Goal: Task Accomplishment & Management: Manage account settings

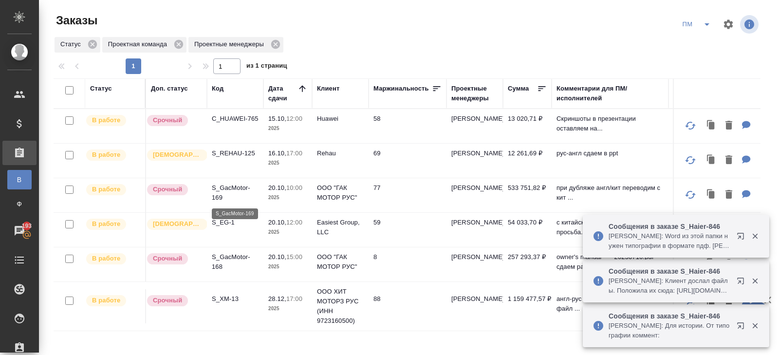
click at [217, 188] on p "S_GacMotor-169" at bounding box center [235, 192] width 47 height 19
click at [227, 297] on p "S_XM-13" at bounding box center [235, 299] width 47 height 10
click at [706, 23] on icon "split button" at bounding box center [707, 24] width 12 height 12
click at [702, 37] on li "В работу!" at bounding box center [696, 44] width 49 height 16
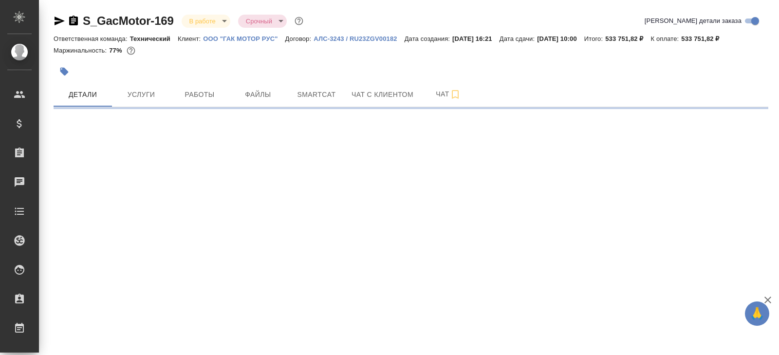
select select "RU"
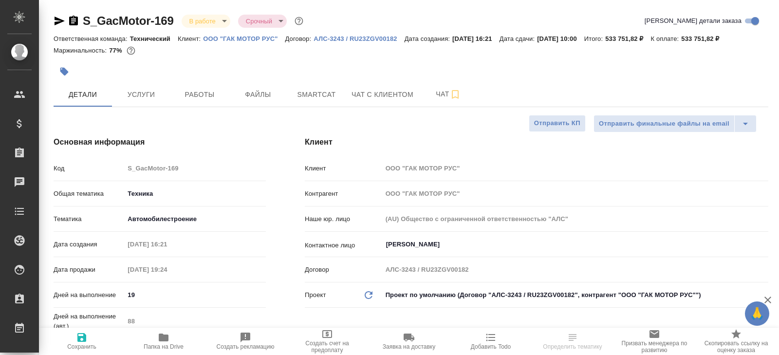
type textarea "x"
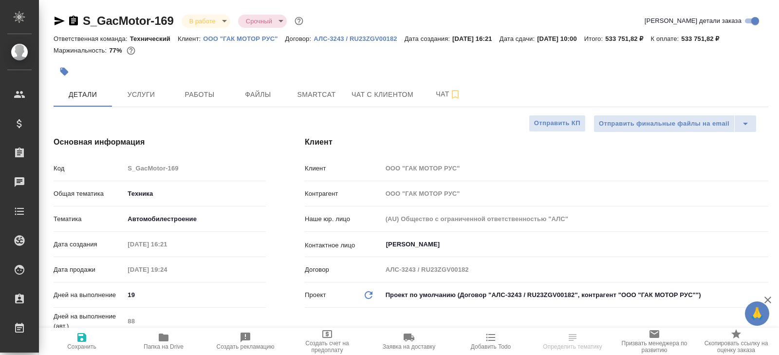
type textarea "x"
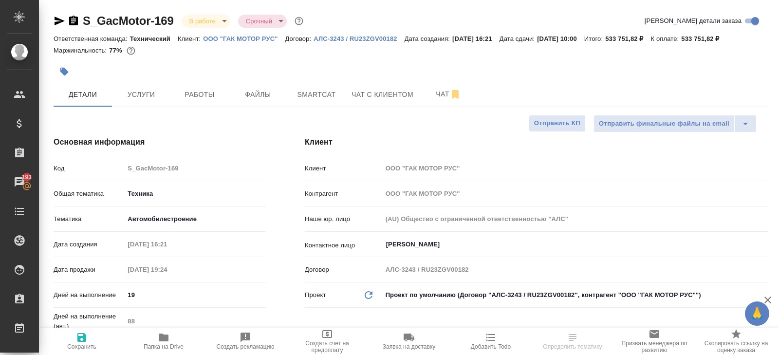
type textarea "x"
click at [331, 95] on span "Smartcat" at bounding box center [316, 95] width 47 height 12
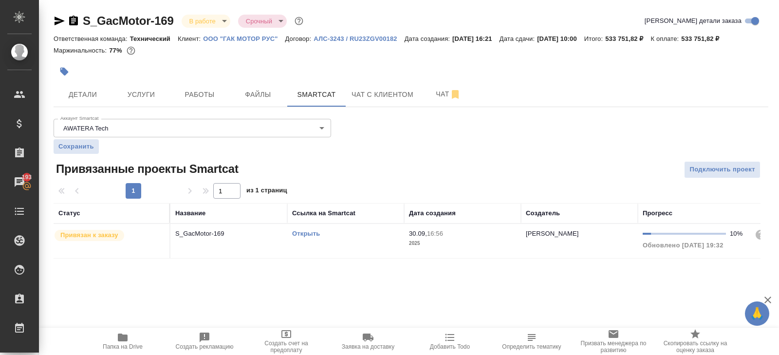
click at [306, 233] on link "Открыть" at bounding box center [306, 233] width 28 height 7
click at [216, 84] on button "Работы" at bounding box center [199, 94] width 58 height 24
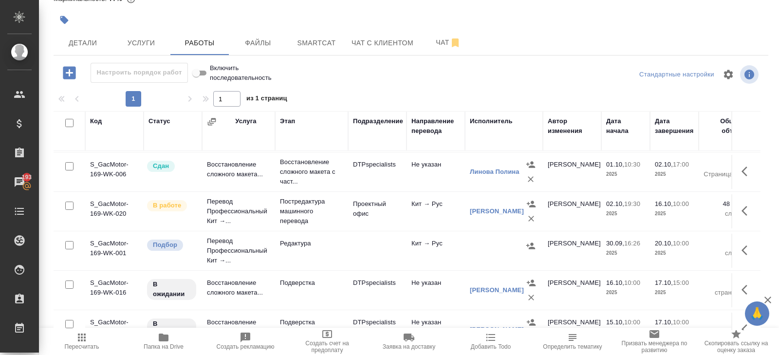
scroll to position [77, 0]
click at [323, 203] on p "Постредактура машинного перевода" at bounding box center [311, 212] width 63 height 29
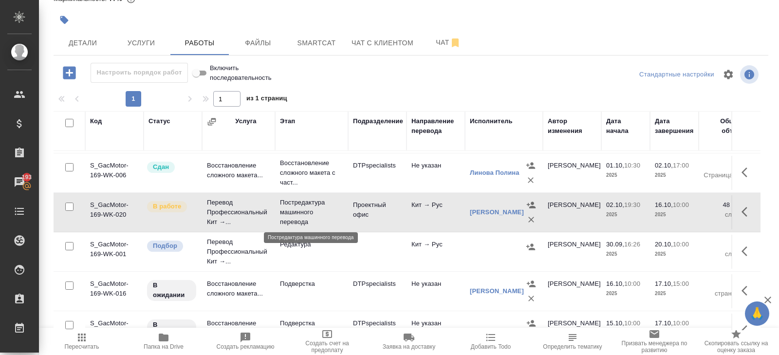
click at [323, 203] on p "Постредактура машинного перевода" at bounding box center [311, 212] width 63 height 29
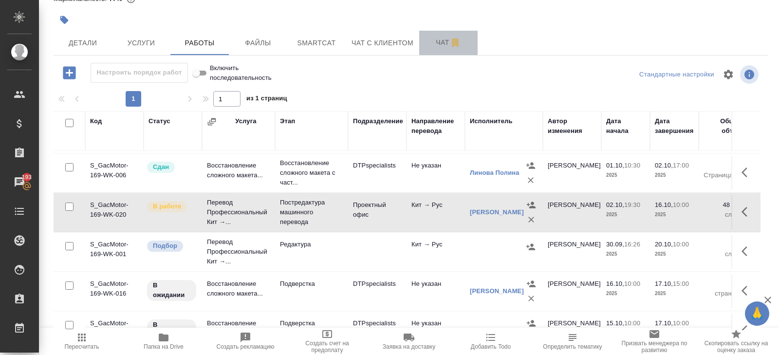
click at [435, 47] on span "Чат" at bounding box center [448, 43] width 47 height 12
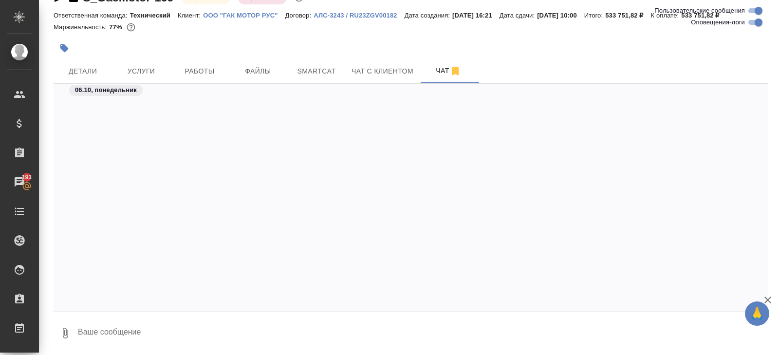
scroll to position [20471, 0]
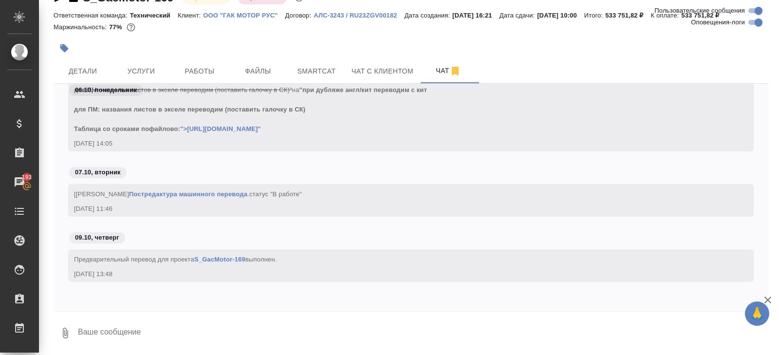
click at [755, 25] on input "Оповещения-логи" at bounding box center [758, 23] width 35 height 12
checkbox input "false"
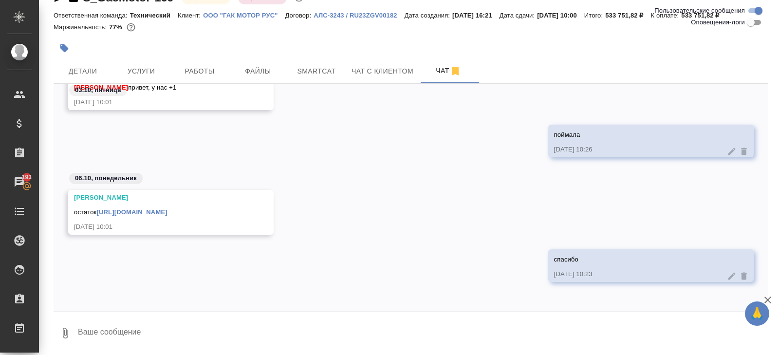
click at [114, 339] on textarea at bounding box center [422, 332] width 691 height 33
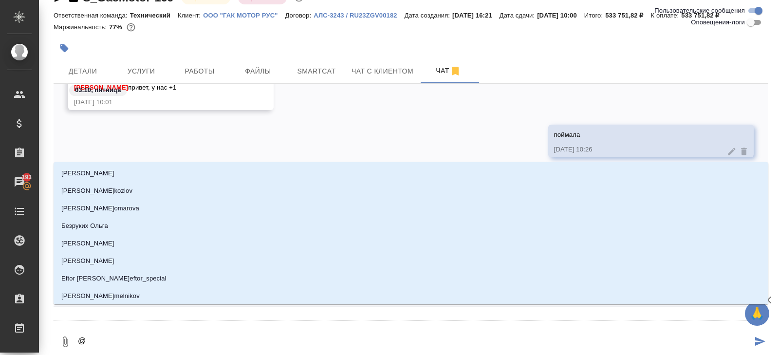
type textarea "@з"
type input "з"
type textarea "@за"
type input "за"
type textarea "@заб"
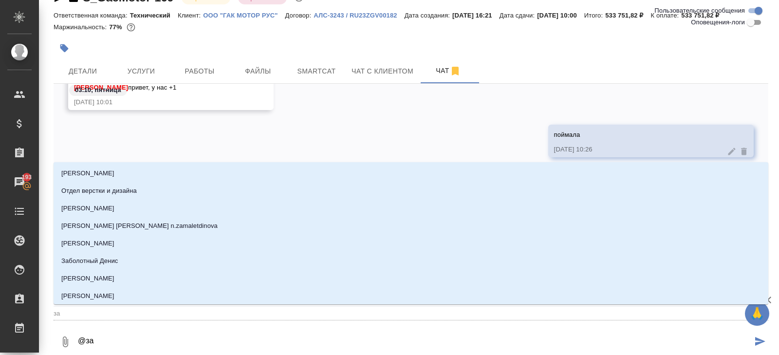
type input "заб"
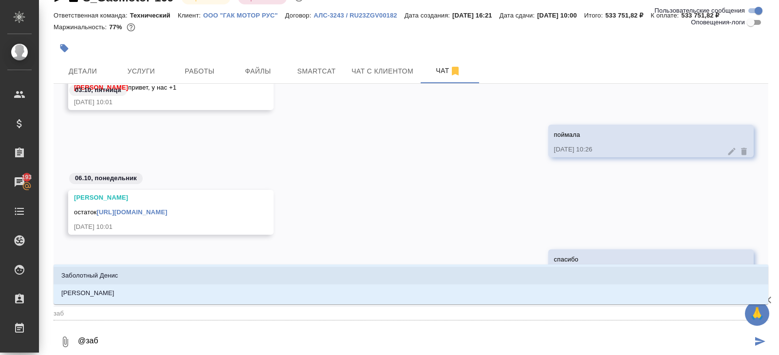
click at [77, 287] on li "Заборова Александра" at bounding box center [411, 293] width 715 height 18
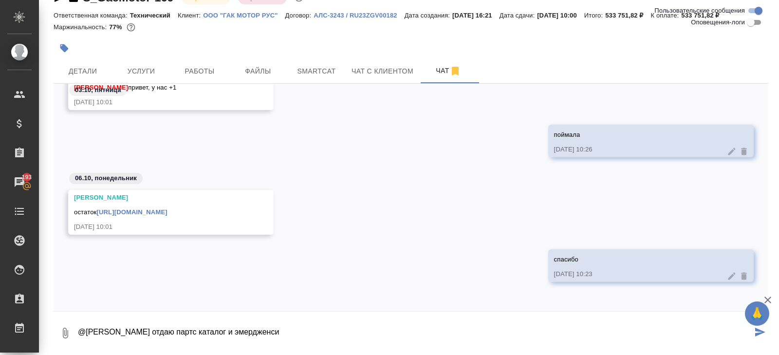
paste textarea "https://drive.awatera.com/s/wLtHMMSj76rPbWZ"
type textarea "@Заборова Александра отдаю партс каталог и эмердженси https://drive.awatera.com…"
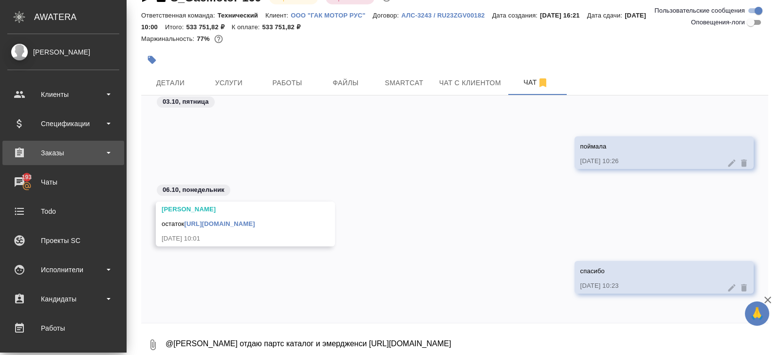
scroll to position [2719, 0]
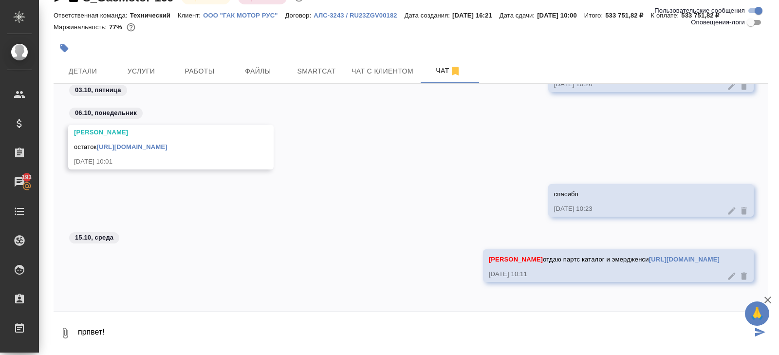
type textarea "прпвет!"
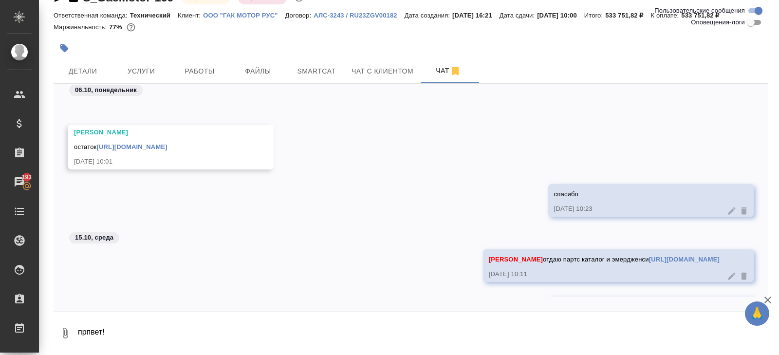
scroll to position [2766, 0]
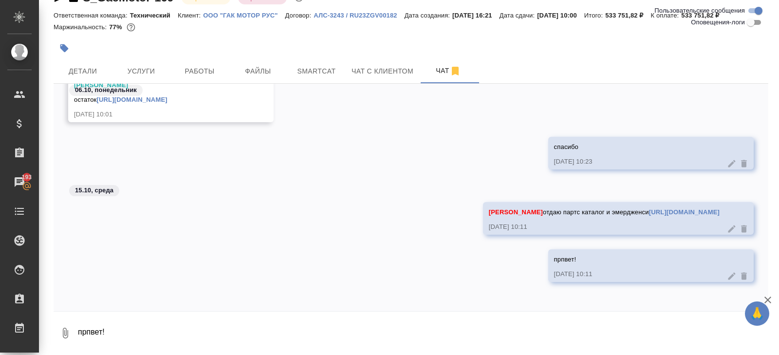
click at [733, 273] on icon at bounding box center [732, 276] width 10 height 10
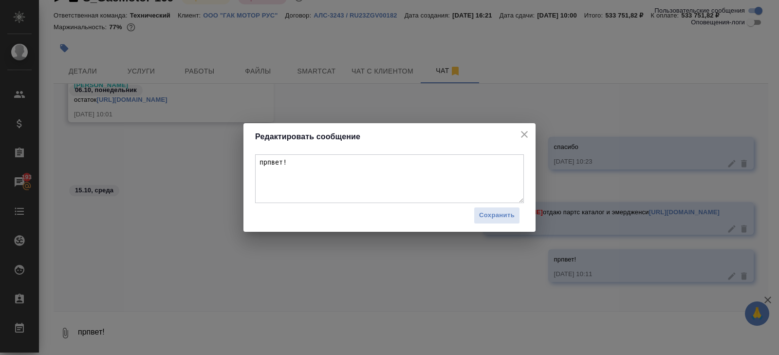
click at [295, 158] on textarea "прпвет!" at bounding box center [389, 178] width 269 height 49
click at [302, 165] on textarea "прпвет!" at bounding box center [389, 178] width 269 height 49
type textarea "привет!"
click at [487, 213] on span "Сохранить" at bounding box center [497, 215] width 36 height 11
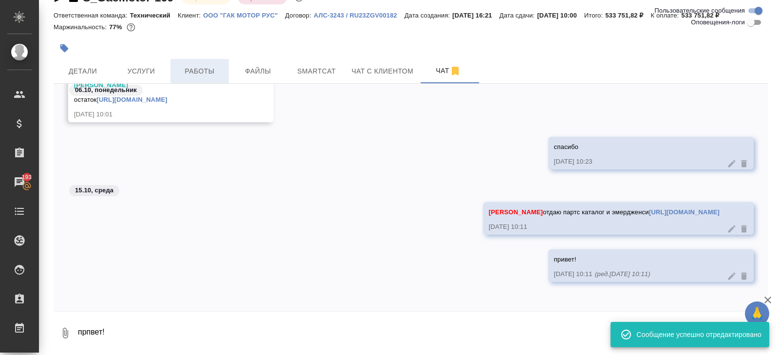
click at [198, 71] on span "Работы" at bounding box center [199, 71] width 47 height 12
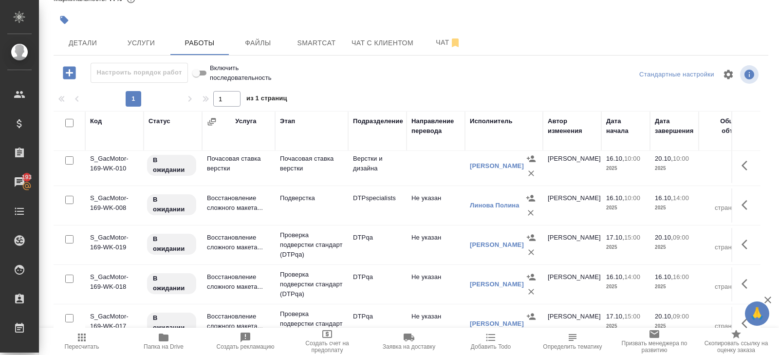
scroll to position [291, 0]
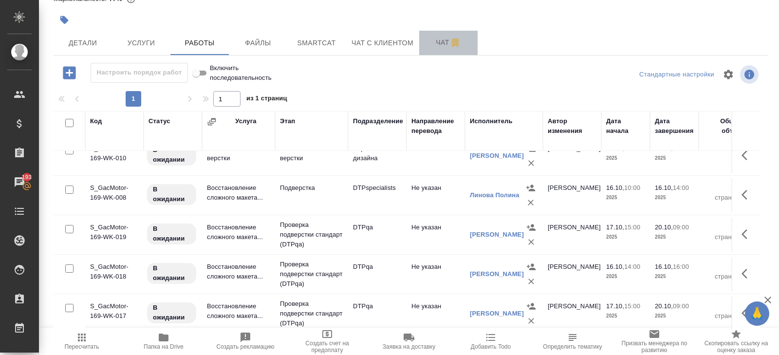
click at [458, 44] on icon "button" at bounding box center [455, 42] width 7 height 9
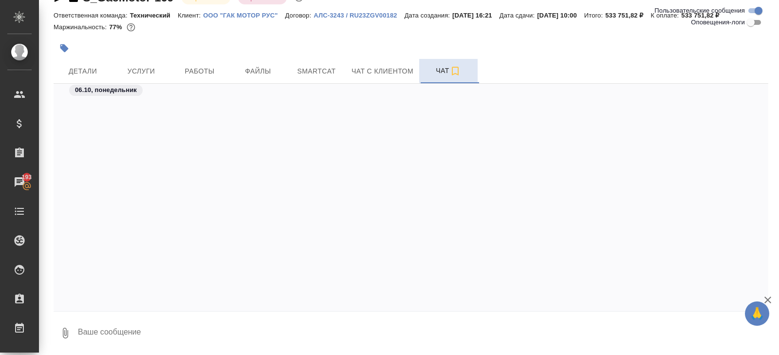
scroll to position [2488, 0]
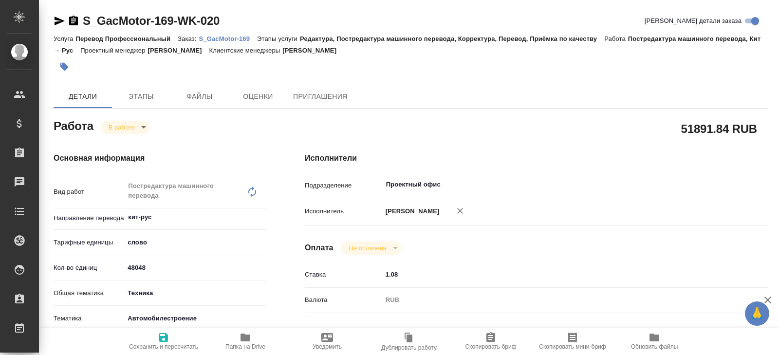
type textarea "x"
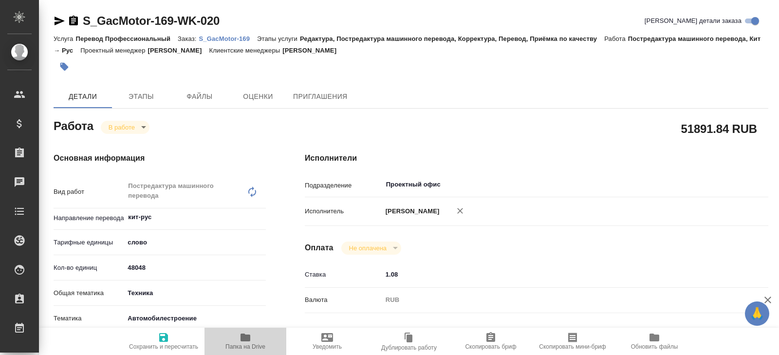
type textarea "x"
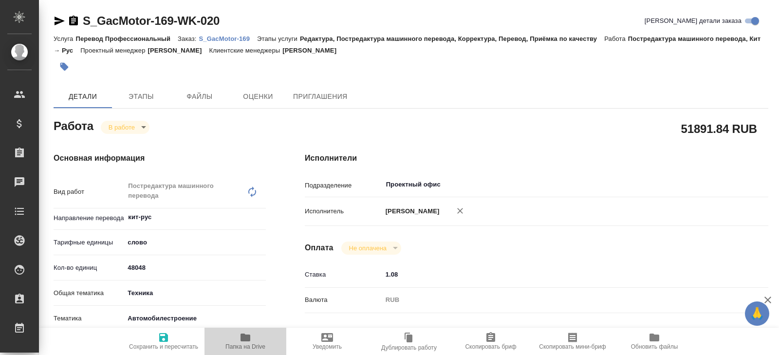
click at [241, 345] on span "Папка на Drive" at bounding box center [245, 346] width 40 height 7
type textarea "x"
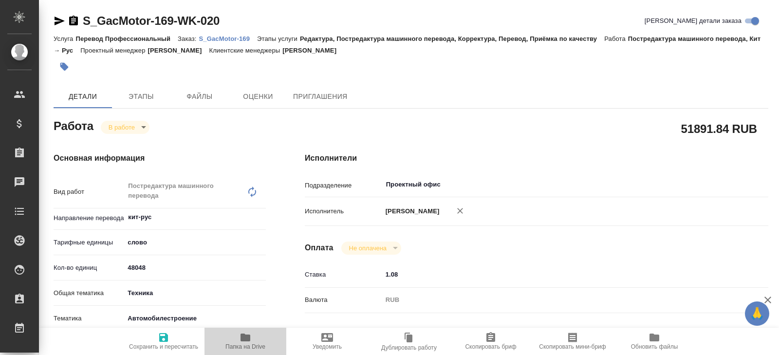
type textarea "x"
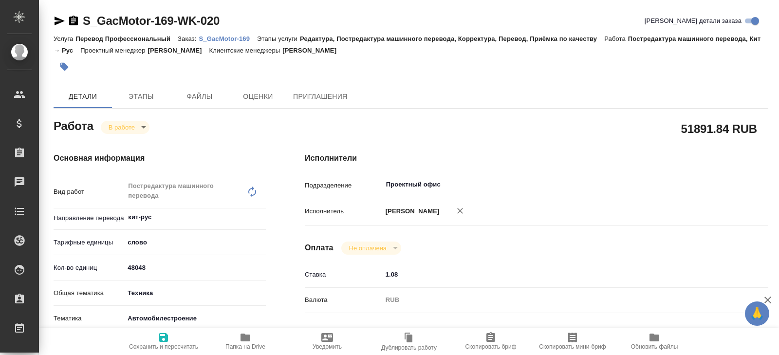
type textarea "x"
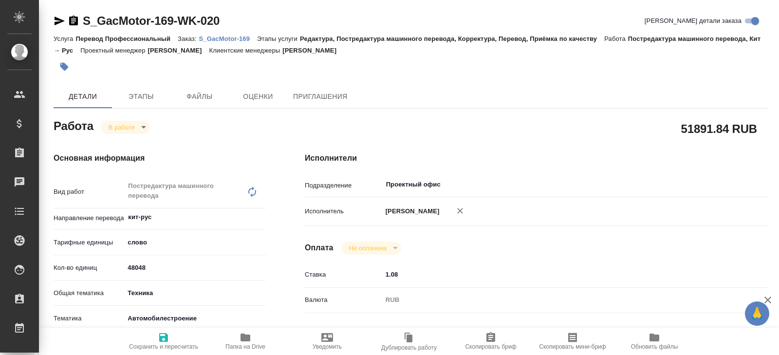
type textarea "x"
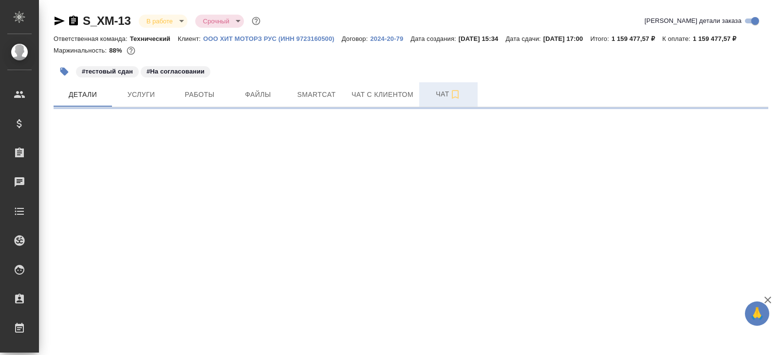
select select "RU"
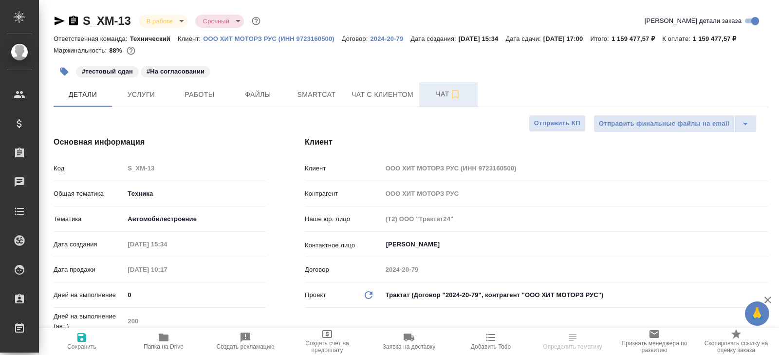
type textarea "x"
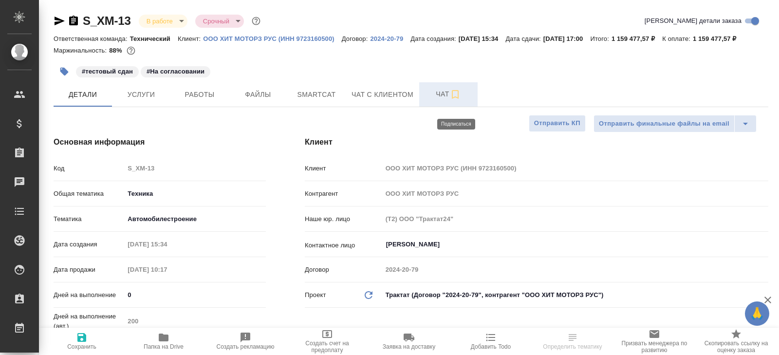
type textarea "x"
click at [459, 99] on icon "button" at bounding box center [455, 94] width 7 height 9
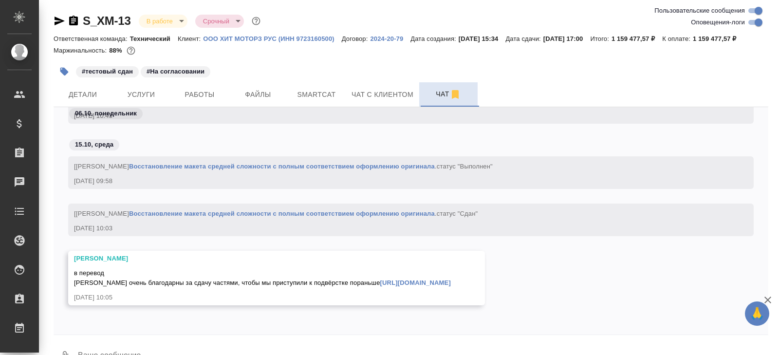
click at [753, 21] on input "Оповещения-логи" at bounding box center [758, 23] width 35 height 12
checkbox input "false"
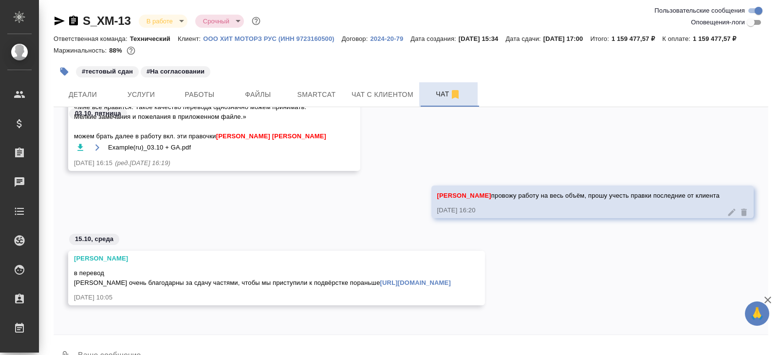
scroll to position [2766, 0]
click at [380, 286] on link "https://drive.awatera.com/f/10715089" at bounding box center [415, 282] width 71 height 7
click at [327, 82] on div "#тестовый сдан #На согласовании" at bounding box center [292, 71] width 477 height 21
click at [327, 99] on button "Smartcat" at bounding box center [316, 94] width 58 height 24
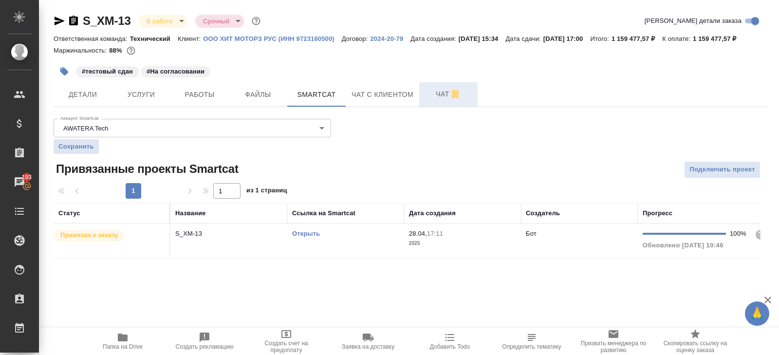
click at [312, 237] on link "Открыть" at bounding box center [306, 233] width 28 height 7
click at [428, 100] on span "Чат" at bounding box center [448, 94] width 47 height 12
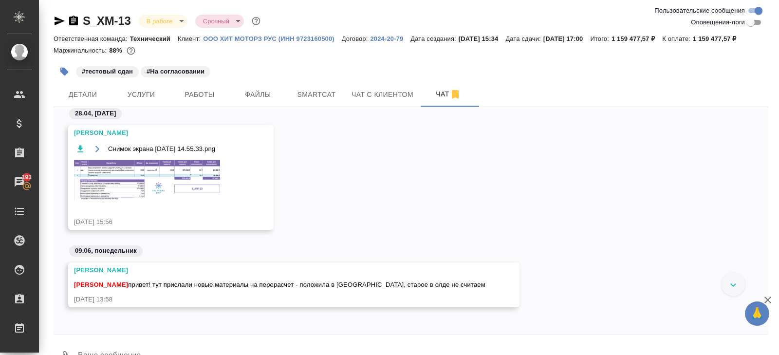
click at [148, 193] on img at bounding box center [147, 180] width 146 height 40
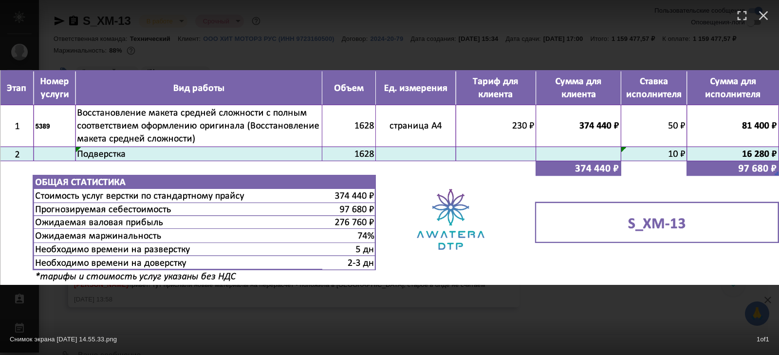
click at [192, 324] on div "Снимок экрана 2025-04-28 в 14.55.33.png 1 of 1" at bounding box center [389, 337] width 779 height 36
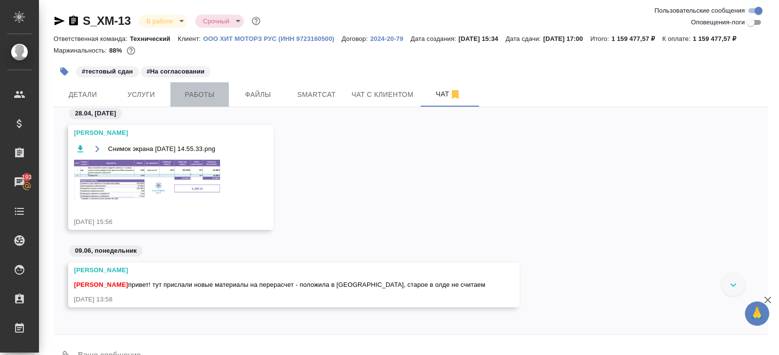
click at [207, 101] on span "Работы" at bounding box center [199, 95] width 47 height 12
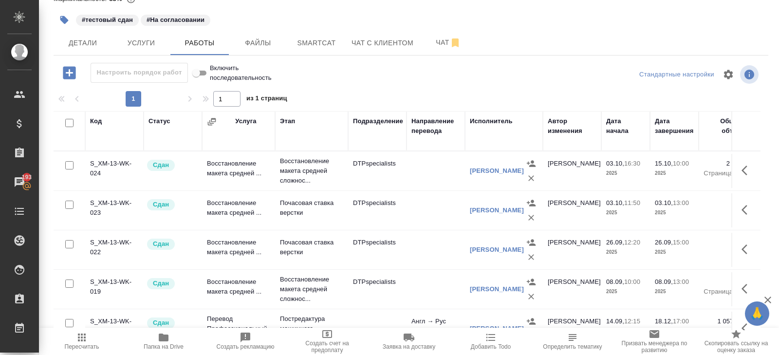
scroll to position [95, 0]
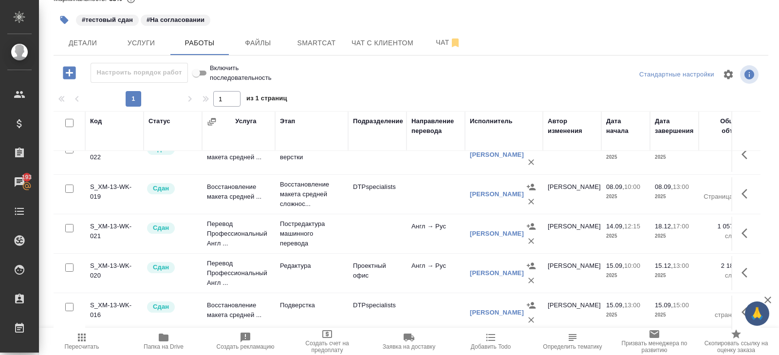
click at [745, 313] on button "🙏" at bounding box center [757, 313] width 24 height 24
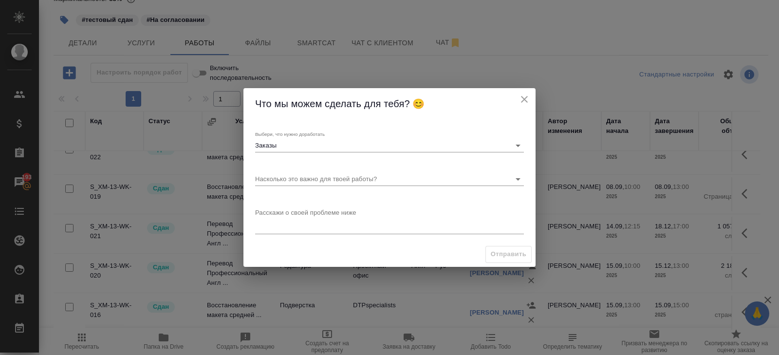
click at [592, 203] on div "Что мы можем сделать для тебя? 😊 Выбери, что нужно доработать Заказы Заказы Нас…" at bounding box center [389, 177] width 779 height 355
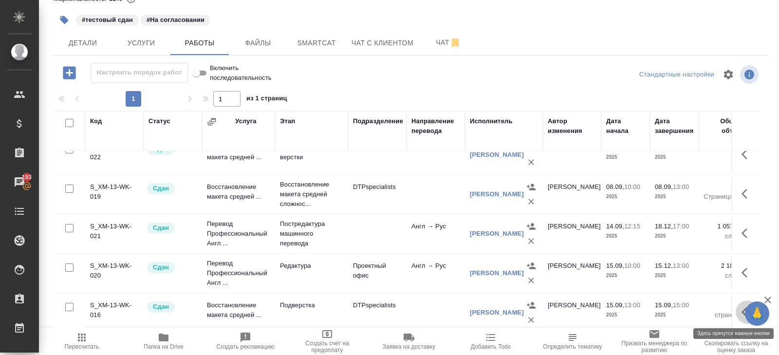
click at [741, 310] on icon "button" at bounding box center [747, 312] width 12 height 12
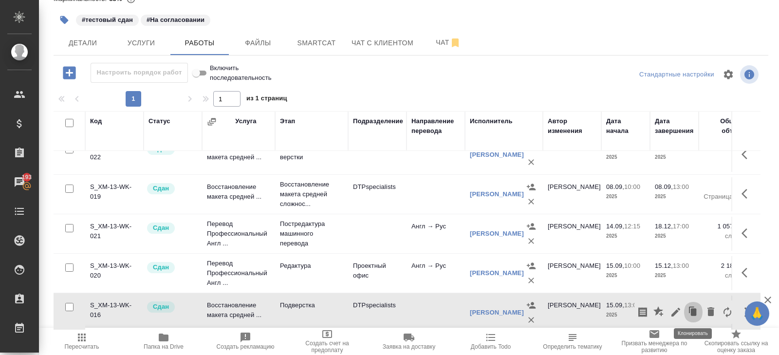
click at [690, 308] on icon "button" at bounding box center [693, 312] width 14 height 14
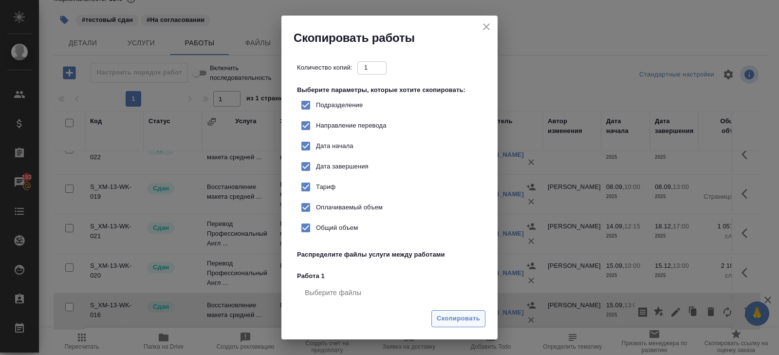
click at [455, 314] on span "Скопировать" at bounding box center [458, 318] width 43 height 11
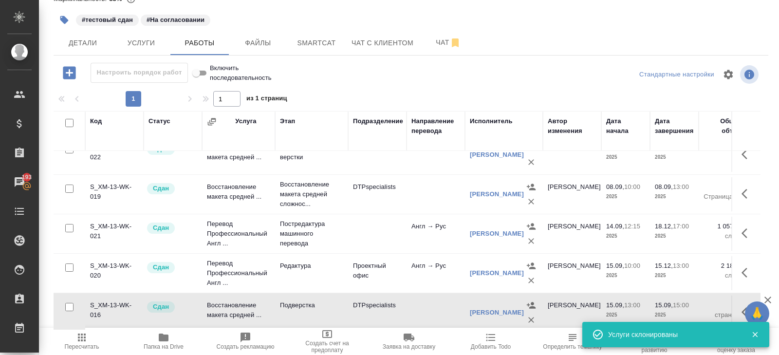
scroll to position [0, 0]
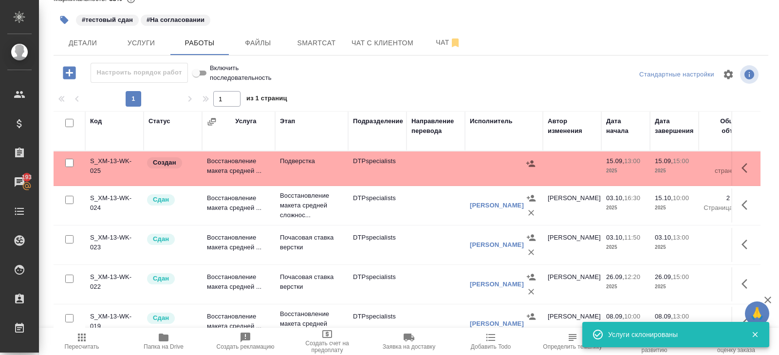
click at [740, 170] on button "button" at bounding box center [747, 167] width 23 height 23
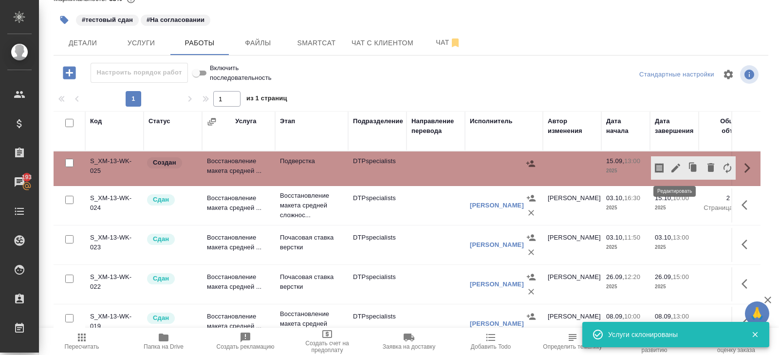
click at [677, 166] on icon "button" at bounding box center [675, 168] width 9 height 9
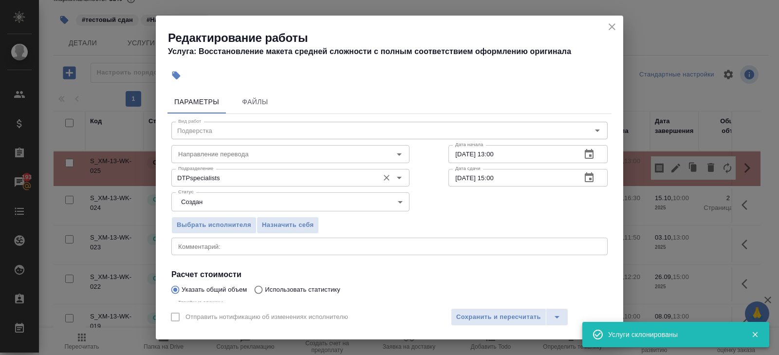
click at [237, 177] on input "DTPspecialists" at bounding box center [274, 178] width 200 height 12
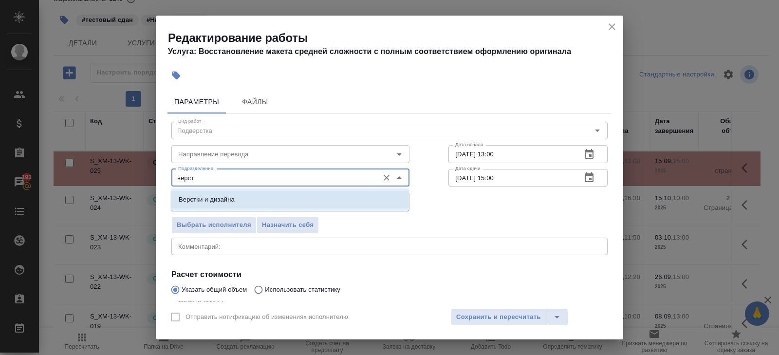
click at [220, 197] on p "Верстки и дизайна" at bounding box center [207, 200] width 56 height 10
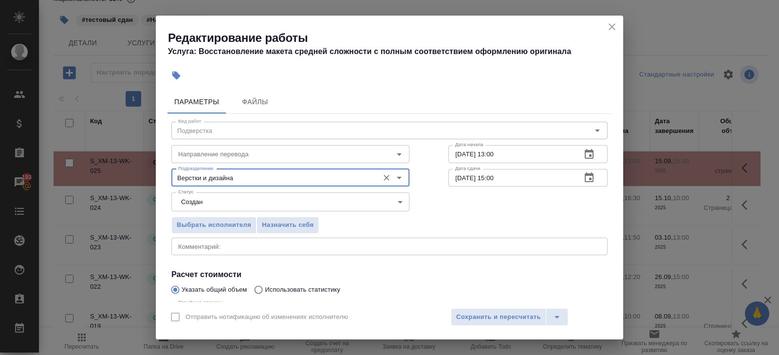
type input "Верстки и дизайна"
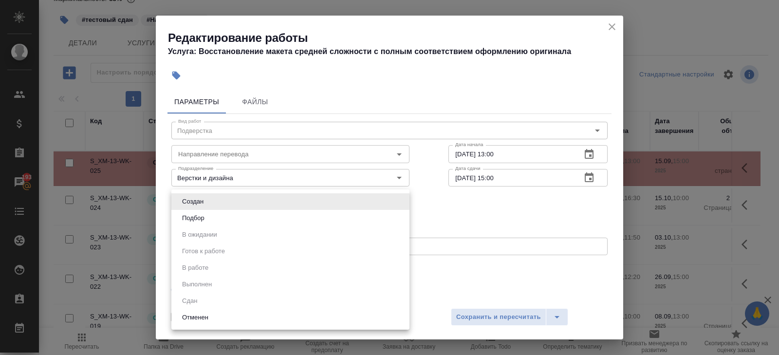
click at [216, 207] on body "🙏 .cls-1 fill:#fff; AWATERA Belyakova Yulia Клиенты Спецификации Заказы 193 Чат…" at bounding box center [389, 177] width 779 height 355
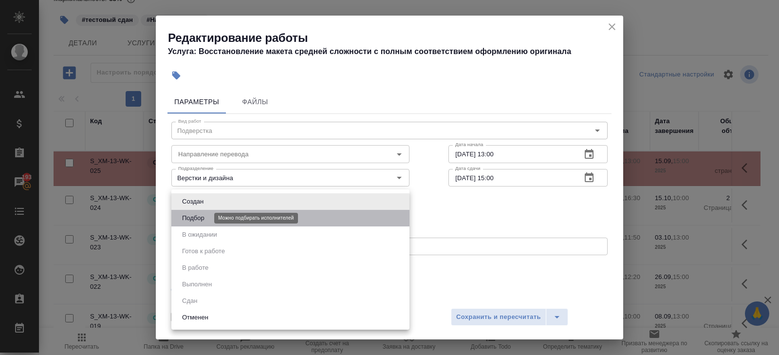
click at [199, 218] on button "Подбор" at bounding box center [193, 218] width 28 height 11
type input "recruiting"
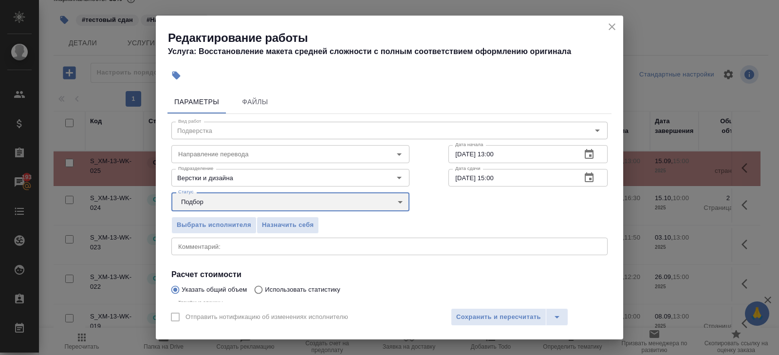
scroll to position [103, 0]
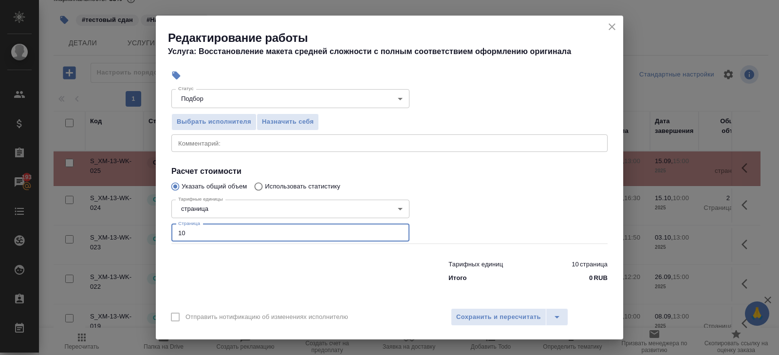
drag, startPoint x: 198, startPoint y: 230, endPoint x: 123, endPoint y: 218, distance: 75.9
click at [123, 218] on div "Редактирование работы Услуга: Восстановление макета средней сложности с полным …" at bounding box center [389, 177] width 779 height 355
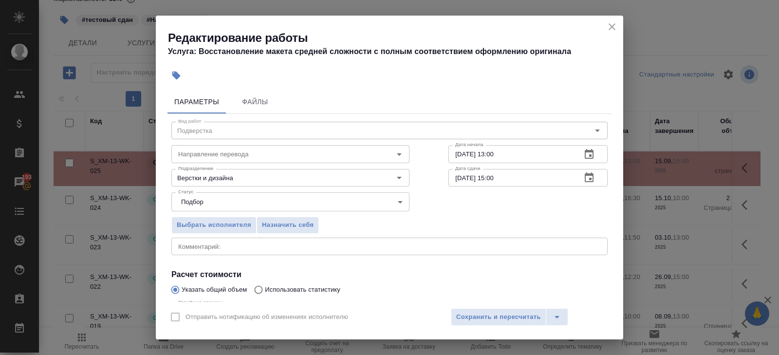
type input "1628"
click at [591, 181] on icon "button" at bounding box center [589, 177] width 9 height 10
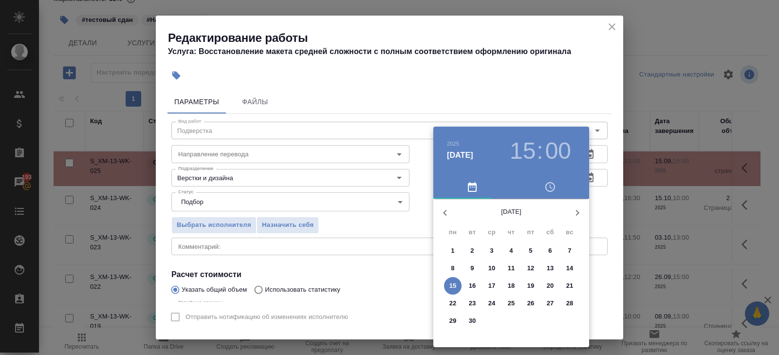
click at [575, 220] on button "button" at bounding box center [577, 212] width 23 height 23
click at [531, 305] on p "26" at bounding box center [530, 303] width 7 height 10
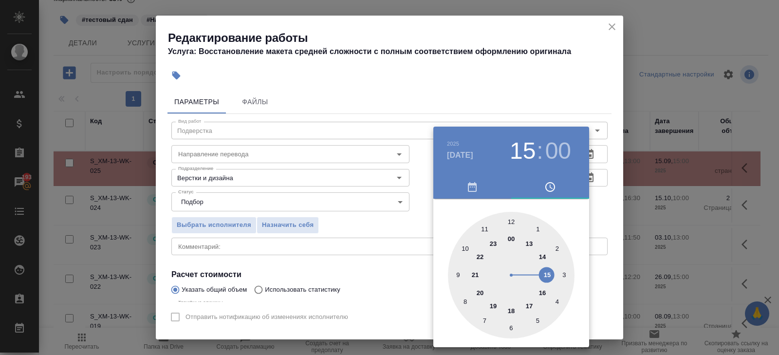
click at [543, 291] on div at bounding box center [511, 275] width 127 height 127
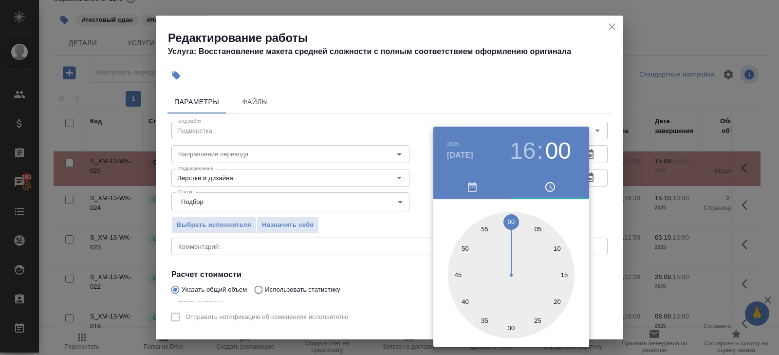
click at [565, 124] on div at bounding box center [389, 177] width 779 height 355
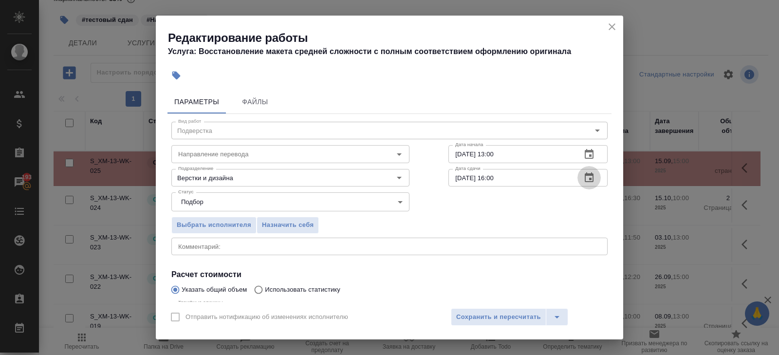
click at [591, 181] on icon "button" at bounding box center [589, 178] width 12 height 12
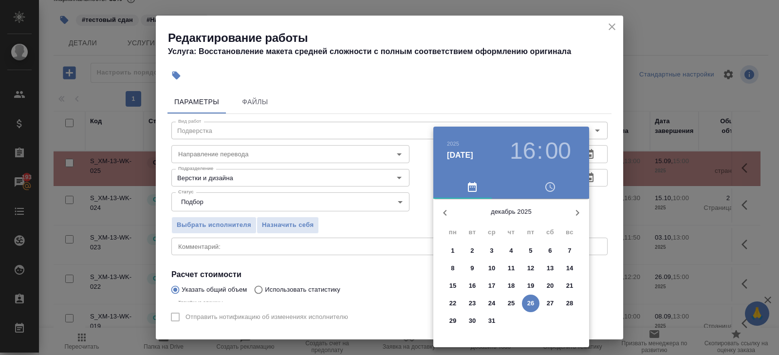
click at [533, 303] on p "26" at bounding box center [530, 303] width 7 height 10
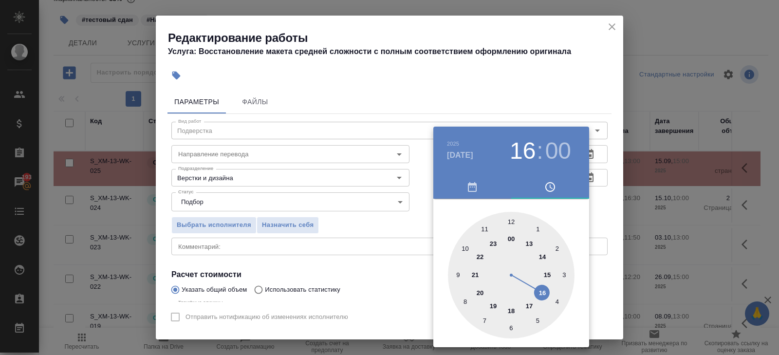
type input "26.12.2025 12:00"
click at [512, 220] on div at bounding box center [511, 275] width 127 height 127
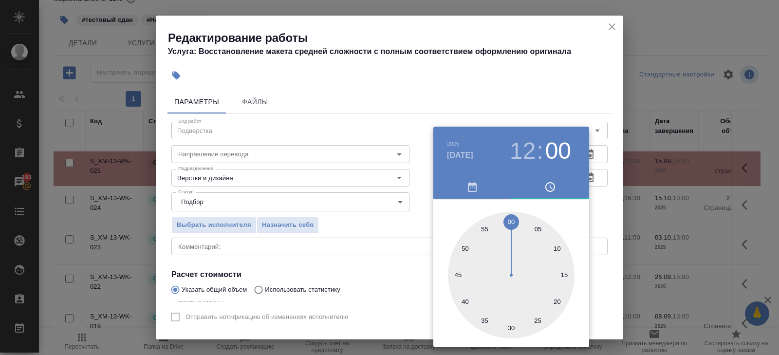
click at [542, 107] on div at bounding box center [389, 177] width 779 height 355
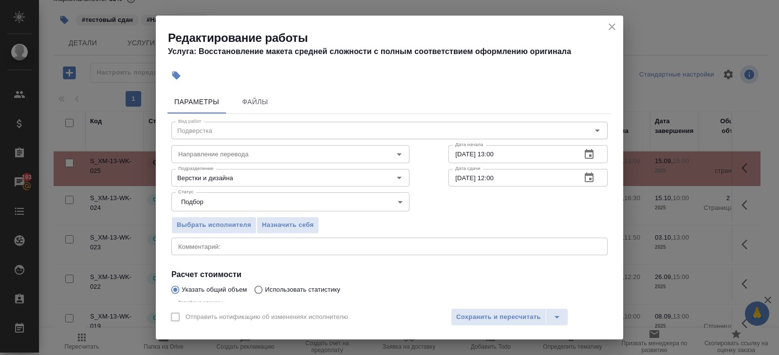
click at [588, 154] on icon "button" at bounding box center [589, 154] width 12 height 12
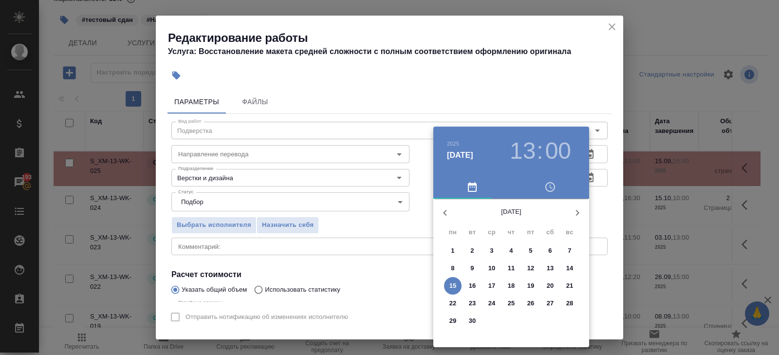
click at [577, 214] on icon "button" at bounding box center [577, 213] width 12 height 12
click at [469, 302] on p "23" at bounding box center [472, 303] width 7 height 10
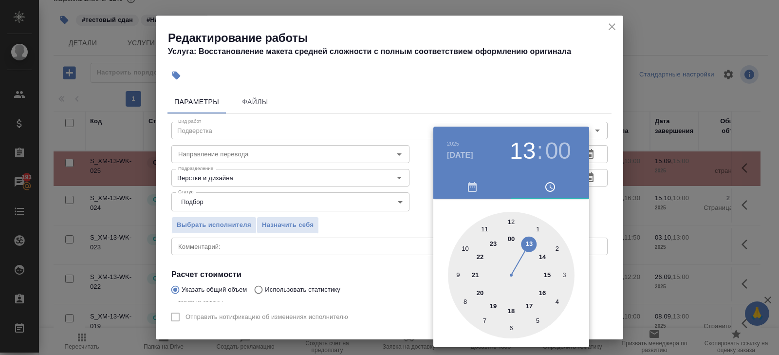
type input "23.12.2025 12:00"
click at [511, 220] on div at bounding box center [511, 275] width 127 height 127
click at [366, 261] on div at bounding box center [389, 177] width 779 height 355
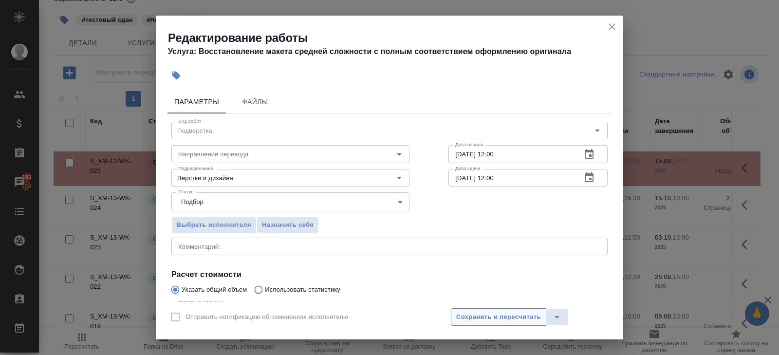
click at [470, 317] on span "Сохранить и пересчитать" at bounding box center [498, 317] width 85 height 11
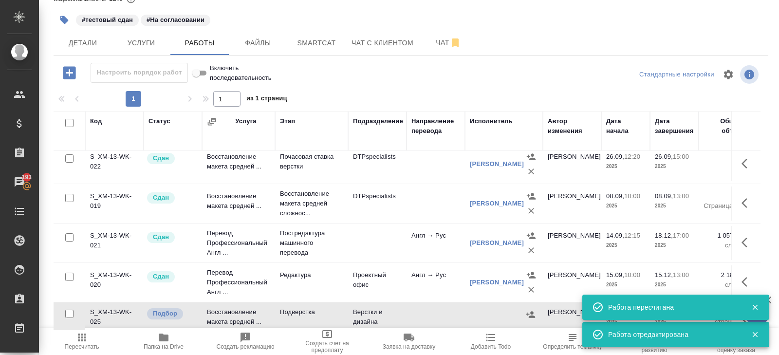
scroll to position [127, 0]
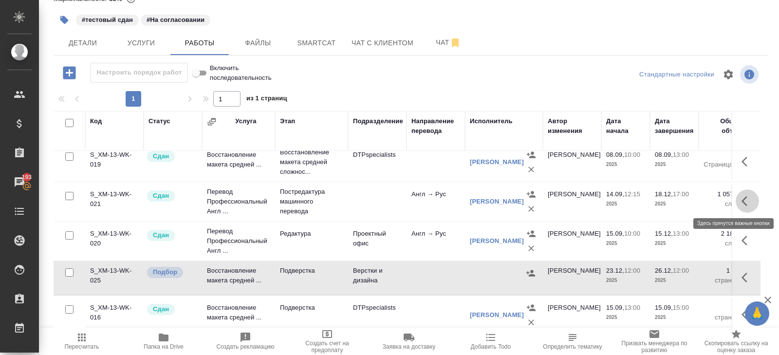
click at [743, 201] on icon "button" at bounding box center [744, 201] width 6 height 10
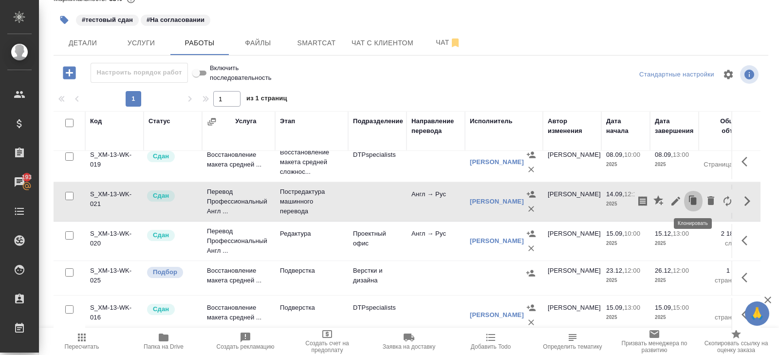
click at [693, 202] on icon "button" at bounding box center [694, 200] width 6 height 7
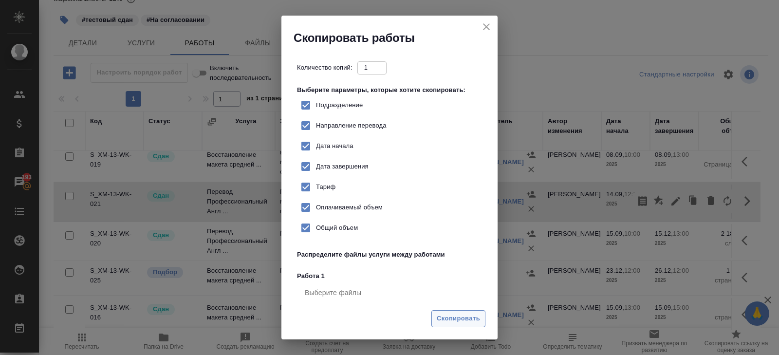
click at [466, 320] on span "Скопировать" at bounding box center [458, 318] width 43 height 11
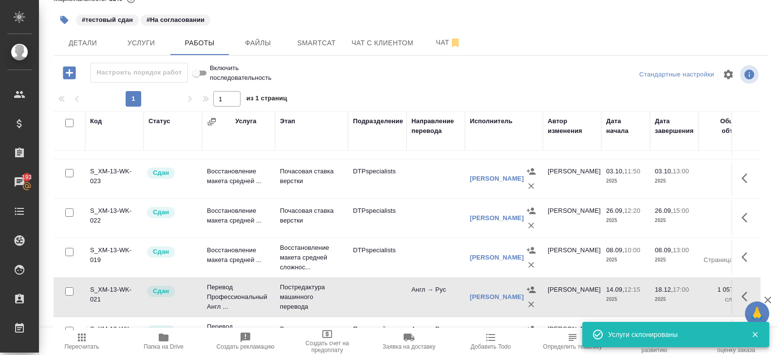
scroll to position [0, 0]
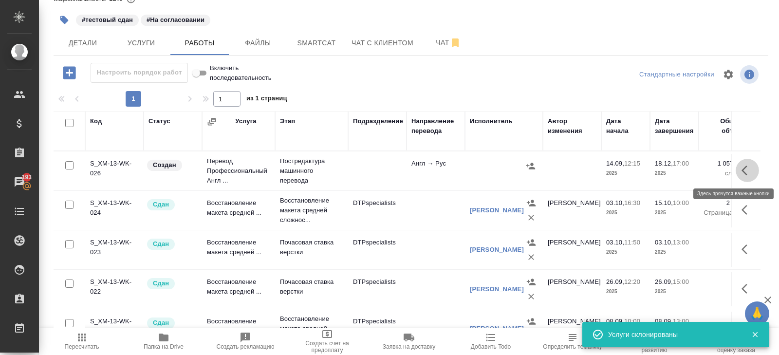
click at [742, 170] on icon "button" at bounding box center [744, 171] width 6 height 10
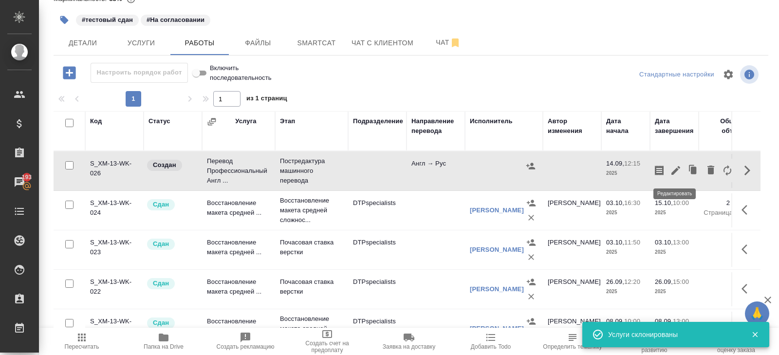
click at [674, 173] on icon "button" at bounding box center [676, 171] width 12 height 12
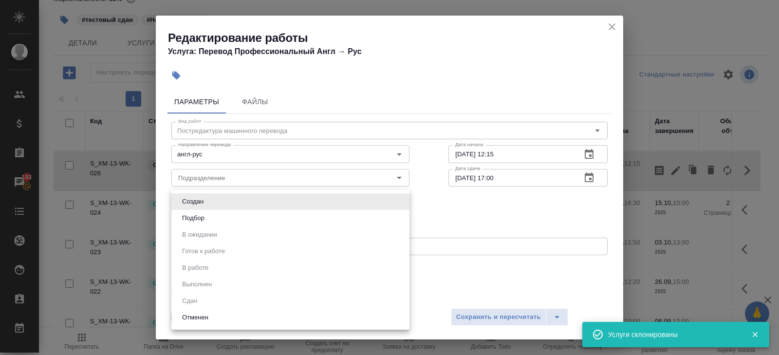
click at [210, 205] on body "🙏 .cls-1 fill:#fff; AWATERA Belyakova Yulia Клиенты Спецификации Заказы 193 Чат…" at bounding box center [389, 177] width 779 height 355
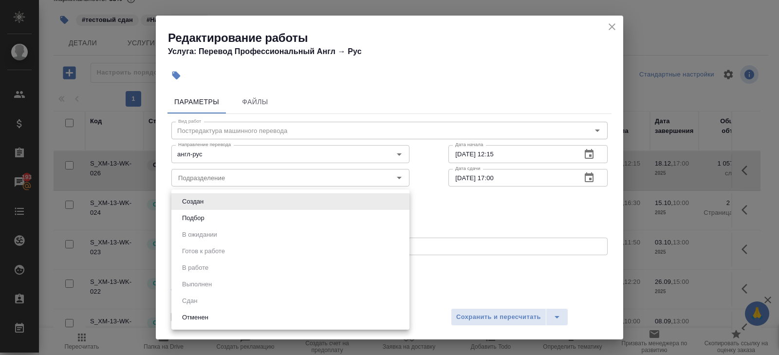
click at [207, 221] on li "Подбор" at bounding box center [290, 218] width 238 height 17
type input "recruiting"
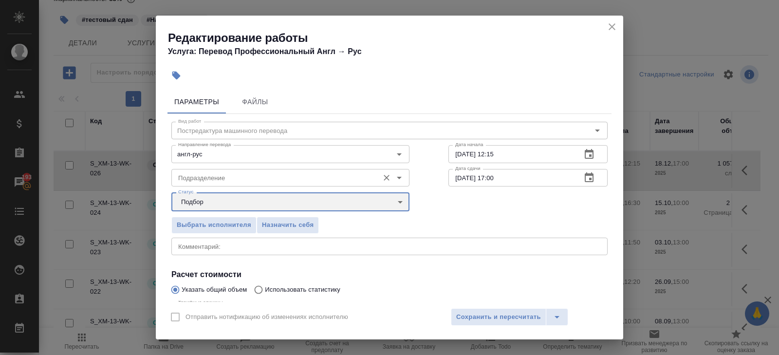
click at [208, 185] on div "Подразделение" at bounding box center [290, 178] width 238 height 18
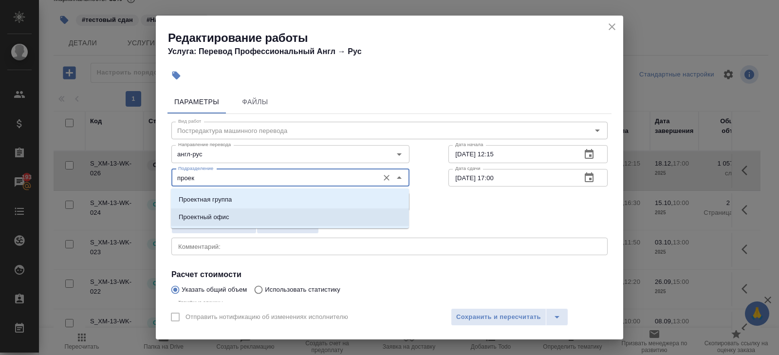
click at [204, 216] on p "Проектный офис" at bounding box center [204, 217] width 51 height 10
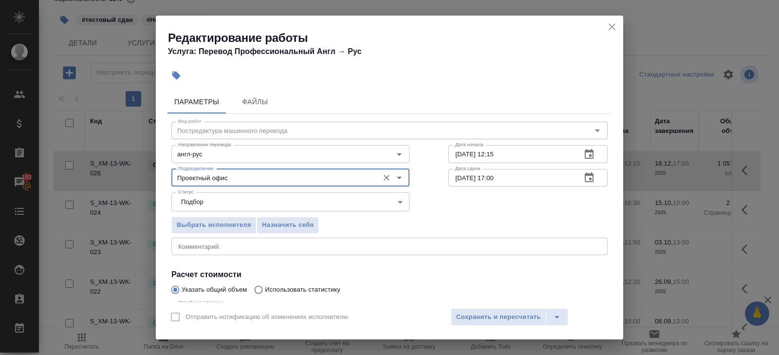
type input "Проектный офис"
click at [591, 153] on icon "button" at bounding box center [589, 154] width 12 height 12
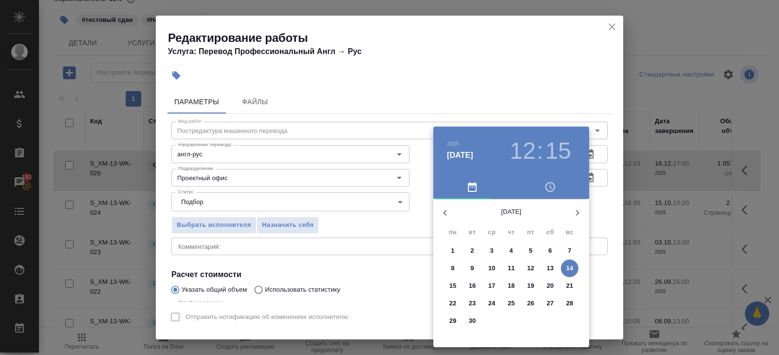
click at [576, 217] on icon "button" at bounding box center [577, 213] width 12 height 12
click at [492, 287] on p "15" at bounding box center [491, 286] width 7 height 10
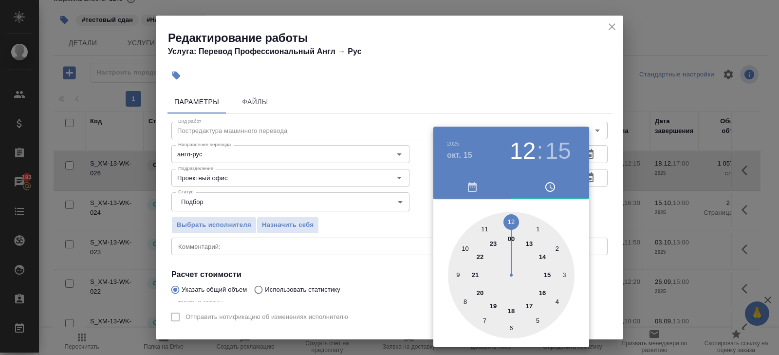
click at [463, 249] on div at bounding box center [511, 275] width 127 height 127
type input "15.10.2025 10:15"
click at [552, 95] on div at bounding box center [389, 177] width 779 height 355
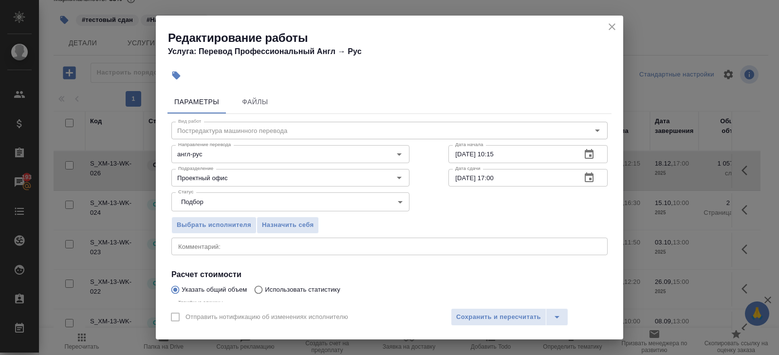
click at [590, 177] on icon "button" at bounding box center [589, 178] width 12 height 12
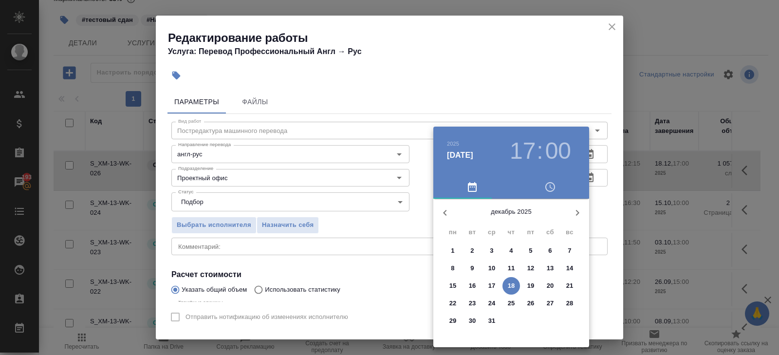
click at [571, 217] on icon "button" at bounding box center [577, 213] width 12 height 12
click at [449, 213] on icon "button" at bounding box center [445, 213] width 12 height 12
click at [446, 212] on icon "button" at bounding box center [445, 213] width 12 height 12
click at [530, 321] on p "28" at bounding box center [530, 321] width 7 height 10
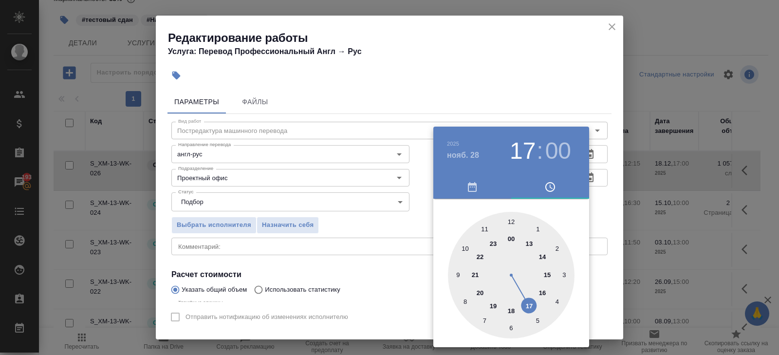
click at [512, 214] on div at bounding box center [511, 275] width 127 height 127
type input "28.11.2025 12:00"
click at [507, 109] on div at bounding box center [389, 177] width 779 height 355
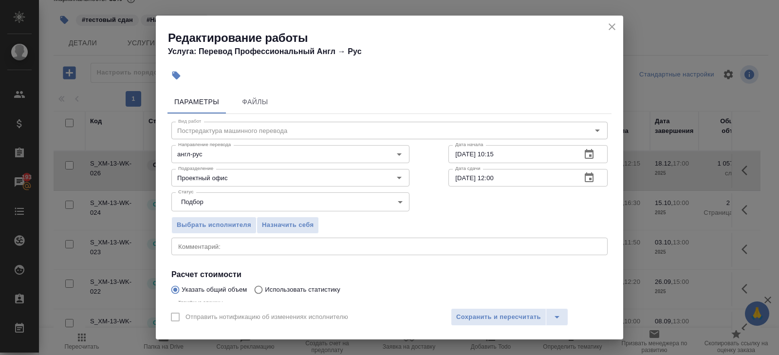
scroll to position [103, 0]
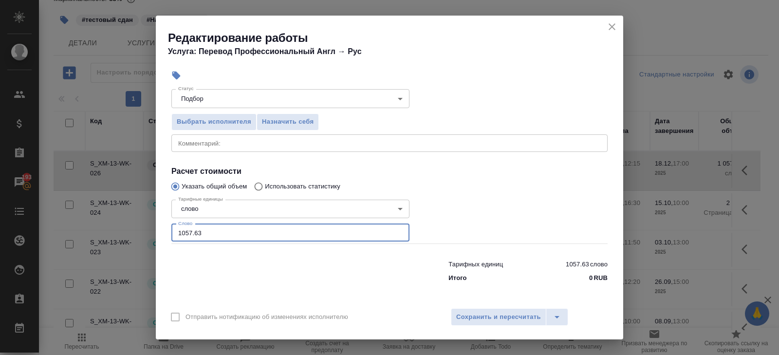
drag, startPoint x: 208, startPoint y: 235, endPoint x: 112, endPoint y: 224, distance: 96.5
click at [112, 224] on div "Редактирование работы Услуга: Перевод Профессиональный Англ → Рус Параметры Фай…" at bounding box center [389, 177] width 779 height 355
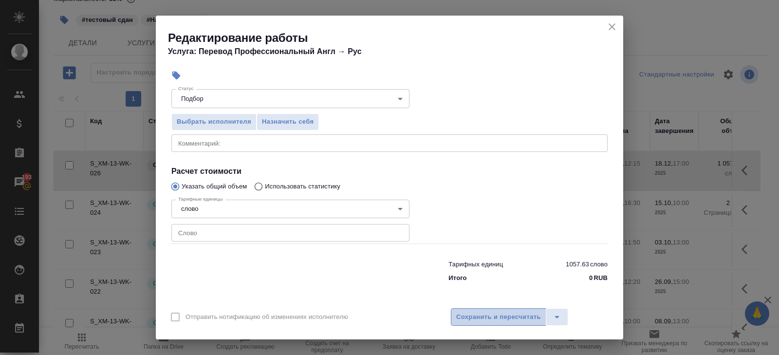
click at [507, 316] on span "Сохранить и пересчитать" at bounding box center [498, 317] width 85 height 11
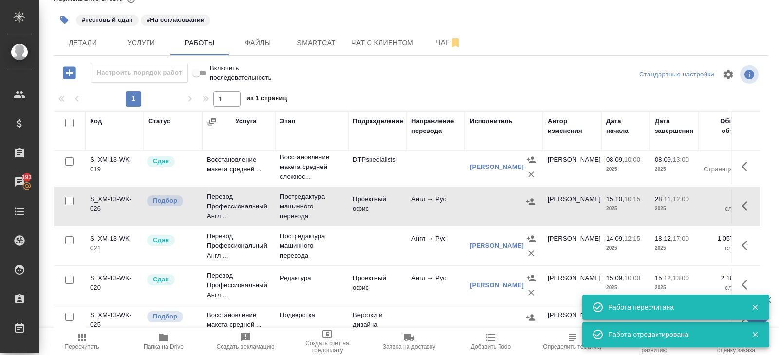
scroll to position [122, 0]
click at [748, 204] on icon "button" at bounding box center [747, 207] width 12 height 12
click at [675, 203] on icon "button" at bounding box center [675, 206] width 9 height 9
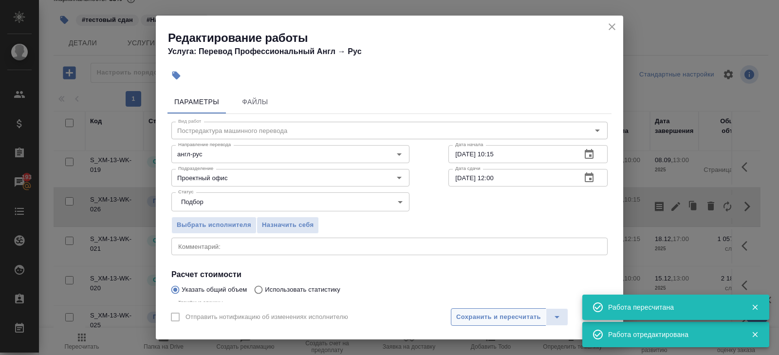
click at [493, 320] on span "Сохранить и пересчитать" at bounding box center [498, 317] width 85 height 11
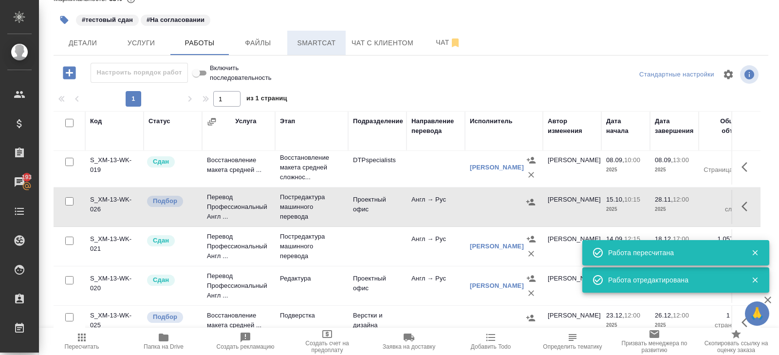
click at [329, 54] on button "Smartcat" at bounding box center [316, 43] width 58 height 24
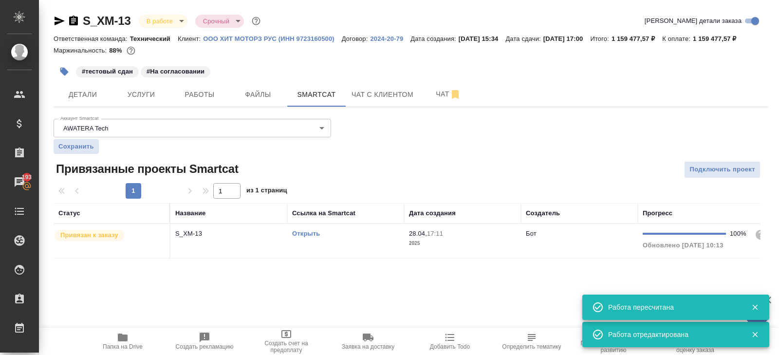
click at [380, 257] on td "Открыть" at bounding box center [345, 241] width 117 height 34
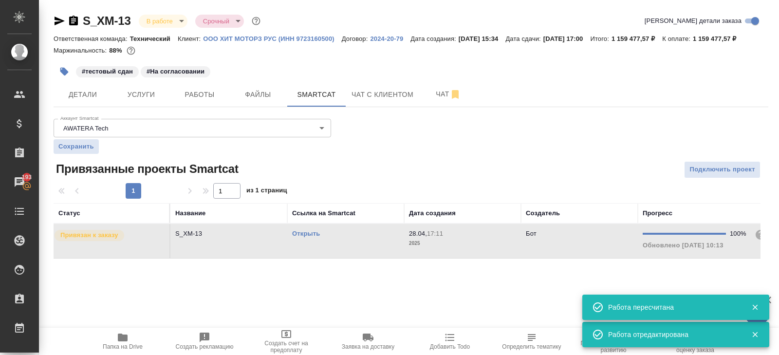
click at [380, 257] on td "Открыть" at bounding box center [345, 241] width 117 height 34
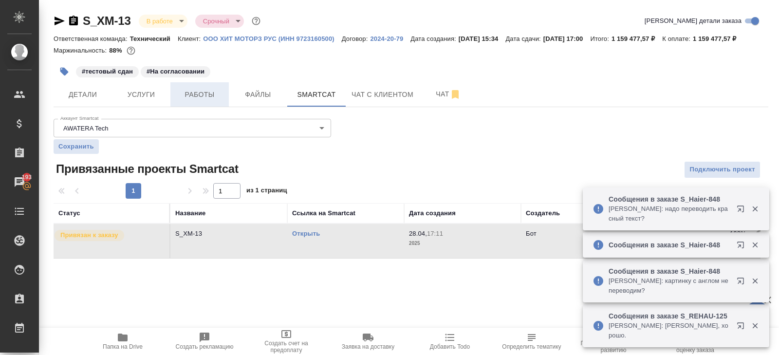
click at [205, 101] on span "Работы" at bounding box center [199, 95] width 47 height 12
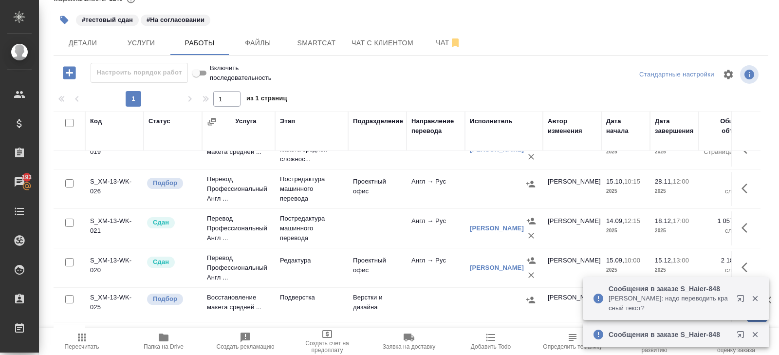
scroll to position [138, 0]
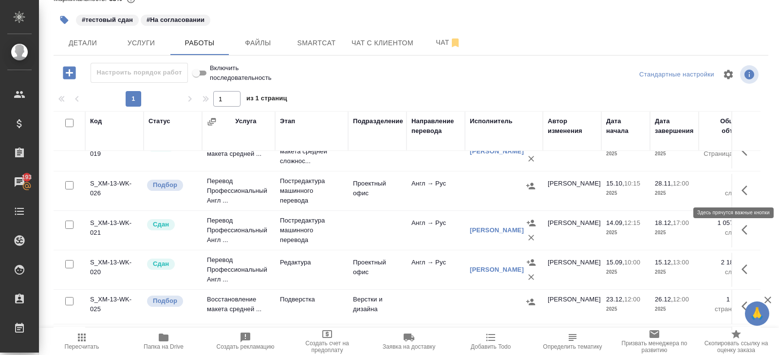
click at [744, 190] on icon "button" at bounding box center [744, 190] width 6 height 10
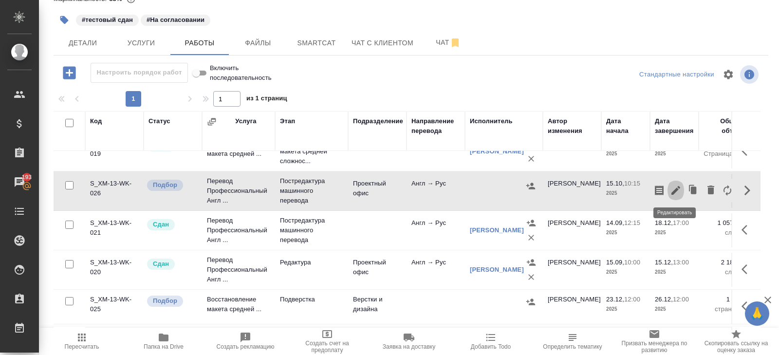
click at [672, 194] on icon "button" at bounding box center [676, 190] width 12 height 12
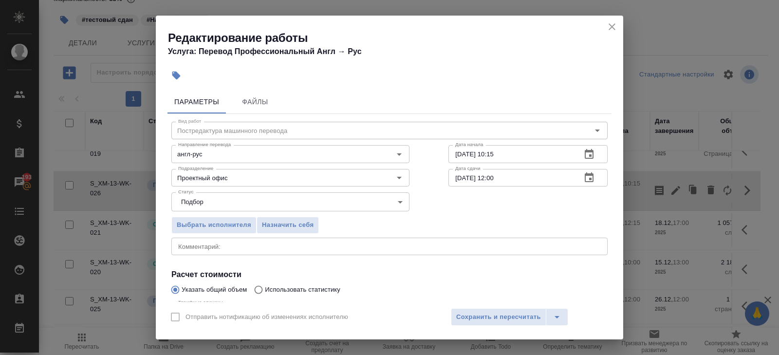
scroll to position [103, 0]
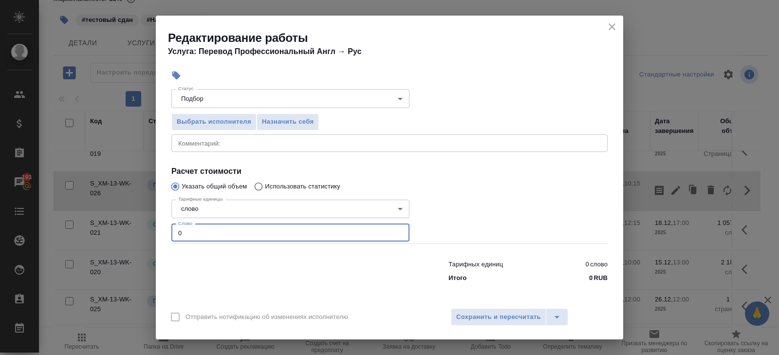
drag, startPoint x: 194, startPoint y: 230, endPoint x: 130, endPoint y: 218, distance: 65.0
click at [130, 218] on div "Редактирование работы Услуга: Перевод Профессиональный Англ → Рус Параметры Фай…" at bounding box center [389, 177] width 779 height 355
type input "173961"
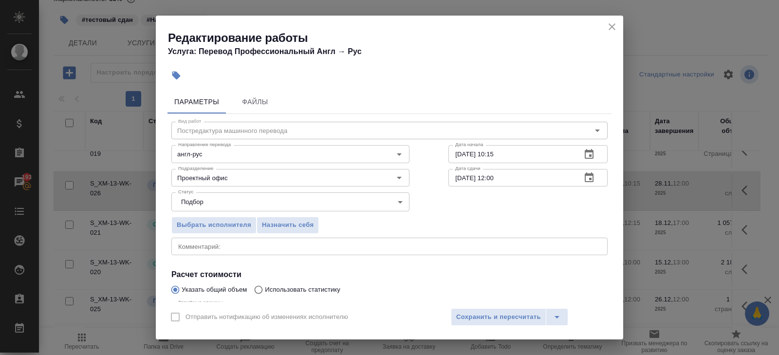
type input "173961.1"
click at [587, 180] on icon "button" at bounding box center [589, 178] width 12 height 12
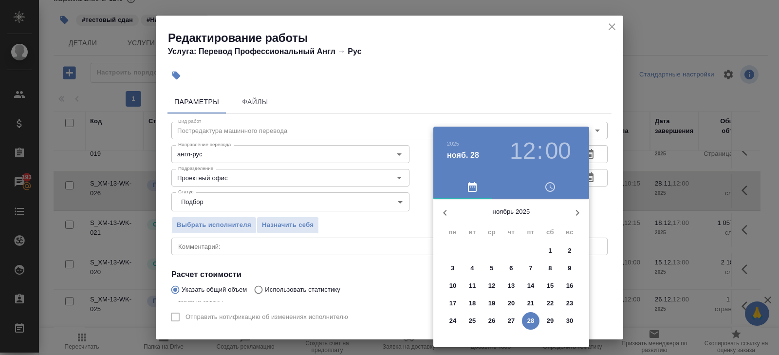
click at [450, 103] on div at bounding box center [389, 177] width 779 height 355
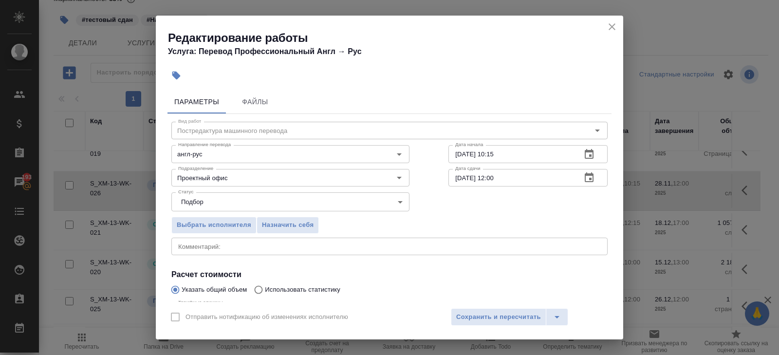
click at [589, 177] on icon "button" at bounding box center [589, 178] width 12 height 12
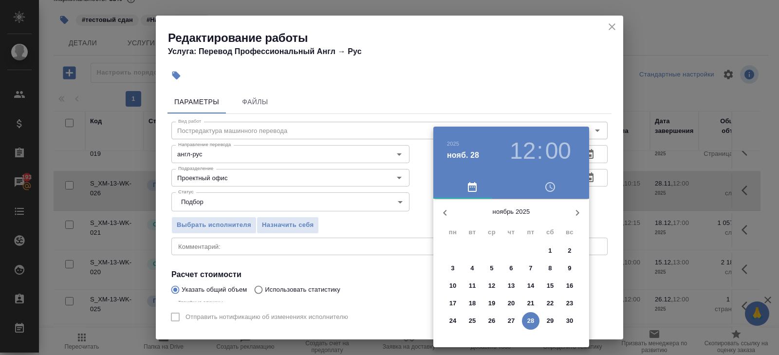
click at [446, 212] on icon "button" at bounding box center [445, 213] width 12 height 12
click at [576, 215] on icon "button" at bounding box center [577, 213] width 3 height 6
click at [575, 214] on icon "button" at bounding box center [577, 213] width 12 height 12
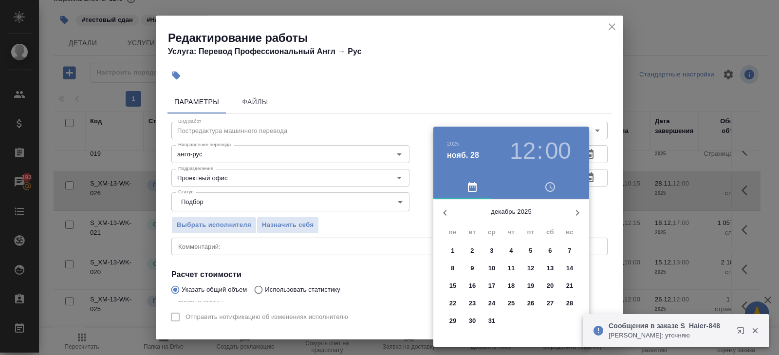
click at [534, 284] on span "19" at bounding box center [531, 286] width 18 height 10
type input "19.12.2025 12:00"
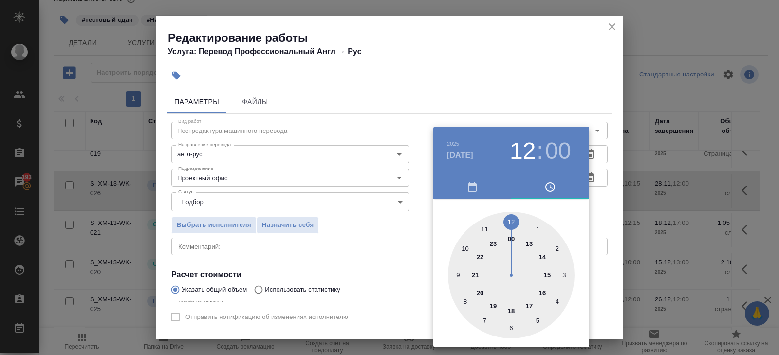
click at [370, 281] on div at bounding box center [389, 177] width 779 height 355
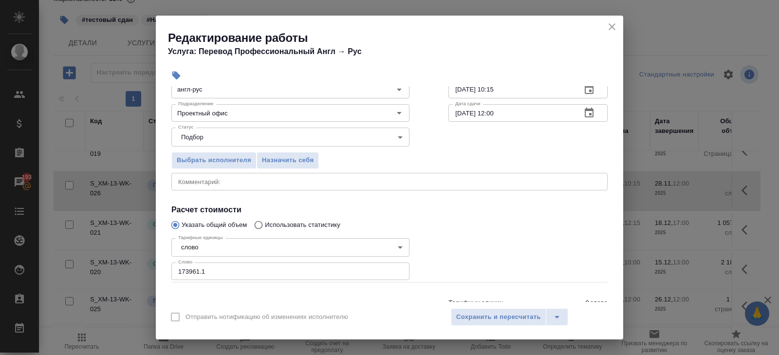
scroll to position [103, 0]
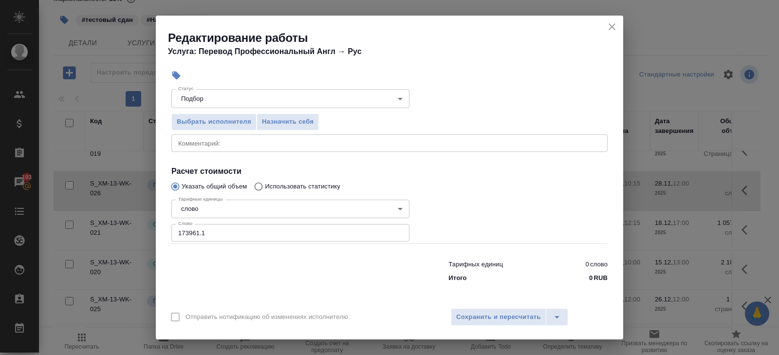
click at [200, 147] on div "x Комментарий:" at bounding box center [389, 143] width 436 height 18
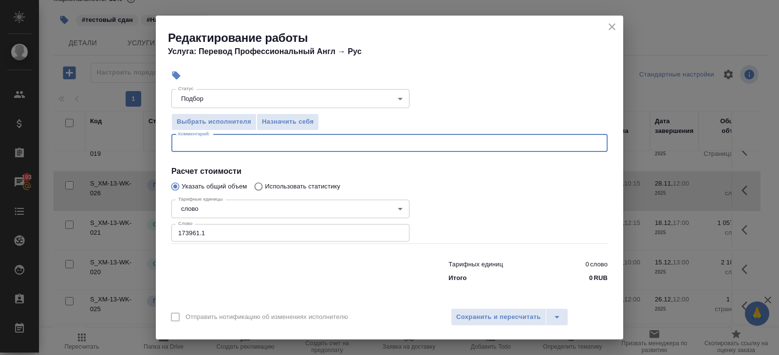
paste textarea "M70 Service Diagnosis and Measurement Manual_0001-0356.idml"
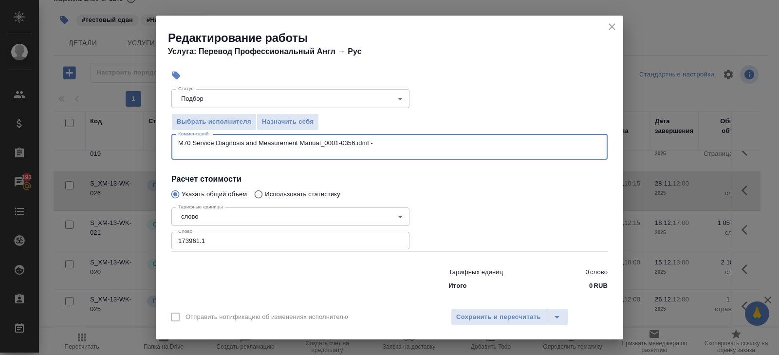
paste textarea "M70 Service Diagnosis and Measurement Manual_1172-1628.idml"
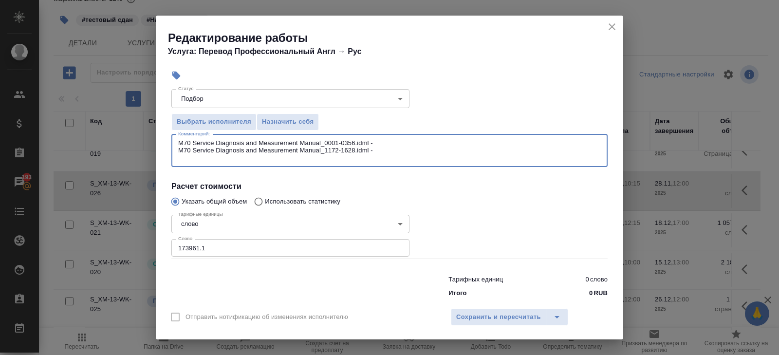
paste textarea "M70 Service Diagnosis and Measurement Manual_0754-1171.docx"
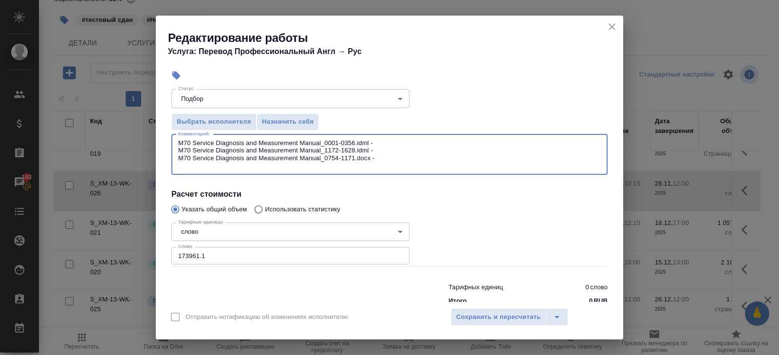
paste textarea "M70 Service Diagnosis and Measurement Manual_0357-0753.docx"
click at [383, 137] on div "M70 Service Diagnosis and Measurement Manual_0001-0356.idml - M70 Service Diagn…" at bounding box center [389, 154] width 436 height 40
click at [383, 140] on textarea "M70 Service Diagnosis and Measurement Manual_0001-0356.idml - M70 Service Diagn…" at bounding box center [389, 154] width 423 height 30
click at [377, 149] on textarea "M70 Service Diagnosis and Measurement Manual_0001-0356.idml - 24.10 M70 Service…" at bounding box center [389, 154] width 423 height 30
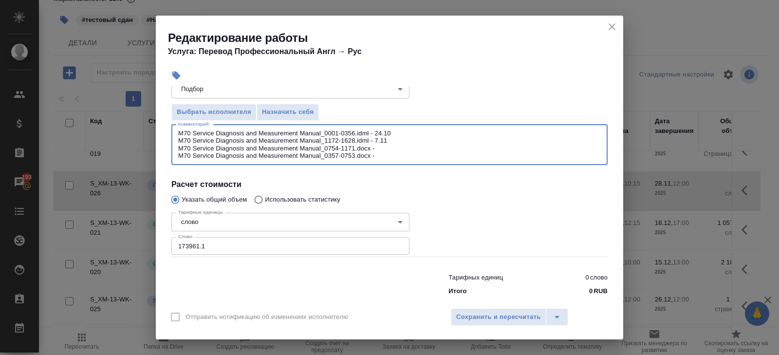
scroll to position [126, 0]
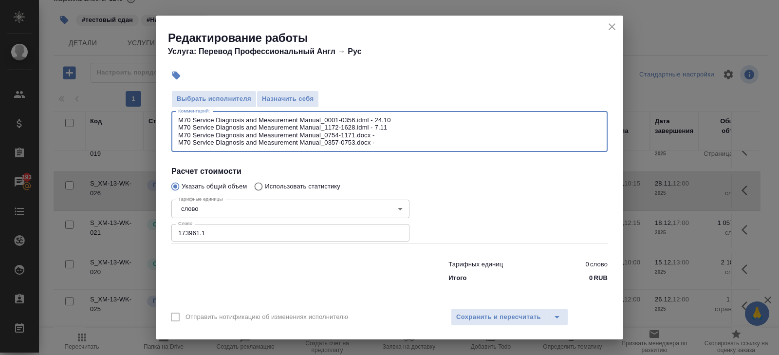
click at [380, 119] on textarea "M70 Service Diagnosis and Measurement Manual_0001-0356.idml - 24.10 M70 Service…" at bounding box center [389, 131] width 423 height 30
click at [377, 128] on textarea "M70 Service Diagnosis and Measurement Manual_0001-0356.idml - 31.10 M70 Service…" at bounding box center [389, 131] width 423 height 30
click at [384, 132] on textarea "M70 Service Diagnosis and Measurement Manual_0001-0356.idml - 31.10 M70 Service…" at bounding box center [389, 131] width 423 height 30
click at [387, 141] on textarea "M70 Service Diagnosis and Measurement Manual_0001-0356.idml - 31.10 M70 Service…" at bounding box center [389, 131] width 423 height 30
click at [384, 133] on textarea "M70 Service Diagnosis and Measurement Manual_0001-0356.idml - 31.10 M70 Service…" at bounding box center [389, 131] width 423 height 30
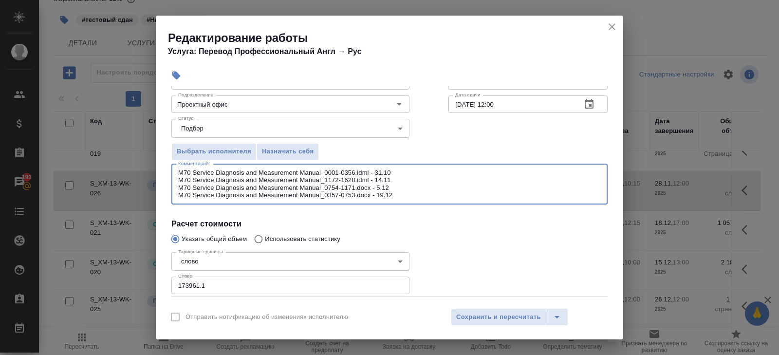
scroll to position [27, 0]
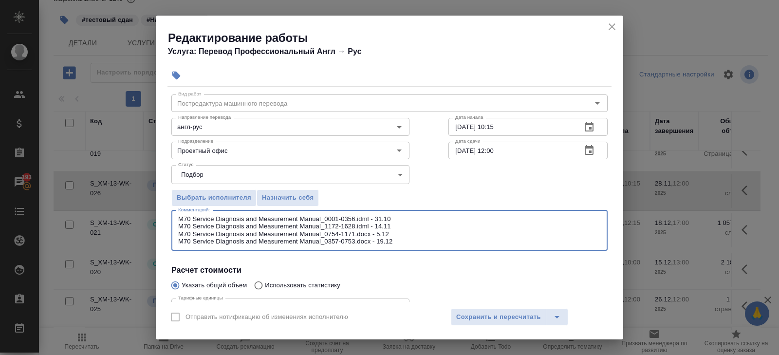
drag, startPoint x: 397, startPoint y: 142, endPoint x: 82, endPoint y: 76, distance: 321.7
click at [81, 76] on div "Редактирование работы Услуга: Перевод Профессиональный Англ → Рус Параметры Фай…" at bounding box center [389, 177] width 779 height 355
type textarea "M70 Service Diagnosis and Measurement Manual_0001-0356.idml - 31.10 M70 Service…"
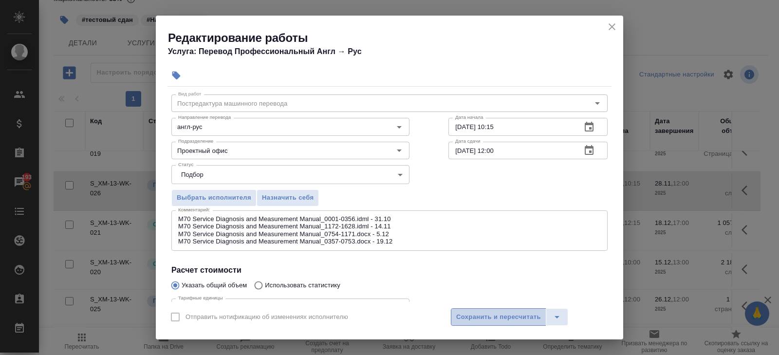
click at [491, 319] on span "Сохранить и пересчитать" at bounding box center [498, 317] width 85 height 11
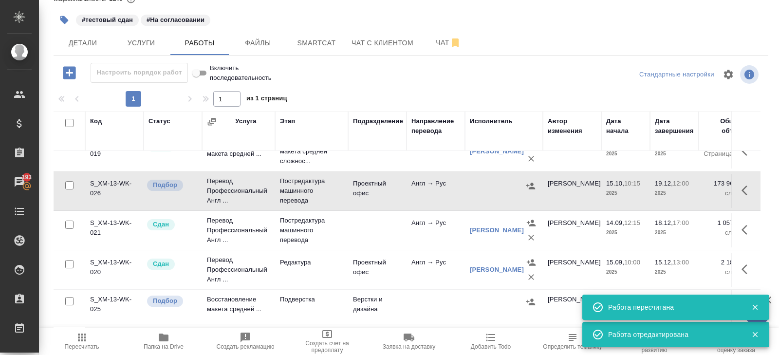
drag, startPoint x: 575, startPoint y: 125, endPoint x: 627, endPoint y: 125, distance: 52.1
click at [577, 125] on div "Автор изменения" at bounding box center [572, 125] width 49 height 19
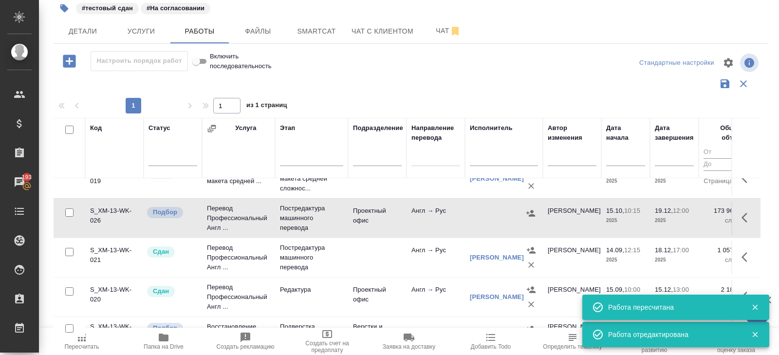
click at [574, 74] on div "Стандартные настройки" at bounding box center [645, 62] width 230 height 23
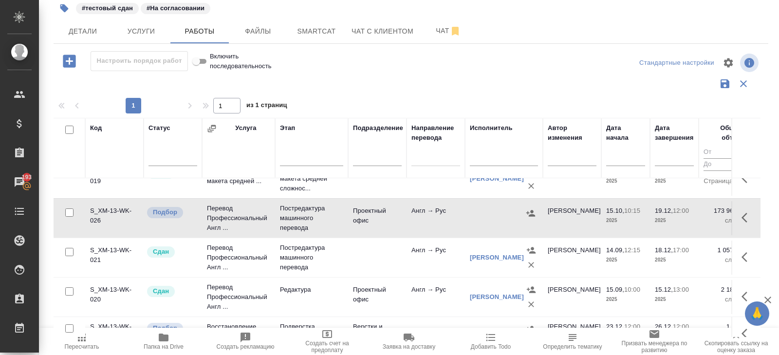
click at [744, 222] on icon "button" at bounding box center [744, 218] width 6 height 10
click at [657, 223] on icon "button" at bounding box center [659, 218] width 12 height 12
click at [676, 222] on icon "button" at bounding box center [675, 217] width 9 height 9
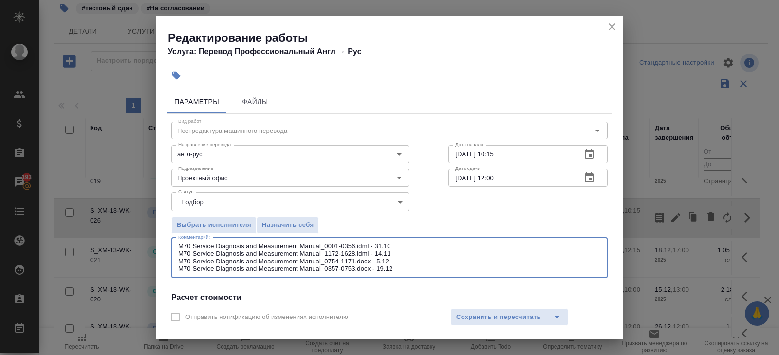
drag, startPoint x: 394, startPoint y: 268, endPoint x: 19, endPoint y: 199, distance: 381.1
click at [19, 199] on div "Редактирование работы Услуга: Перевод Профессиональный Англ → Рус Параметры Фай…" at bounding box center [389, 177] width 779 height 355
click at [615, 27] on icon "close" at bounding box center [612, 27] width 12 height 12
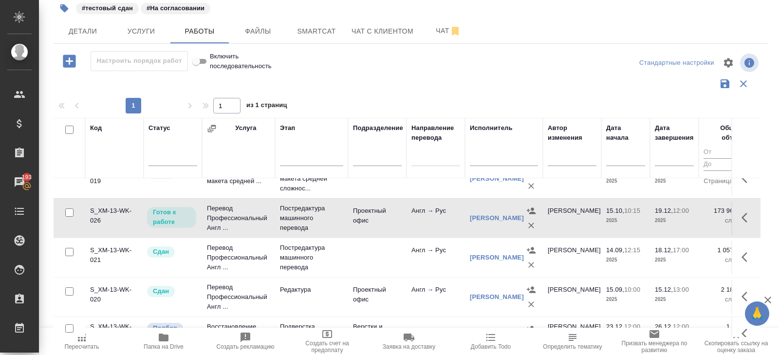
scroll to position [82, 0]
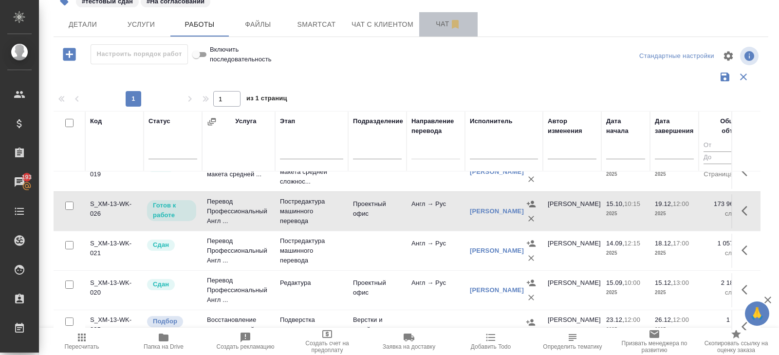
click at [438, 33] on button "Чат" at bounding box center [448, 24] width 58 height 24
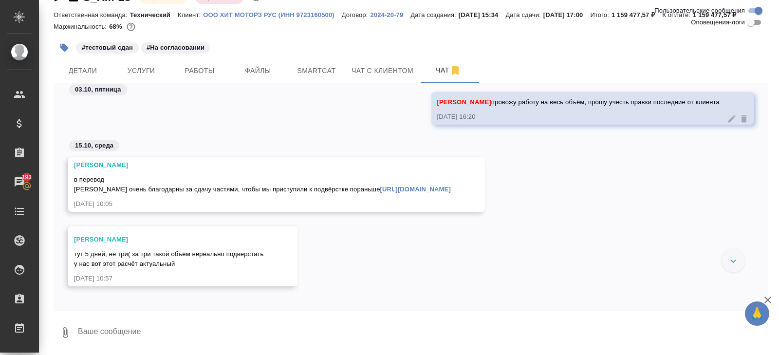
scroll to position [4436, 0]
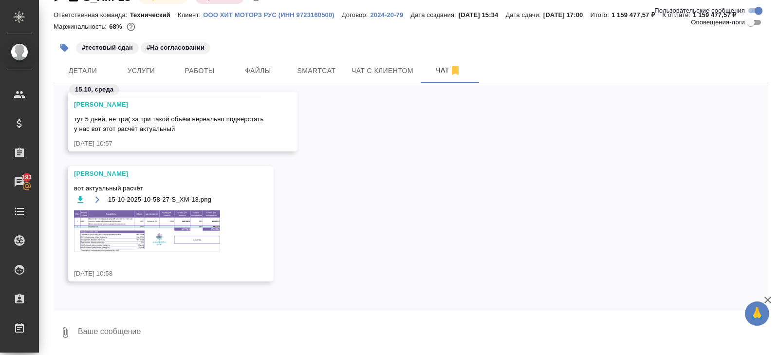
click at [176, 221] on img at bounding box center [147, 230] width 146 height 41
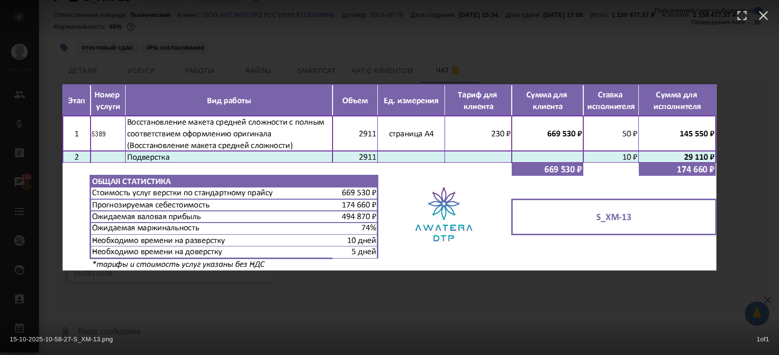
click at [186, 294] on div "15-10-2025-10-58-27-S_XM-13.png 1 of 1" at bounding box center [389, 177] width 779 height 355
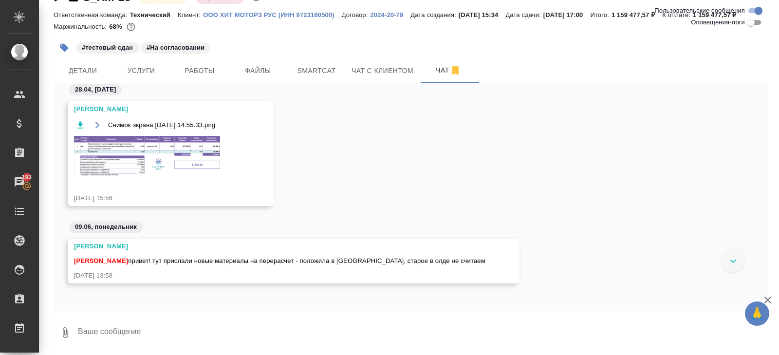
scroll to position [0, 0]
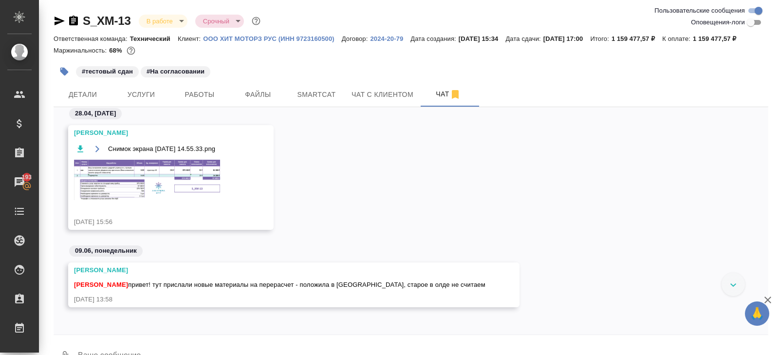
click at [180, 190] on img at bounding box center [147, 180] width 146 height 40
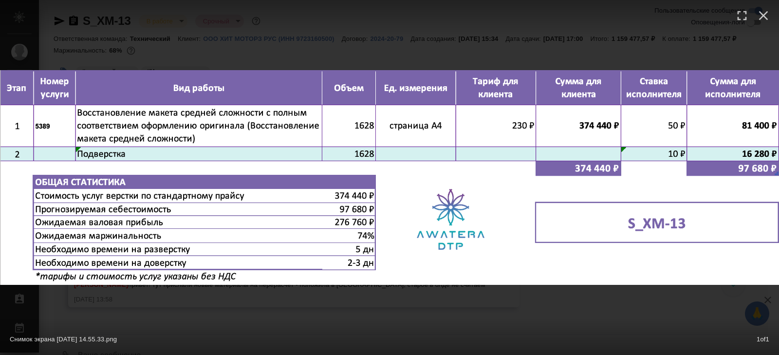
click at [206, 289] on div "Снимок экрана 2025-04-28 в 14.55.33.png 1 of 1" at bounding box center [389, 177] width 779 height 355
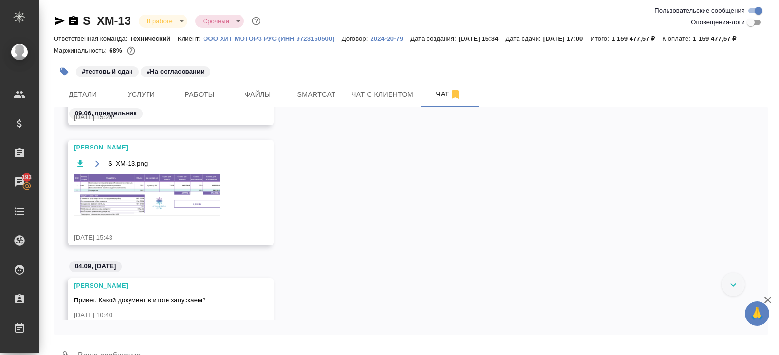
scroll to position [479, 0]
click at [194, 214] on img at bounding box center [147, 195] width 146 height 41
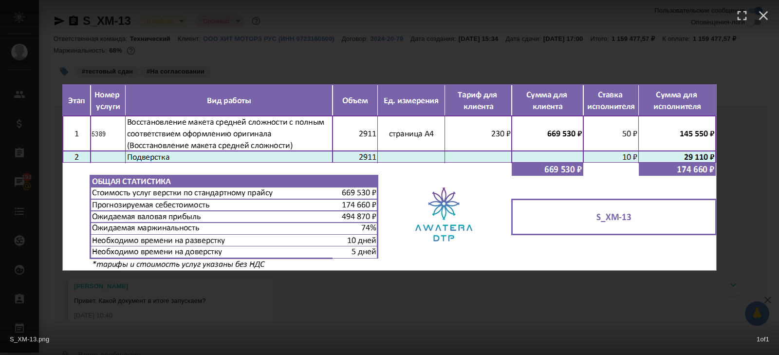
click at [202, 299] on div "S_XM-13.png 1 of 1" at bounding box center [389, 177] width 779 height 355
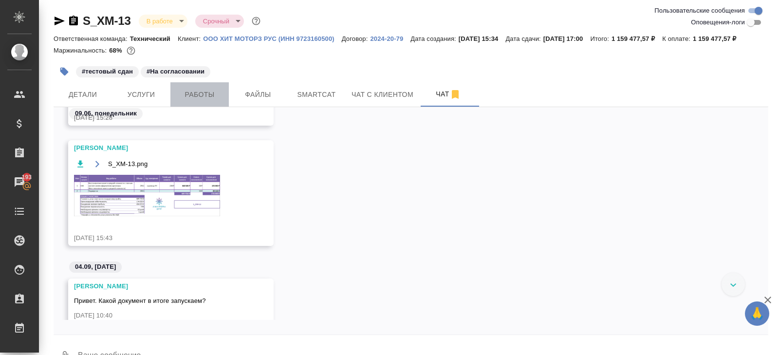
click at [189, 107] on button "Работы" at bounding box center [199, 94] width 58 height 24
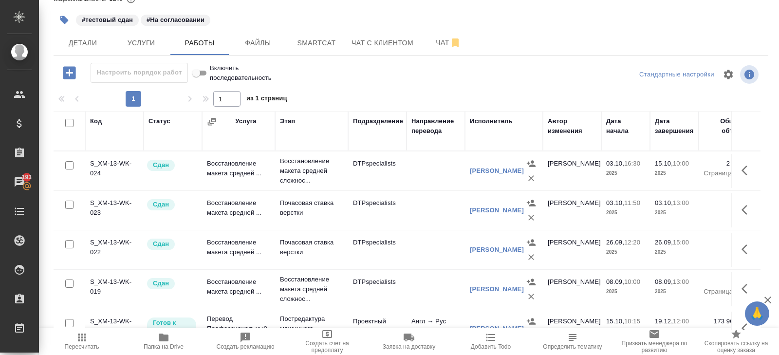
scroll to position [168, 0]
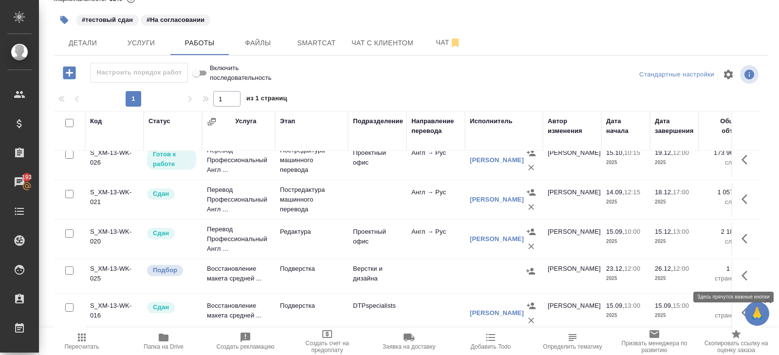
click at [750, 275] on icon "button" at bounding box center [747, 276] width 12 height 12
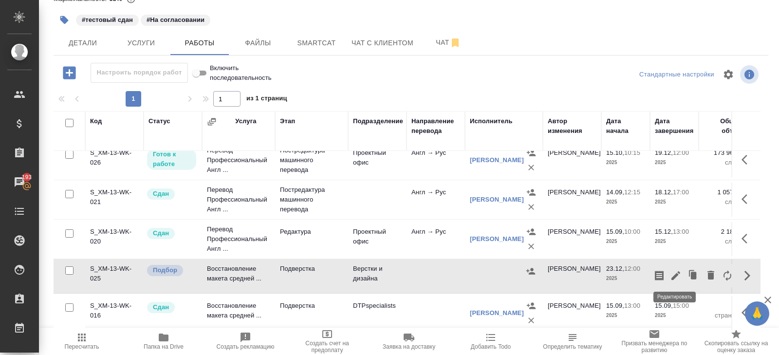
click at [669, 276] on button "button" at bounding box center [675, 275] width 17 height 23
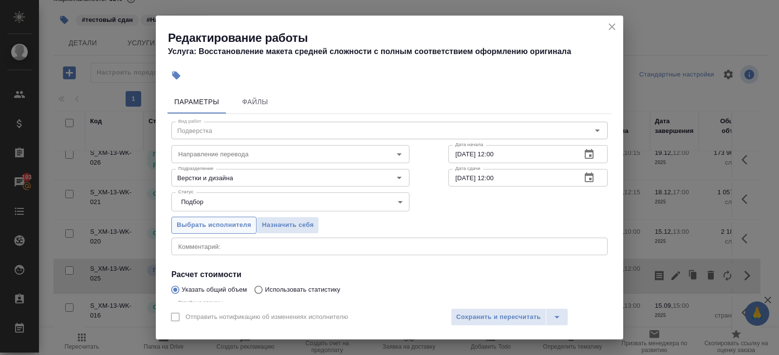
scroll to position [103, 0]
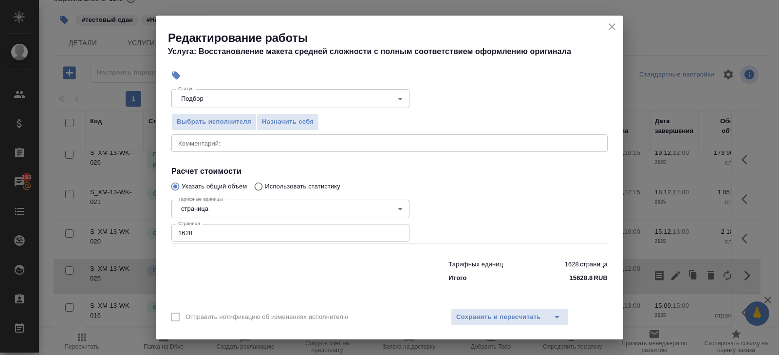
drag, startPoint x: 206, startPoint y: 236, endPoint x: 21, endPoint y: 227, distance: 184.7
click at [21, 227] on div "Редактирование работы Услуга: Восстановление макета средней сложности с полным …" at bounding box center [389, 177] width 779 height 355
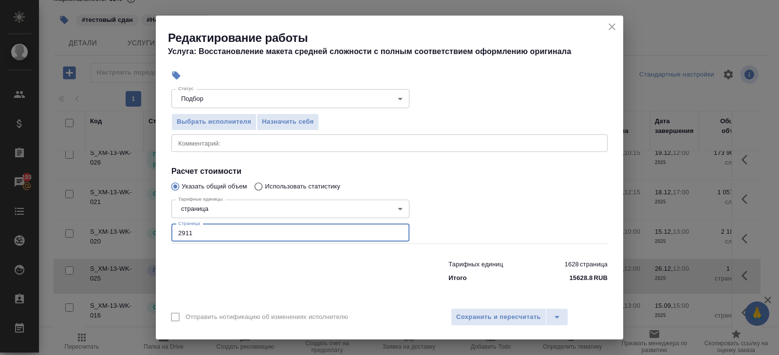
scroll to position [0, 0]
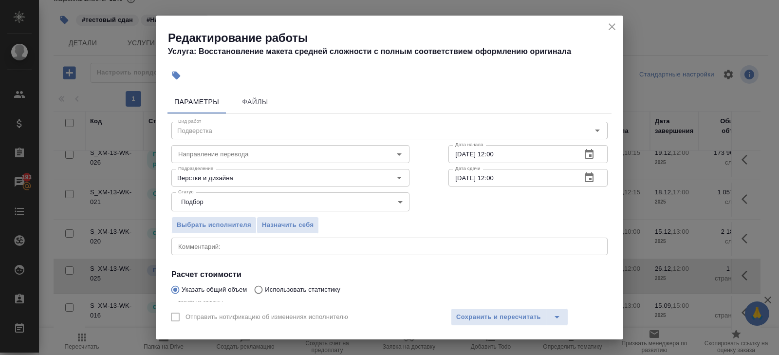
type input "2911"
click at [589, 155] on icon "button" at bounding box center [589, 154] width 12 height 12
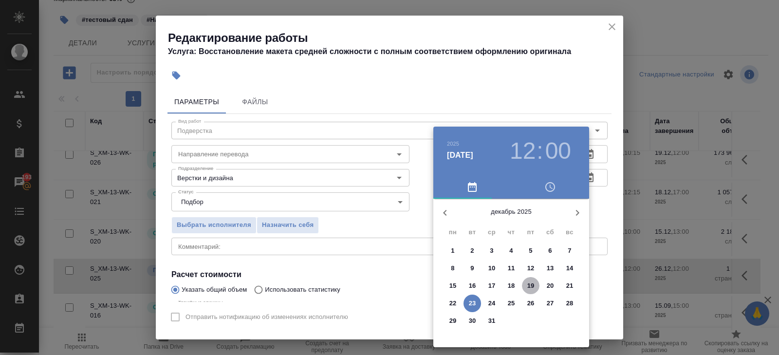
click at [532, 286] on p "19" at bounding box center [530, 286] width 7 height 10
type input "19.12.2025 12:00"
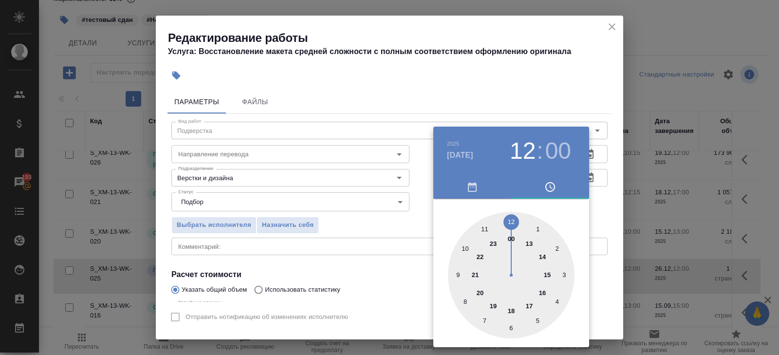
click at [374, 269] on div at bounding box center [389, 177] width 779 height 355
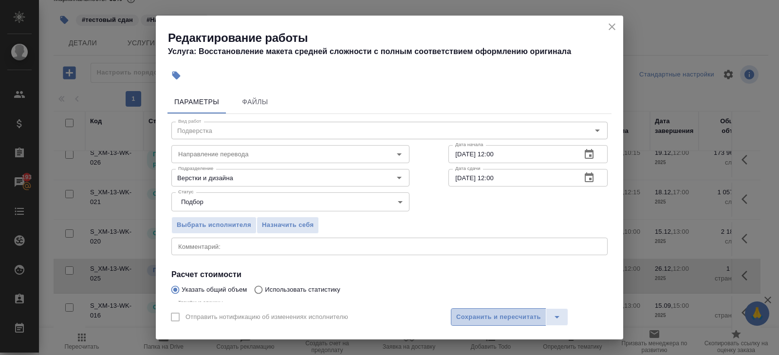
click at [461, 314] on span "Сохранить и пересчитать" at bounding box center [498, 317] width 85 height 11
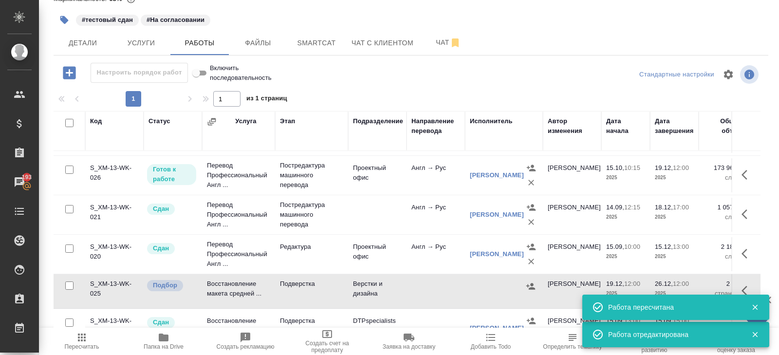
scroll to position [151, 0]
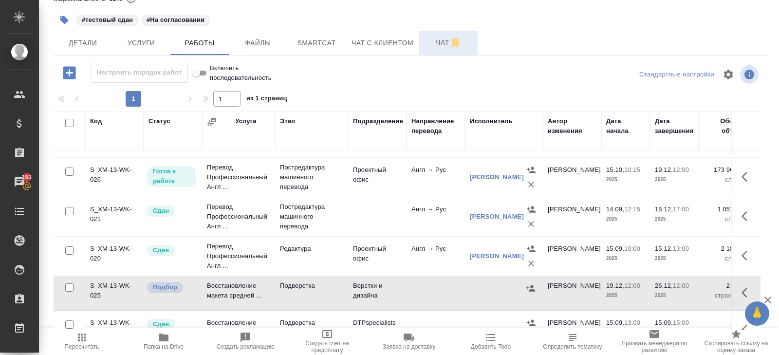
click at [440, 43] on span "Чат" at bounding box center [448, 43] width 47 height 12
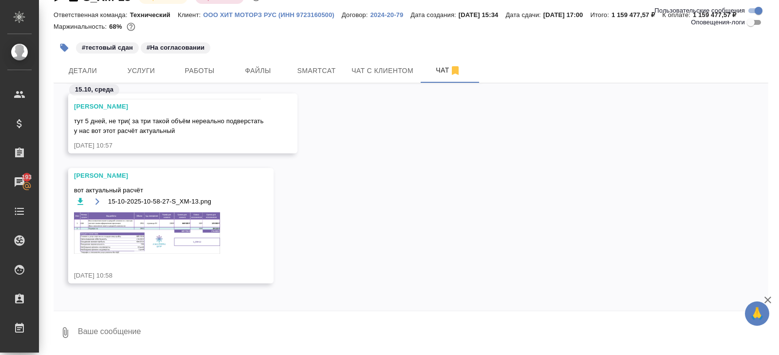
scroll to position [4502, 0]
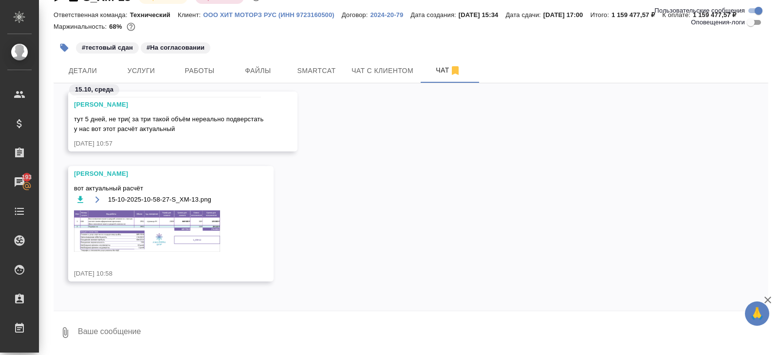
click at [160, 224] on img at bounding box center [147, 230] width 146 height 41
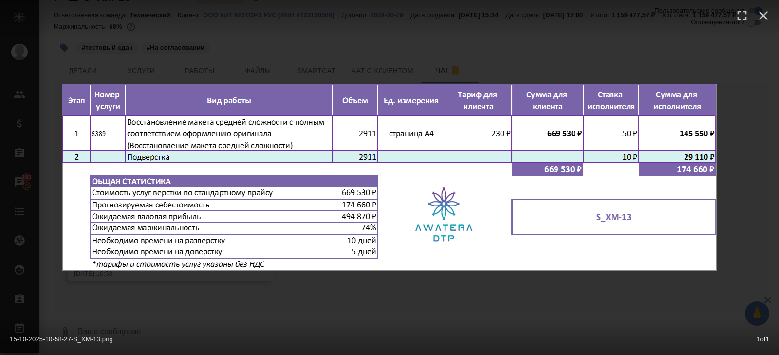
click at [165, 310] on div "15-10-2025-10-58-27-S_XM-13.png 1 of 1" at bounding box center [389, 177] width 779 height 355
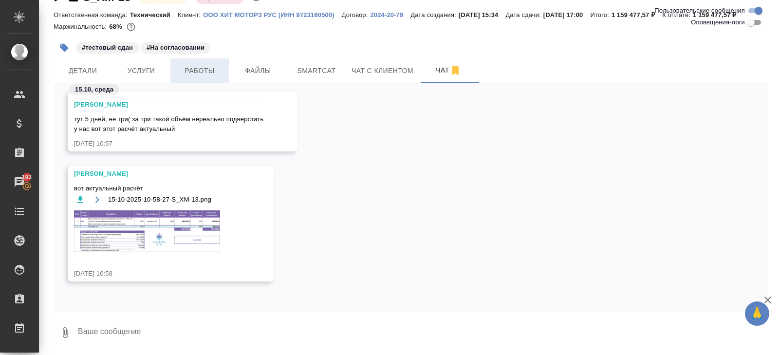
click at [202, 67] on span "Работы" at bounding box center [199, 71] width 47 height 12
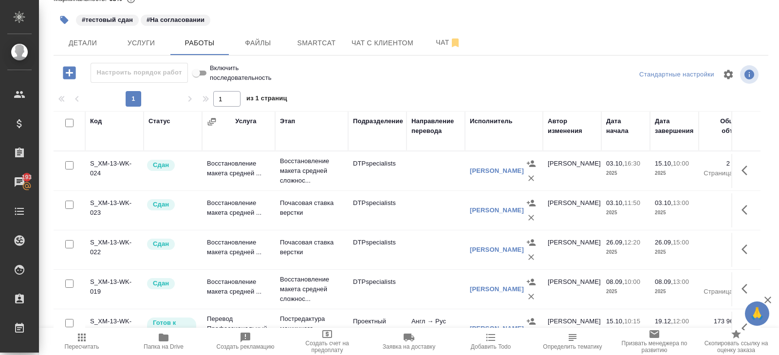
scroll to position [168, 0]
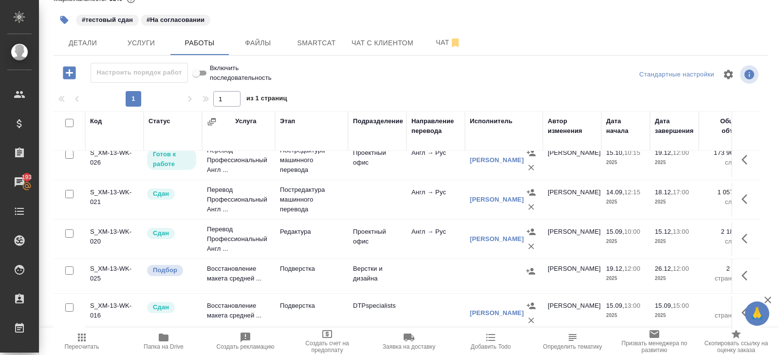
click at [745, 273] on icon "button" at bounding box center [747, 276] width 12 height 12
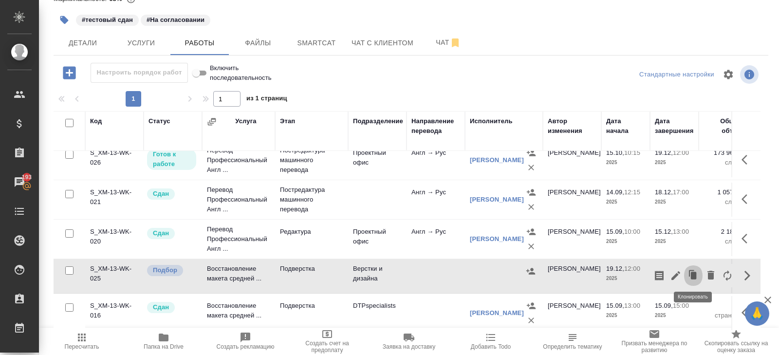
click at [684, 275] on button "button" at bounding box center [693, 275] width 18 height 23
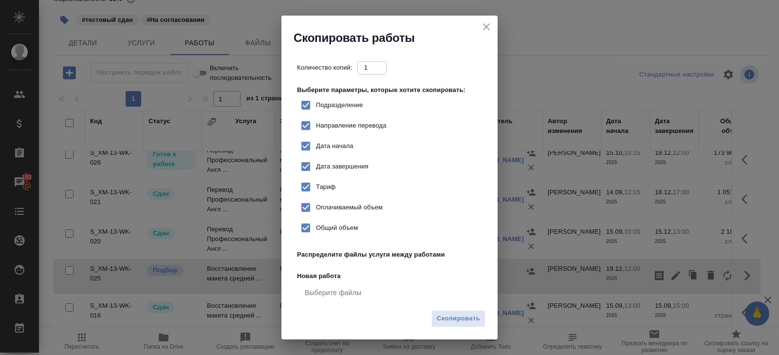
checkbox input "true"
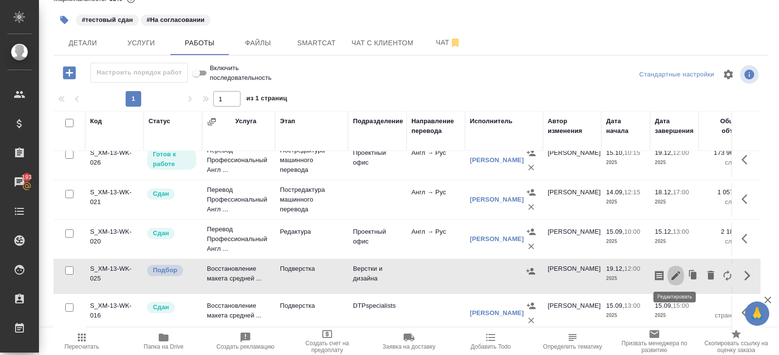
click at [674, 275] on icon "button" at bounding box center [675, 275] width 9 height 9
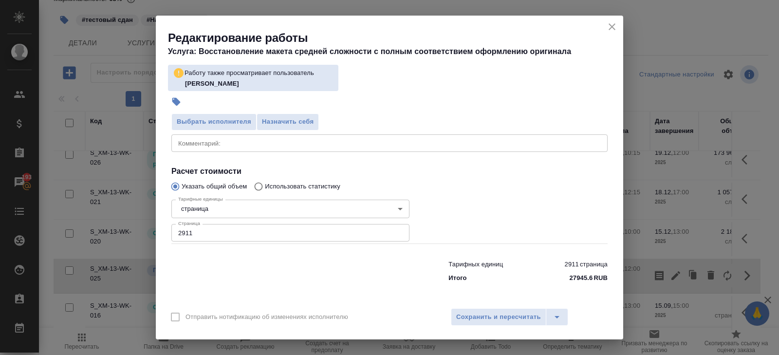
scroll to position [0, 0]
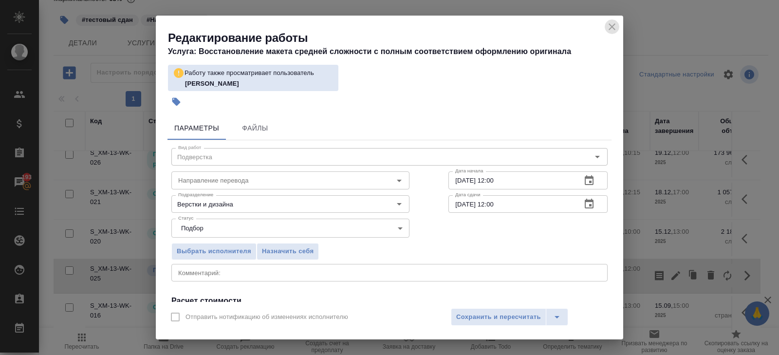
click at [615, 25] on icon "close" at bounding box center [612, 27] width 12 height 12
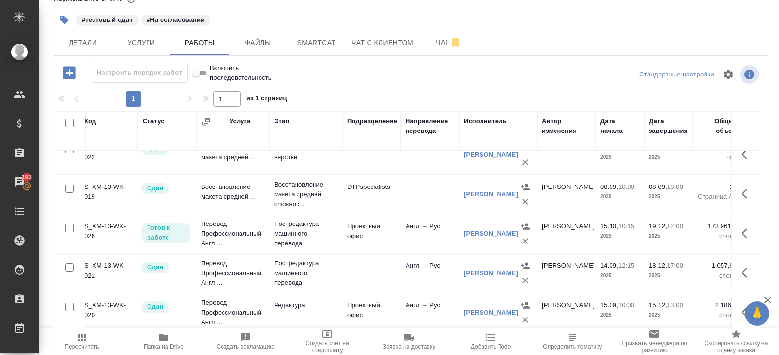
scroll to position [95, 0]
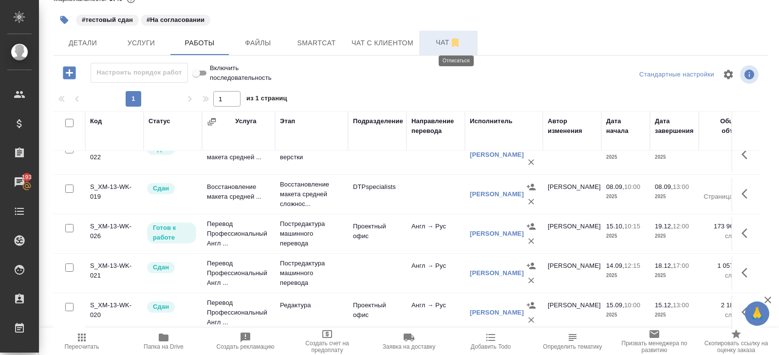
click at [450, 42] on span "Чат" at bounding box center [448, 43] width 47 height 12
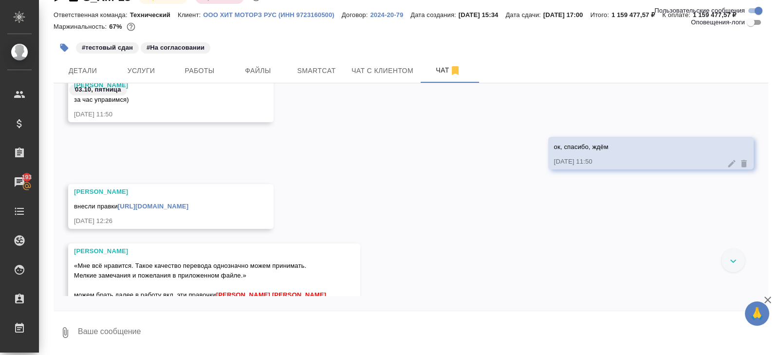
scroll to position [2924, 0]
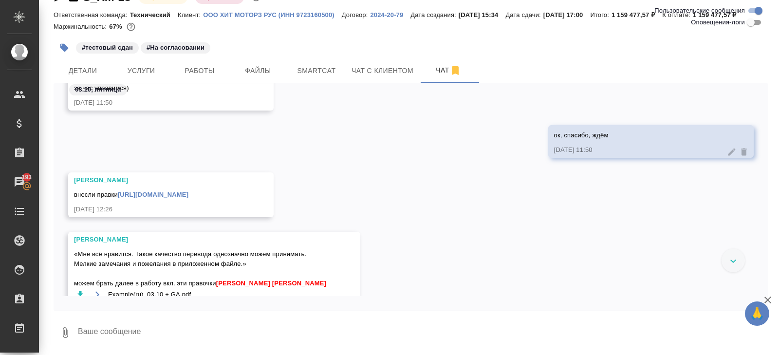
click at [188, 195] on link "https://drive.awatera.com/f/10588520" at bounding box center [153, 194] width 71 height 7
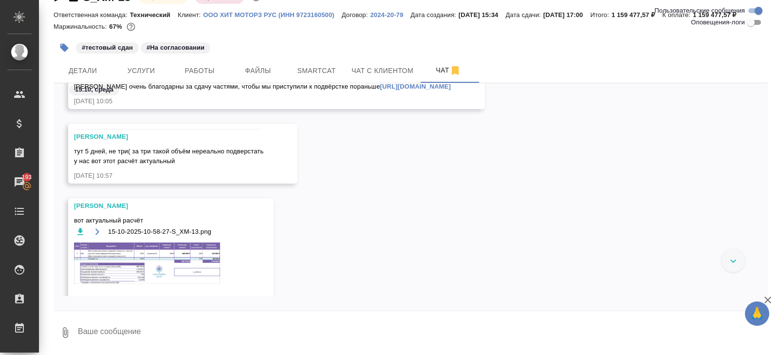
scroll to position [3319, 0]
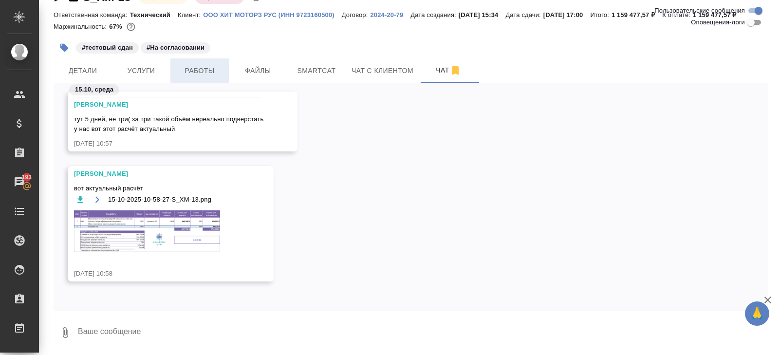
click at [194, 77] on button "Работы" at bounding box center [199, 70] width 58 height 24
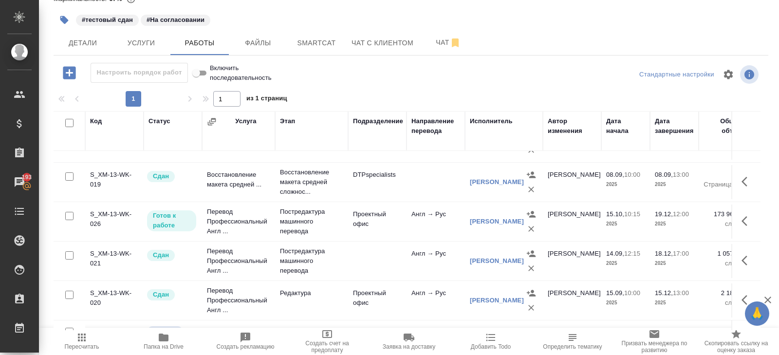
scroll to position [98, 0]
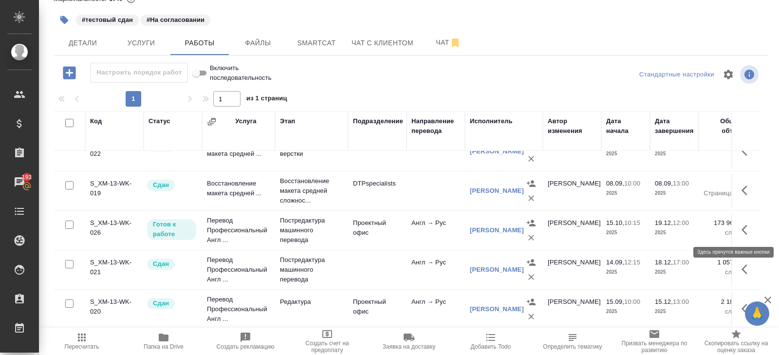
click at [745, 231] on icon "button" at bounding box center [744, 230] width 6 height 10
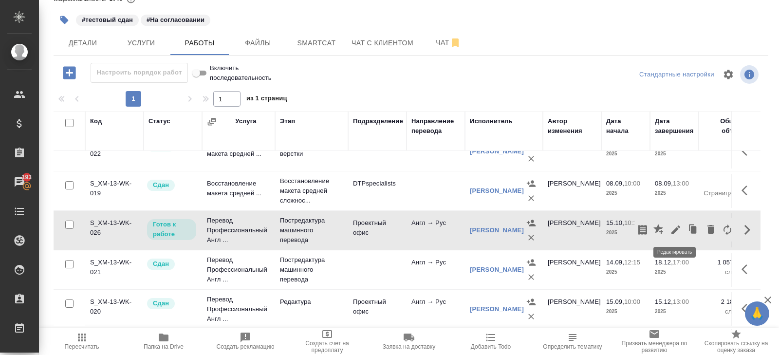
click at [677, 231] on icon "button" at bounding box center [676, 230] width 12 height 12
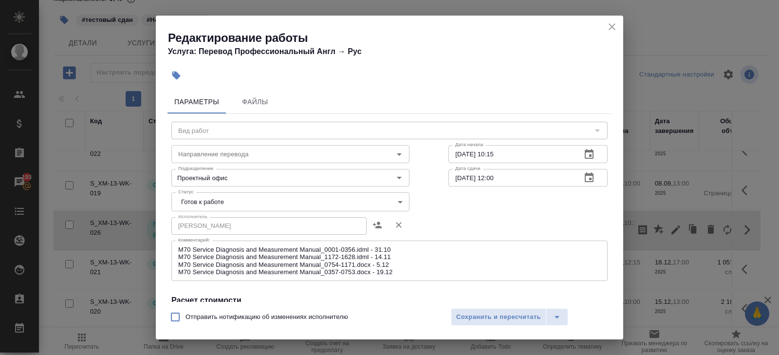
type input "Постредактура машинного перевода"
type input "англ-рус"
click at [207, 207] on body "🙏 .cls-1 fill:#fff; AWATERA Belyakova Yulia Клиенты Спецификации Заказы 193 Чат…" at bounding box center [389, 177] width 779 height 355
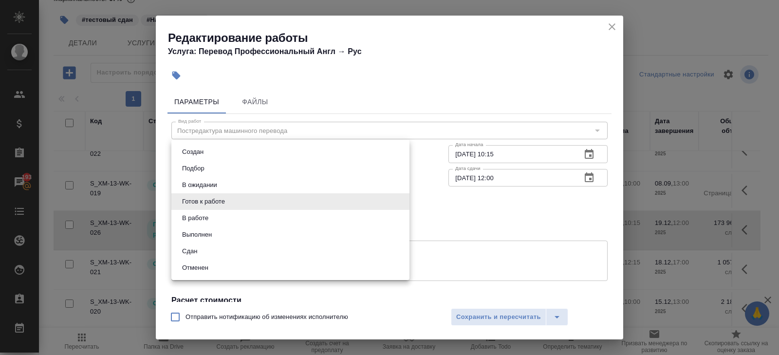
click at [204, 217] on button "В работе" at bounding box center [195, 218] width 32 height 11
type input "inProgress"
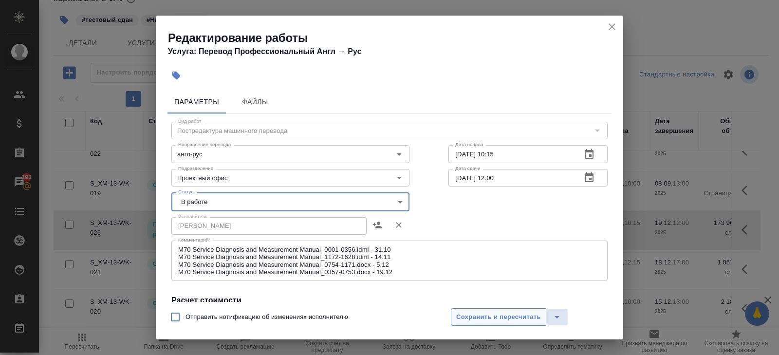
click at [470, 315] on span "Сохранить и пересчитать" at bounding box center [498, 317] width 85 height 11
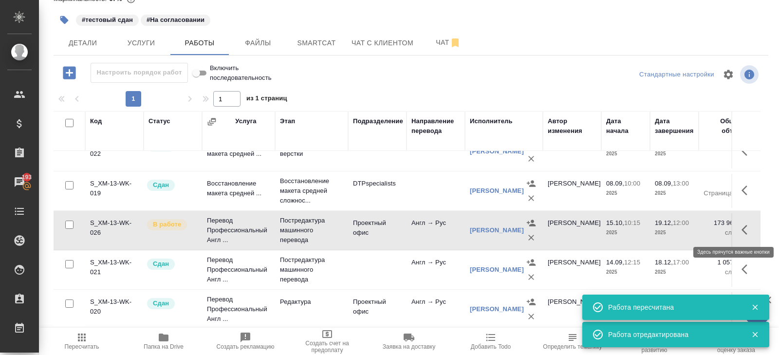
drag, startPoint x: 746, startPoint y: 228, endPoint x: 511, endPoint y: 135, distance: 252.8
click at [511, 135] on table "Код Статус Услуга Этап Подразделение Направление перевода Исполнитель Автор изм…" at bounding box center [605, 208] width 1103 height 390
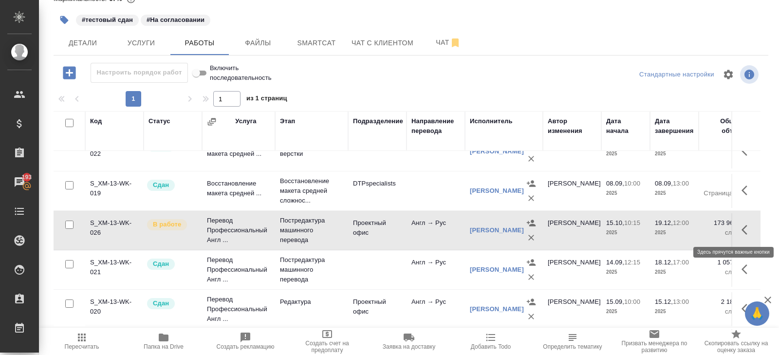
click at [740, 231] on button "button" at bounding box center [747, 229] width 23 height 23
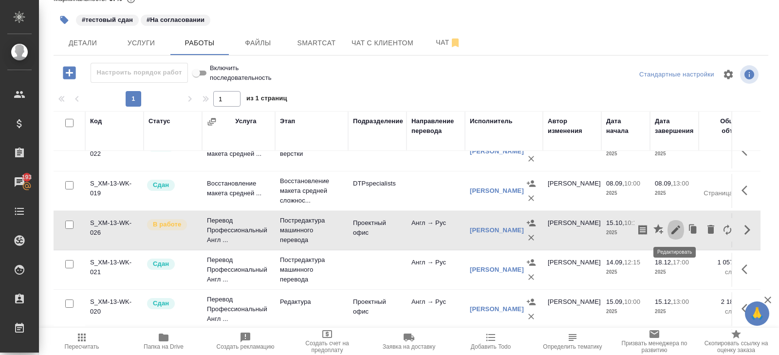
click at [674, 233] on icon "button" at bounding box center [676, 230] width 12 height 12
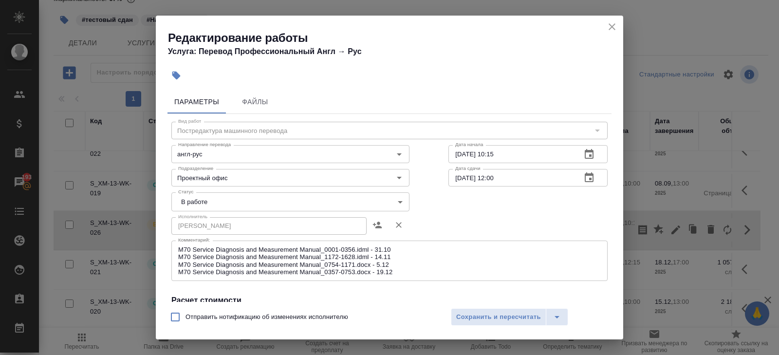
drag, startPoint x: 177, startPoint y: 246, endPoint x: 437, endPoint y: 260, distance: 259.8
click at [437, 261] on div "M70 Service Diagnosis and Measurement Manual_0001-0356.idml - 31.10 M70 Service…" at bounding box center [389, 260] width 436 height 40
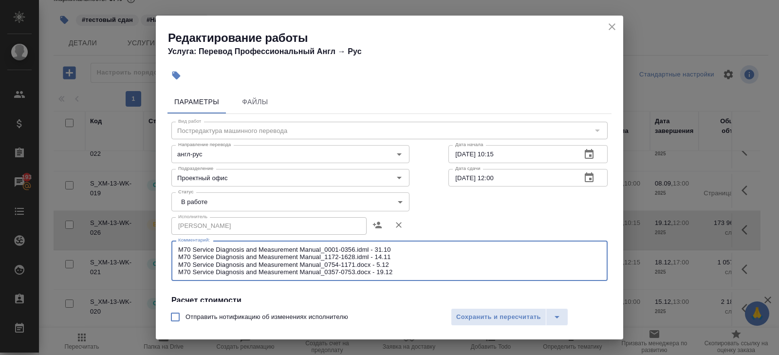
drag, startPoint x: 395, startPoint y: 272, endPoint x: 114, endPoint y: 246, distance: 282.1
click at [114, 246] on div "Редактирование работы Услуга: Перевод Профессиональный Англ → Рус Параметры Фай…" at bounding box center [389, 177] width 779 height 355
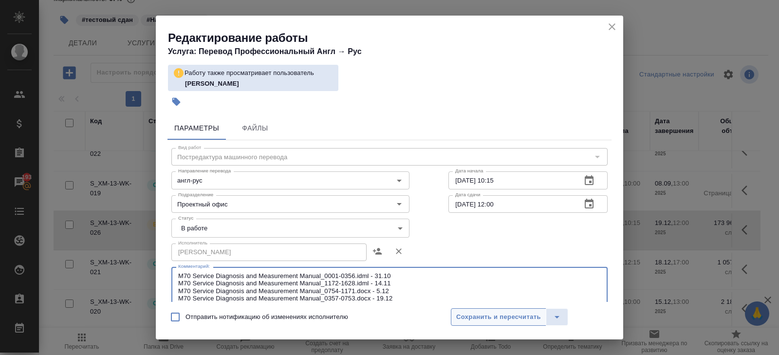
click at [507, 317] on span "Сохранить и пересчитать" at bounding box center [498, 317] width 85 height 11
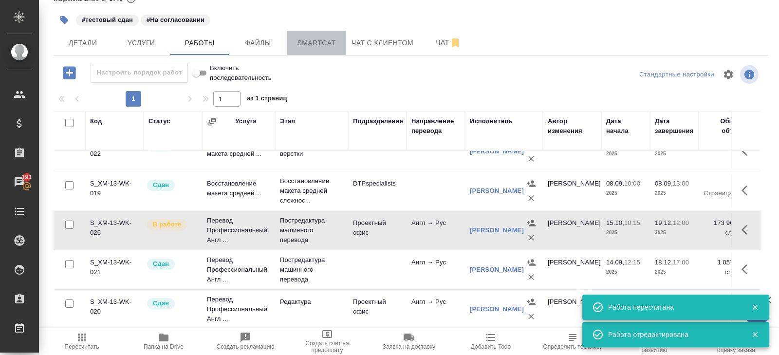
click at [323, 45] on span "Smartcat" at bounding box center [316, 43] width 47 height 12
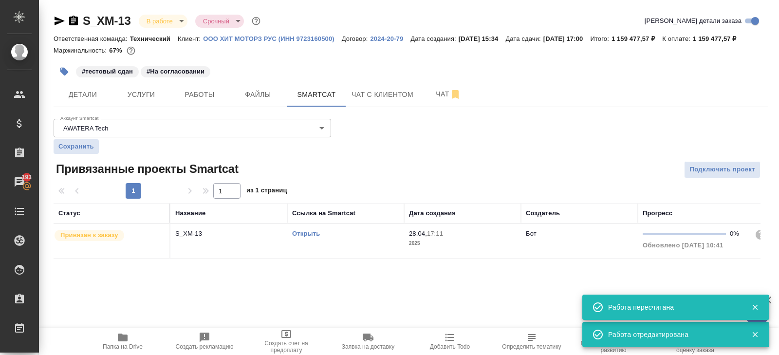
click at [302, 237] on link "Открыть" at bounding box center [306, 233] width 28 height 7
click at [87, 107] on hr at bounding box center [411, 107] width 715 height 0
click at [88, 101] on span "Детали" at bounding box center [82, 95] width 47 height 12
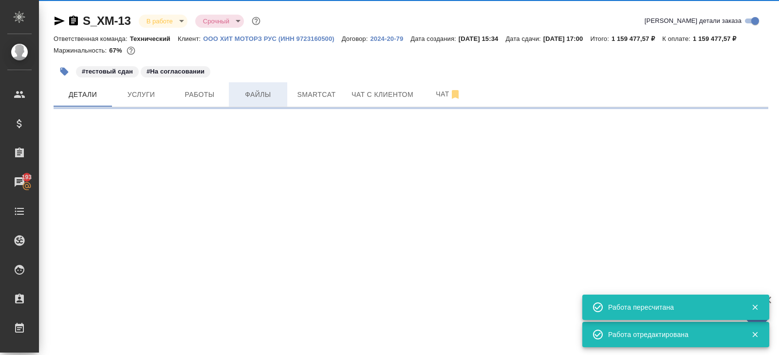
select select "RU"
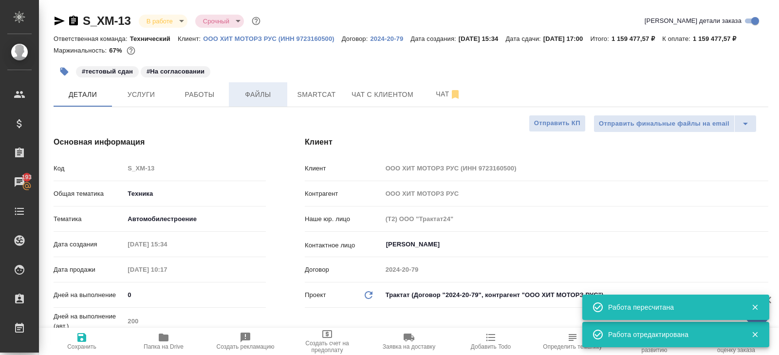
type textarea "x"
type input "Белякова Юлия"
type input "Сеитов Павел"
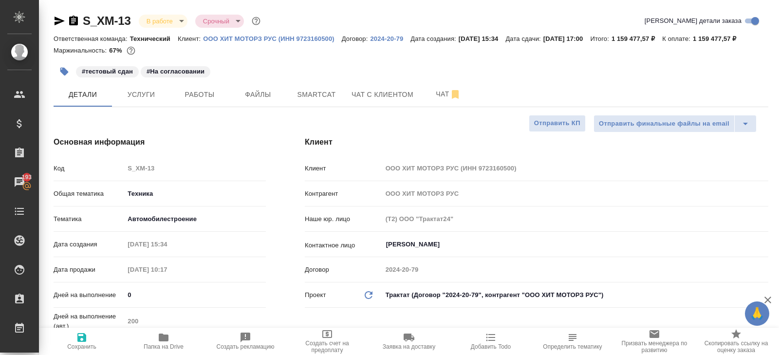
type textarea "x"
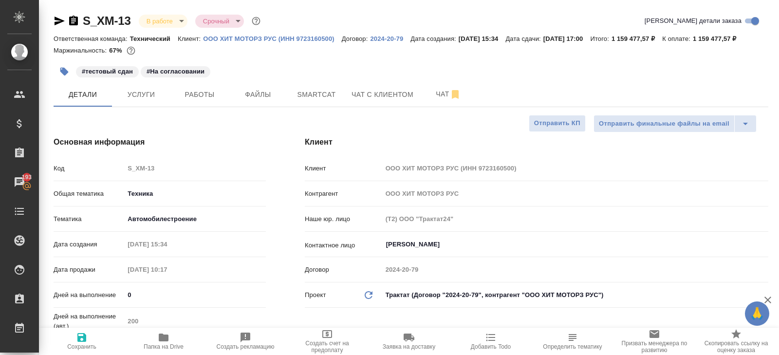
type textarea "x"
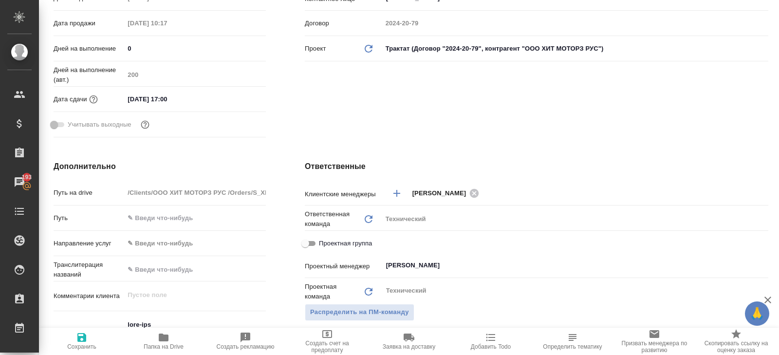
scroll to position [405, 0]
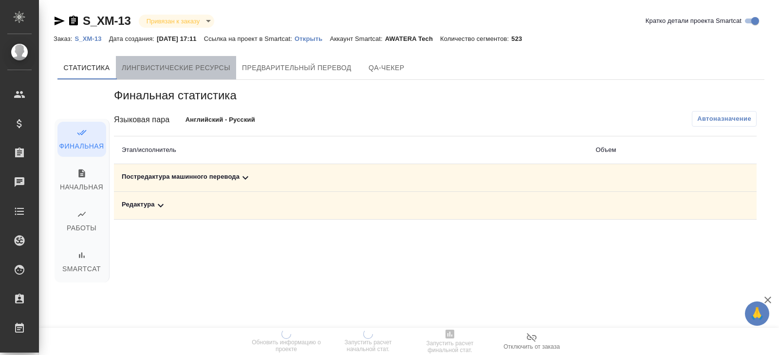
click at [206, 71] on span "Лингвистические ресурсы" at bounding box center [176, 68] width 109 height 12
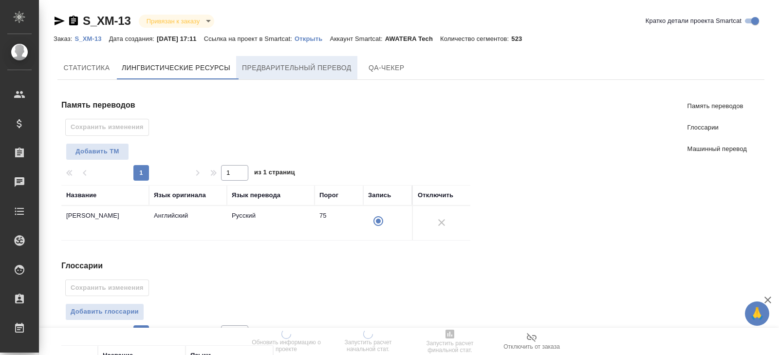
click at [276, 74] on button "Предварительный перевод" at bounding box center [296, 67] width 121 height 23
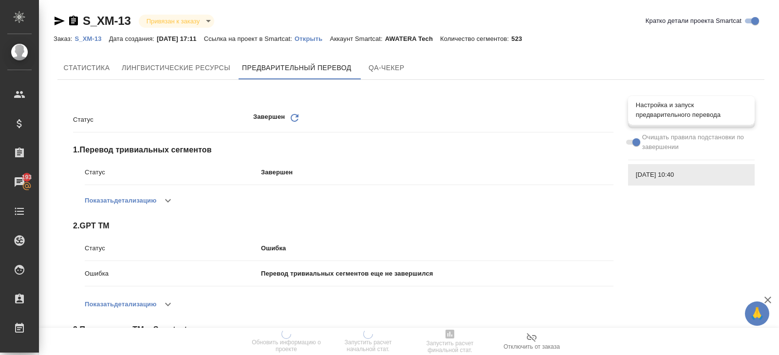
click at [650, 112] on span "Настройка и запуск предварительного перевода" at bounding box center [691, 109] width 111 height 19
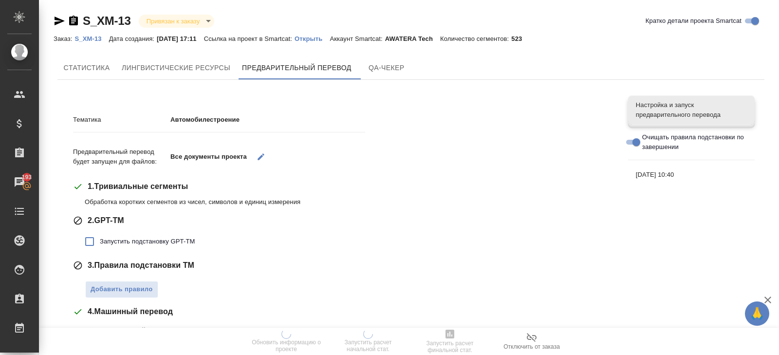
click at [109, 240] on span "Запустить подстановку GPT-TM" at bounding box center [147, 242] width 95 height 10
click at [100, 240] on input "Запустить подстановку GPT-TM" at bounding box center [89, 241] width 20 height 20
checkbox input "true"
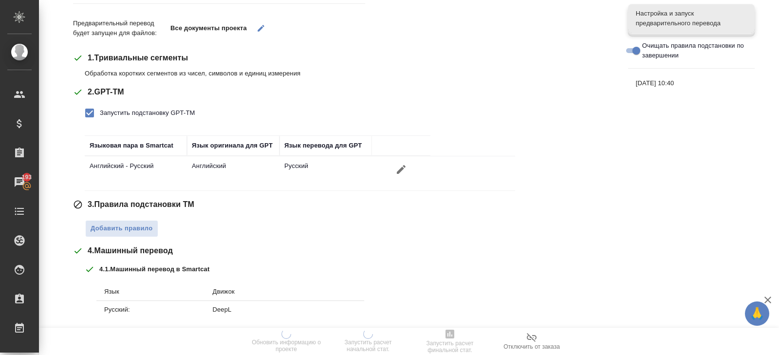
scroll to position [147, 0]
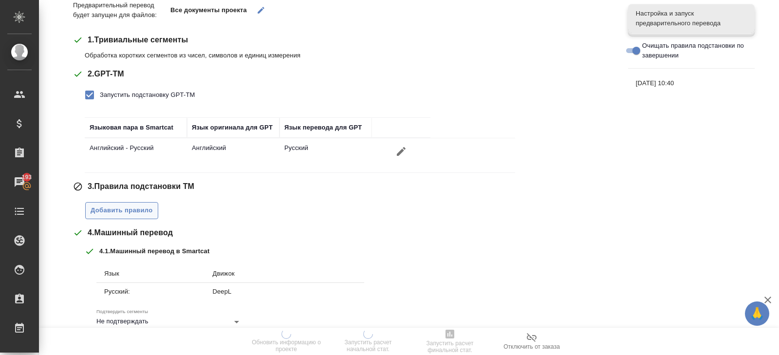
click at [123, 210] on span "Добавить правило" at bounding box center [122, 210] width 62 height 11
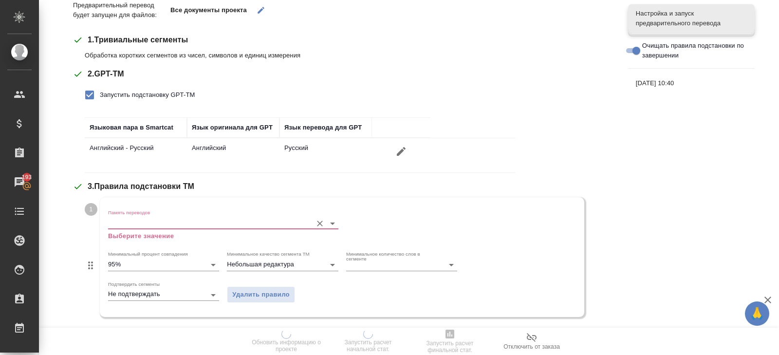
click at [123, 223] on input "Память переводов" at bounding box center [207, 223] width 199 height 12
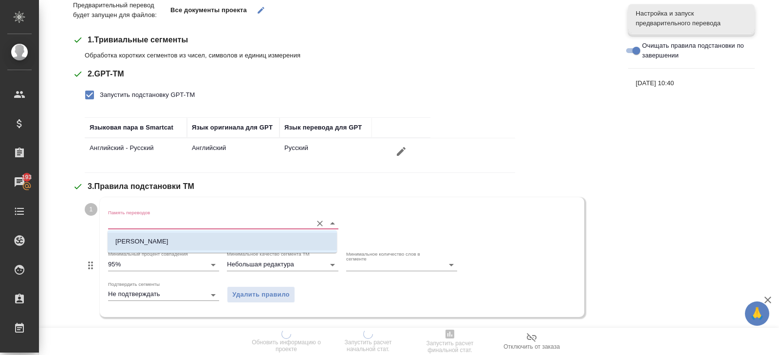
click at [125, 240] on p "Хит Моторз Рус" at bounding box center [141, 242] width 53 height 10
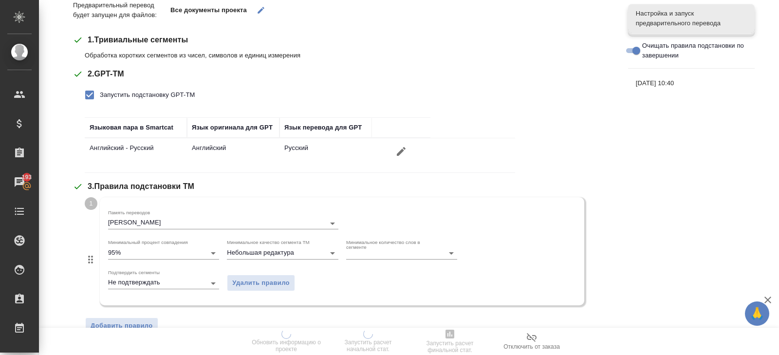
scroll to position [373, 0]
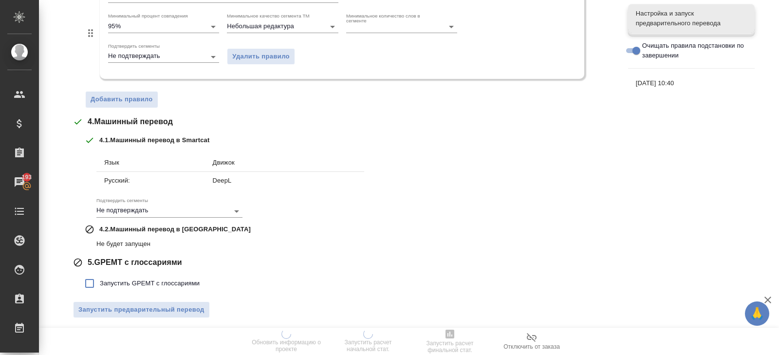
click at [122, 273] on label "Запустить GPEMT с глоссариями" at bounding box center [139, 283] width 120 height 20
click at [100, 273] on input "Запустить GPEMT с глоссариями" at bounding box center [89, 283] width 20 height 20
checkbox input "true"
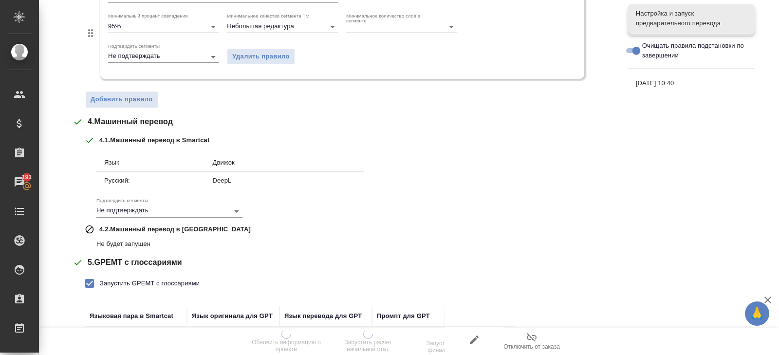
scroll to position [441, 0]
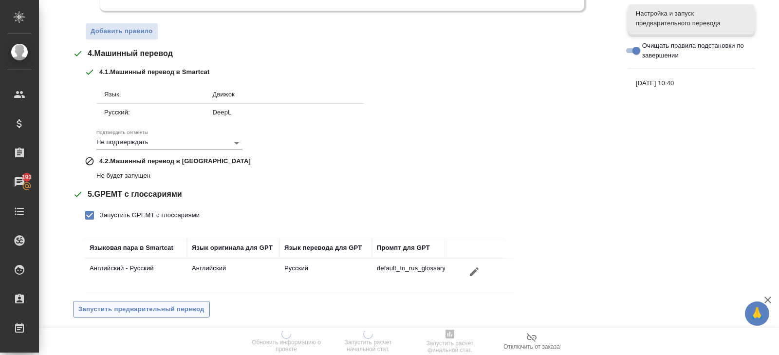
click at [126, 301] on button "Запустить предварительный перевод" at bounding box center [141, 309] width 137 height 17
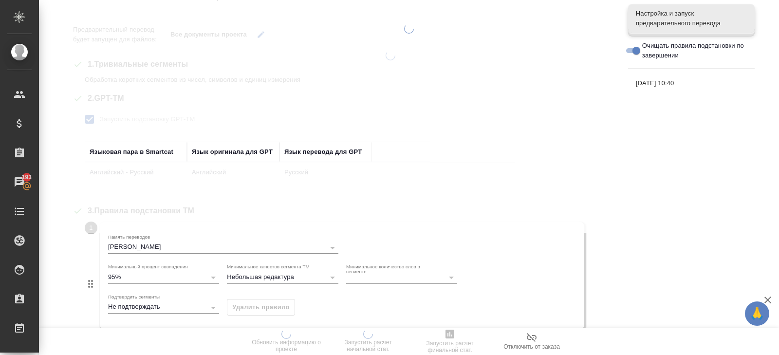
scroll to position [0, 0]
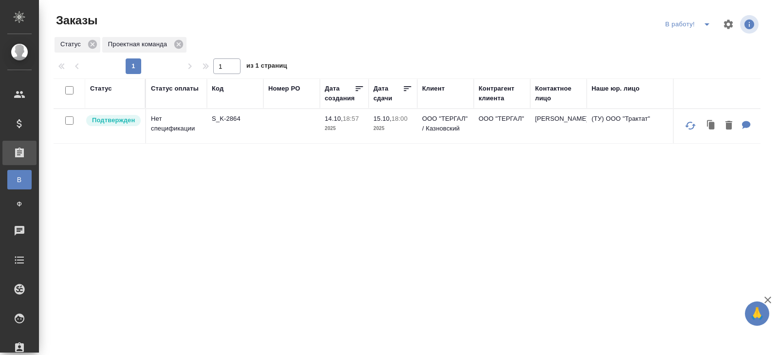
click at [707, 31] on button "split button" at bounding box center [706, 25] width 19 height 16
click at [703, 42] on li "ПМ" at bounding box center [689, 44] width 54 height 16
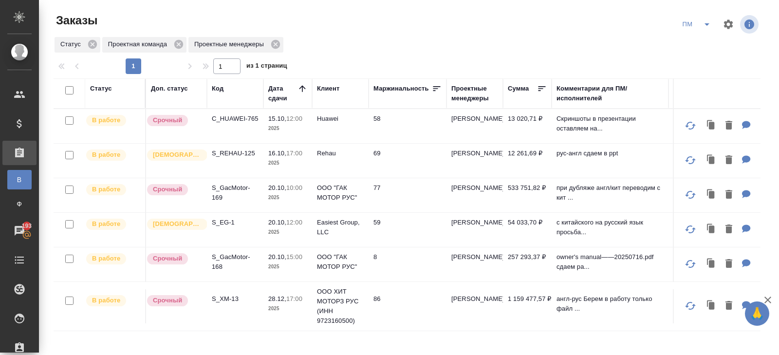
click at [232, 149] on p "S_REHAU-125" at bounding box center [235, 153] width 47 height 10
click at [705, 21] on icon "split button" at bounding box center [707, 24] width 12 height 12
click at [704, 42] on li "В работу!" at bounding box center [696, 44] width 49 height 16
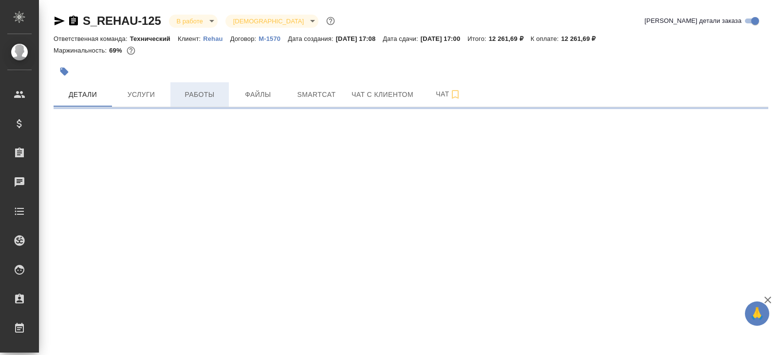
select select "RU"
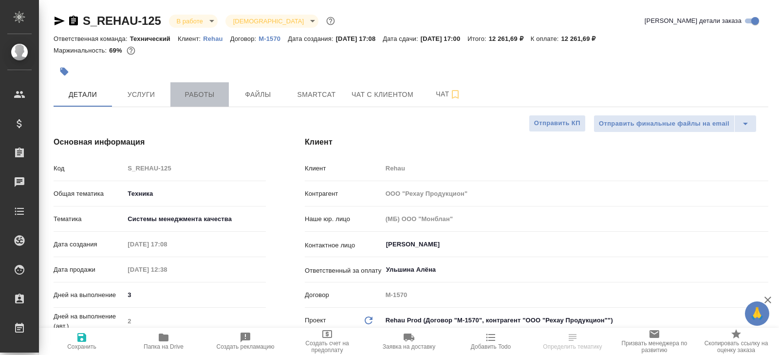
click at [215, 95] on span "Работы" at bounding box center [199, 95] width 47 height 12
type textarea "x"
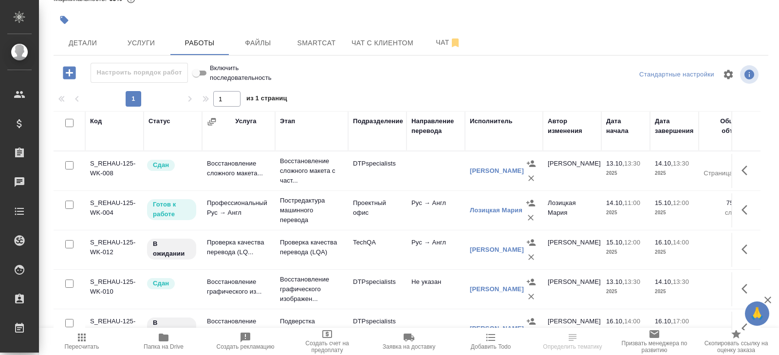
scroll to position [17, 0]
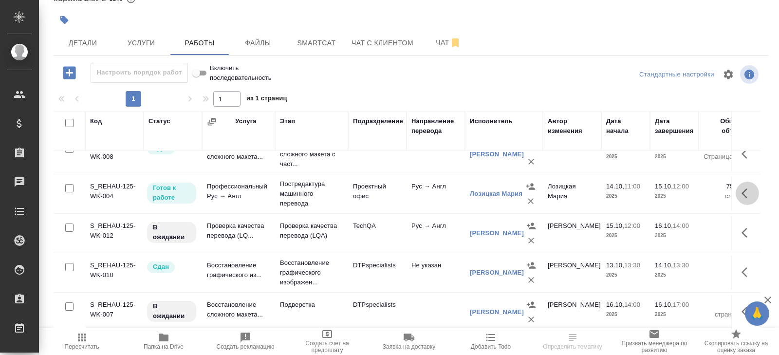
click at [742, 193] on icon "button" at bounding box center [747, 193] width 12 height 12
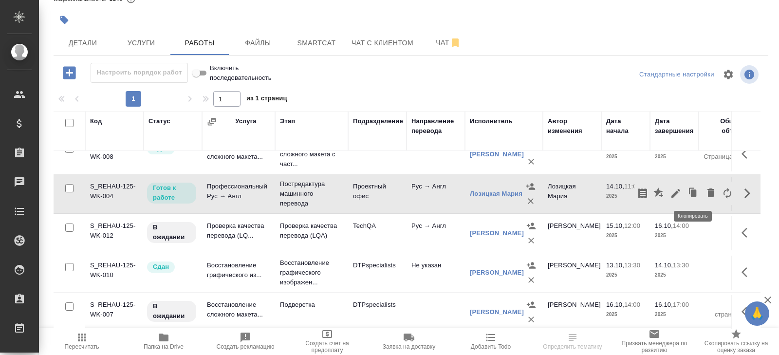
click at [680, 189] on icon "button" at bounding box center [676, 193] width 12 height 12
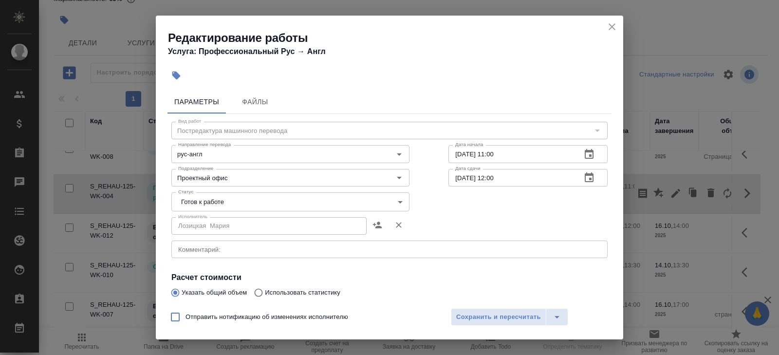
click at [196, 204] on body "🙏 .cls-1 fill:#fff; AWATERA Belyakova Yulia Клиенты Спецификации Заказы Чаты To…" at bounding box center [389, 177] width 779 height 355
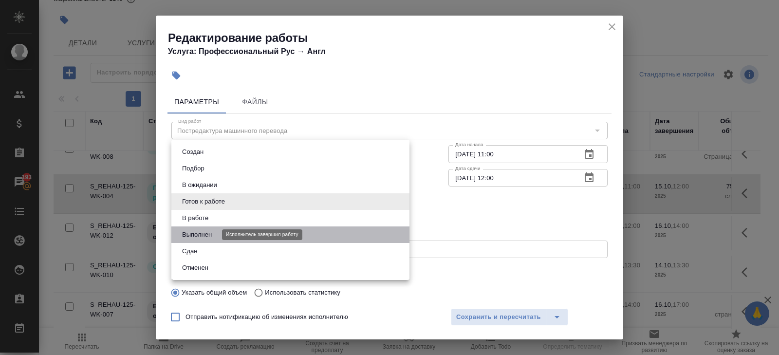
click at [197, 235] on button "Выполнен" at bounding box center [197, 234] width 36 height 11
type input "completed"
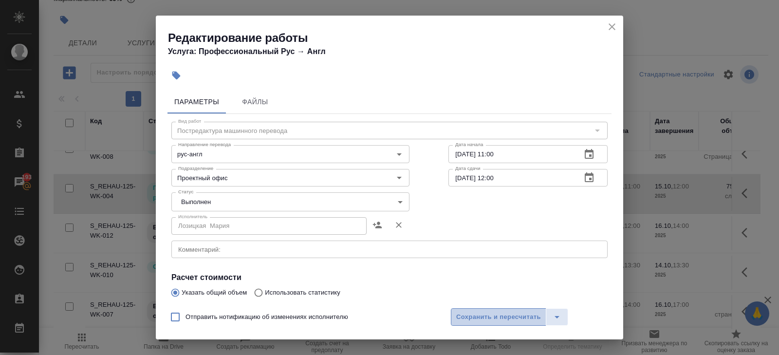
click at [477, 309] on button "Сохранить и пересчитать" at bounding box center [498, 317] width 95 height 18
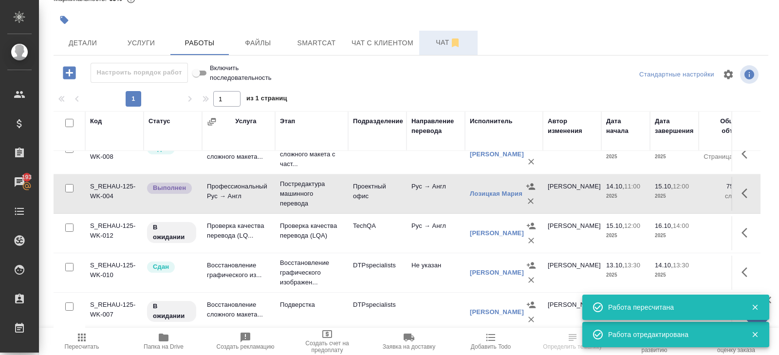
click at [449, 38] on span "Чат" at bounding box center [448, 43] width 47 height 12
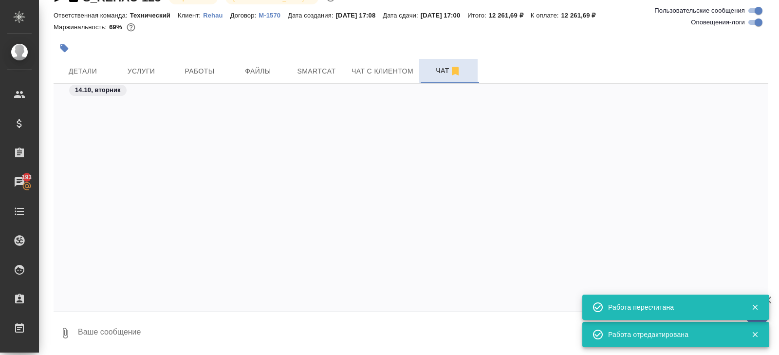
scroll to position [16881, 0]
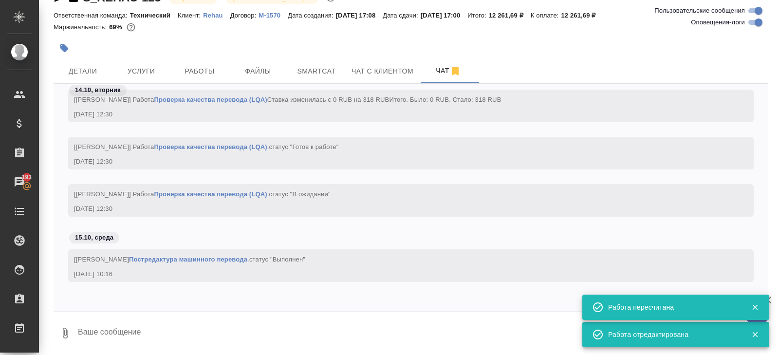
click at [753, 17] on input "Оповещения-логи" at bounding box center [758, 23] width 35 height 12
checkbox input "false"
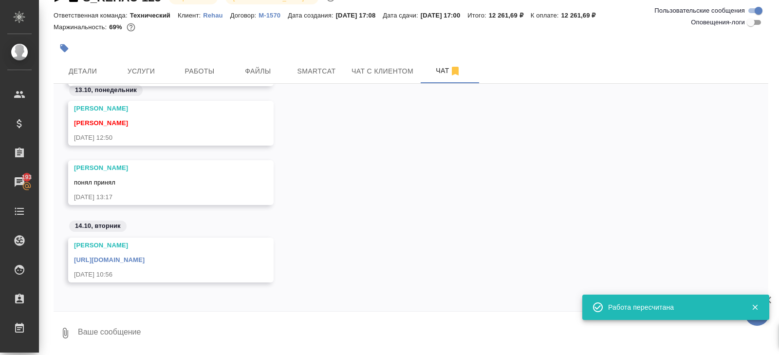
scroll to position [2844, 0]
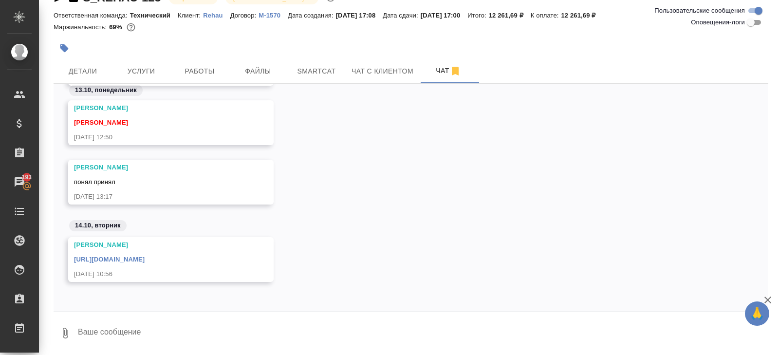
click at [125, 351] on div "S_REHAU-125 В работе inProgress Святая троица holyTrinity Ответственная команда…" at bounding box center [410, 166] width 725 height 379
click at [125, 332] on textarea at bounding box center [422, 332] width 691 height 33
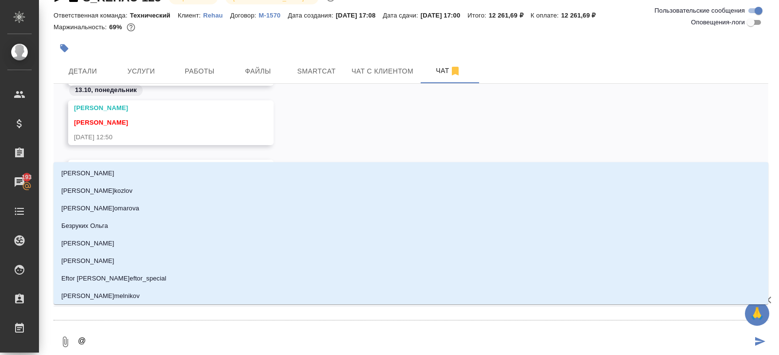
type textarea "@р"
type input "р"
type textarea "@ру"
type input "ру"
type textarea "@рум"
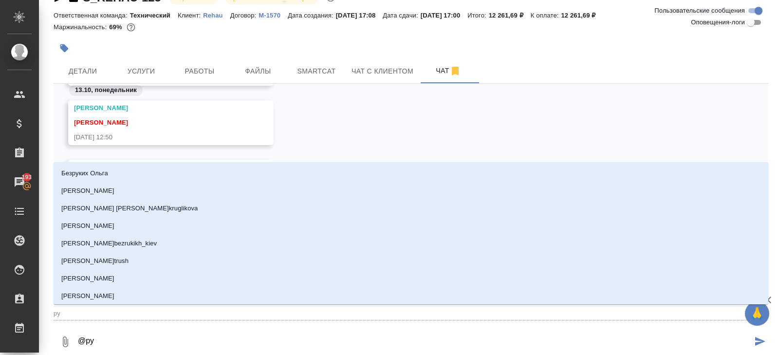
type input "рум"
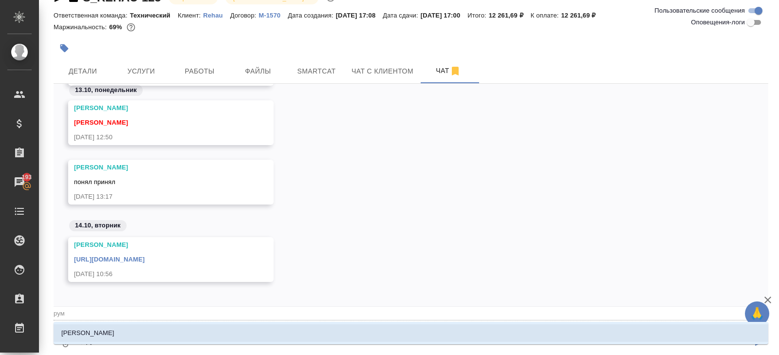
click at [100, 341] on li "Румянцева Дарья" at bounding box center [411, 333] width 715 height 18
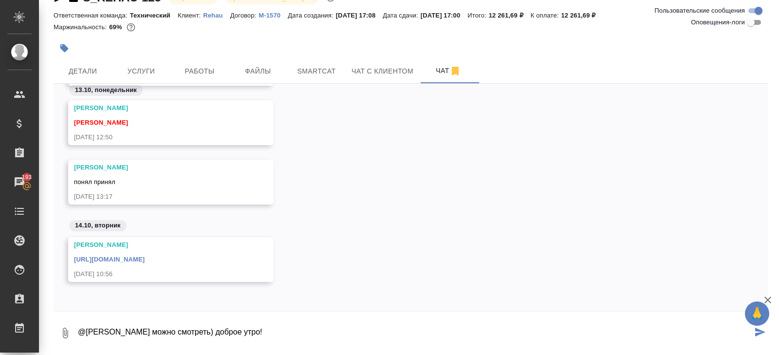
type textarea "@Румянцева Дарья можно смотреть) доброе утро!"
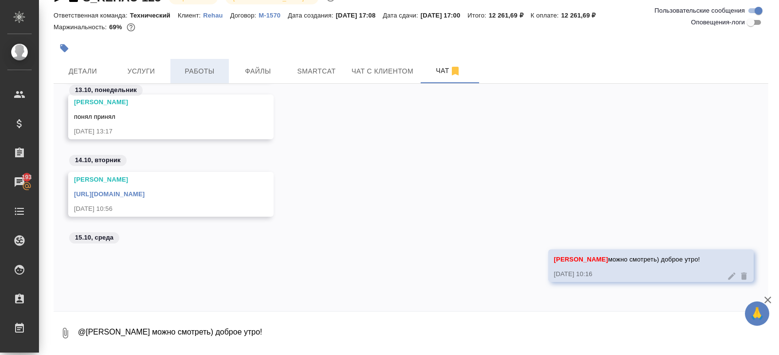
click at [209, 74] on span "Работы" at bounding box center [199, 71] width 47 height 12
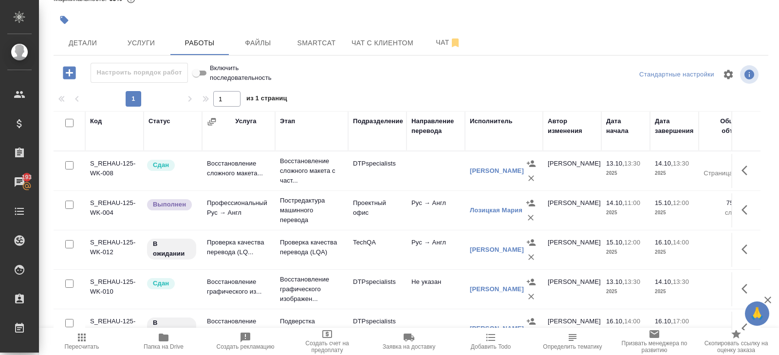
scroll to position [6, 0]
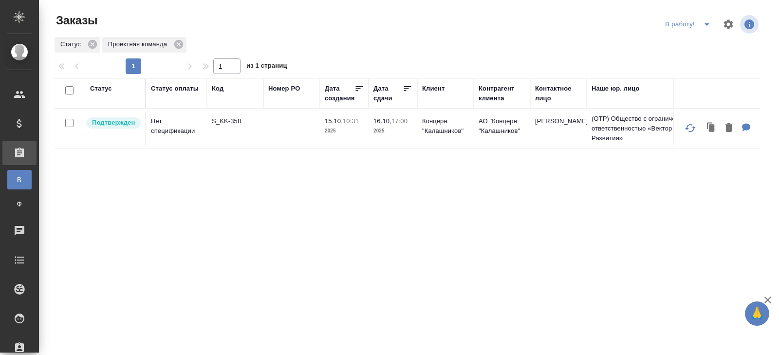
click at [224, 119] on p "S_KK-358" at bounding box center [235, 121] width 47 height 10
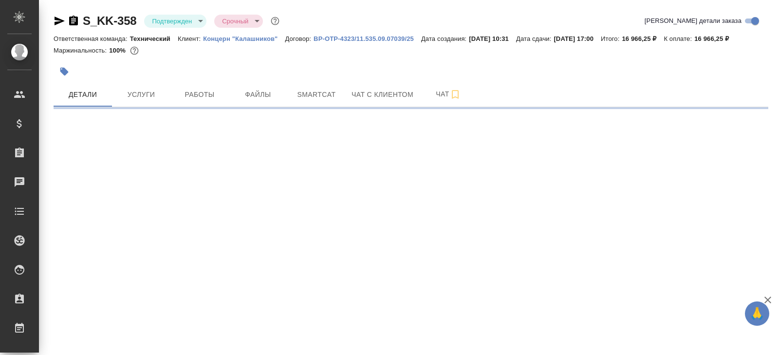
select select "RU"
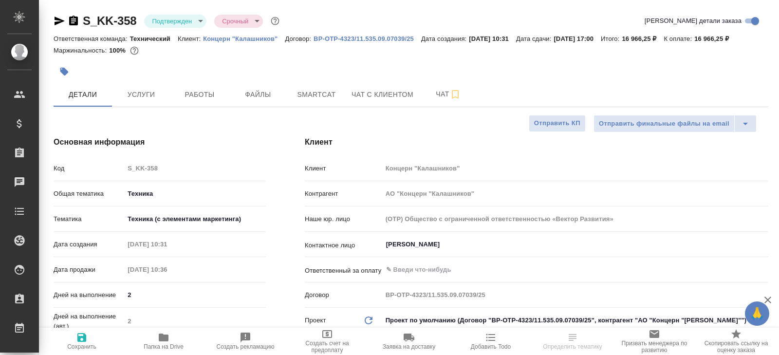
type textarea "x"
click at [173, 21] on body "🙏 .cls-1 fill:#fff; AWATERA [PERSON_NAME] Спецификации Заказы Чаты Todo Проекты…" at bounding box center [389, 177] width 779 height 355
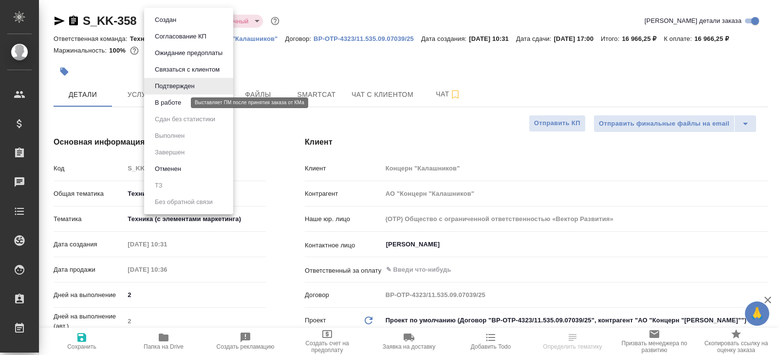
type textarea "x"
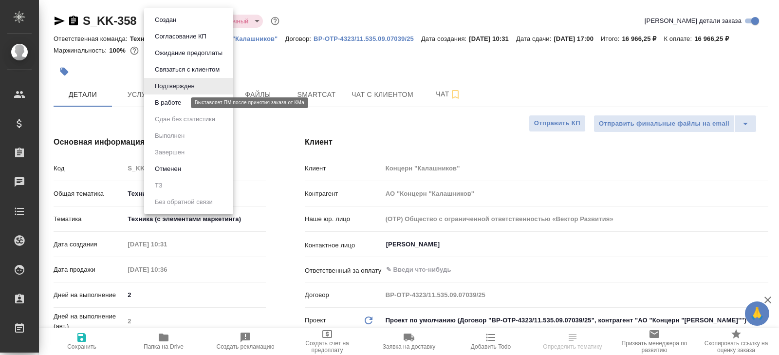
type textarea "x"
click at [166, 105] on button "В работе" at bounding box center [168, 102] width 32 height 11
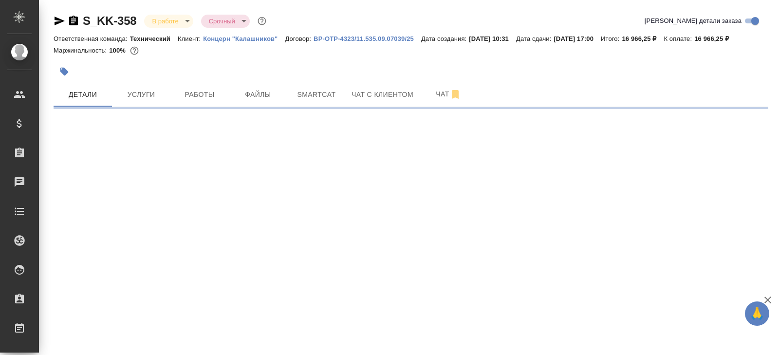
select select "RU"
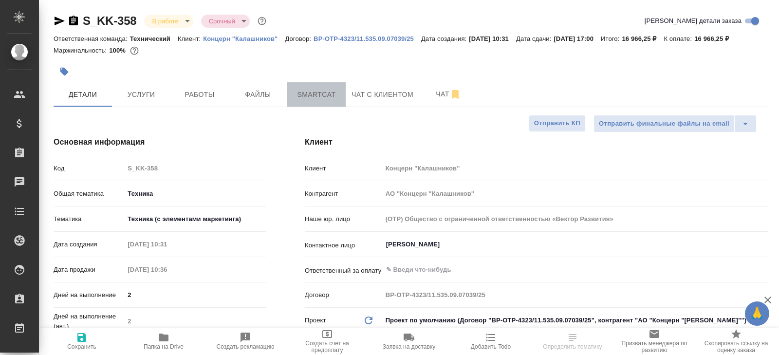
click at [313, 101] on span "Smartcat" at bounding box center [316, 95] width 47 height 12
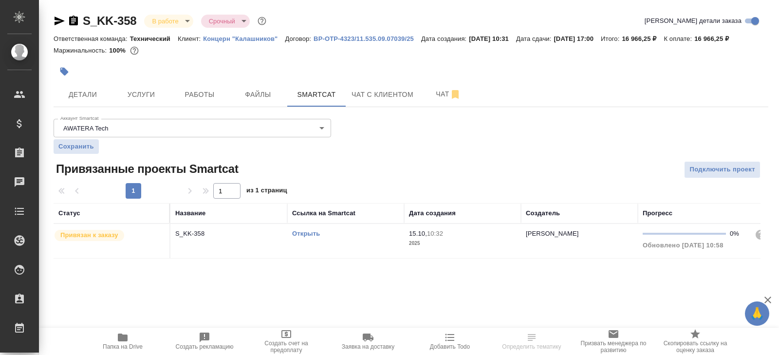
click at [355, 239] on div "Открыть" at bounding box center [345, 234] width 107 height 10
click at [210, 101] on span "Работы" at bounding box center [199, 95] width 47 height 12
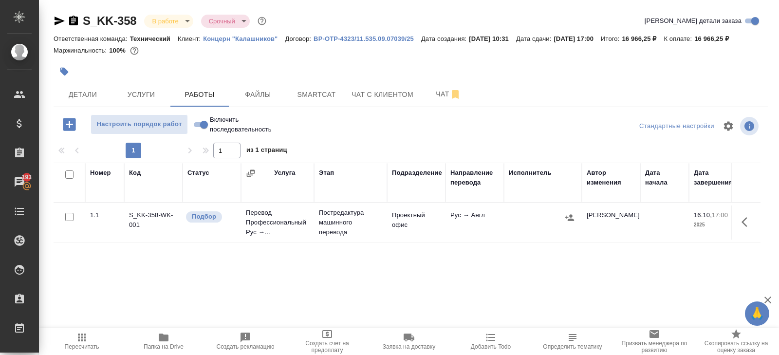
scroll to position [39, 0]
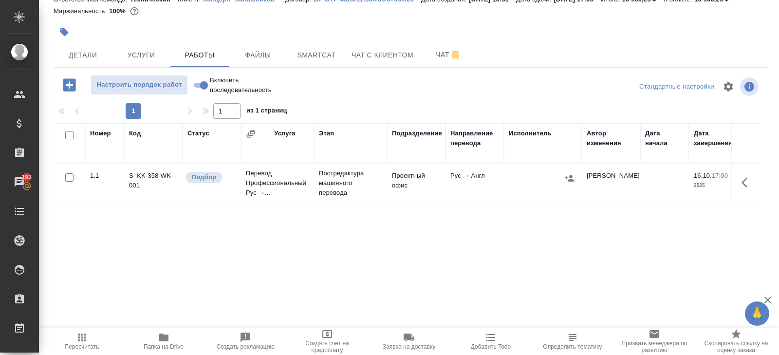
click at [746, 188] on icon "button" at bounding box center [747, 183] width 12 height 12
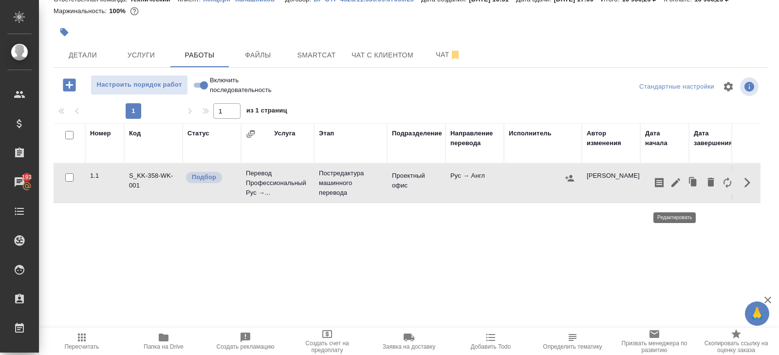
click at [677, 188] on icon "button" at bounding box center [676, 183] width 12 height 12
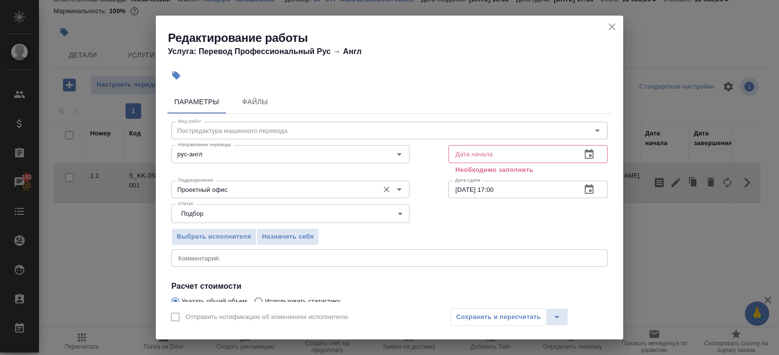
scroll to position [108, 0]
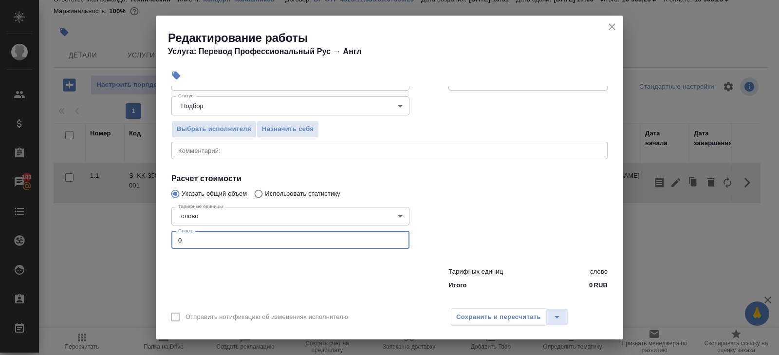
drag, startPoint x: 192, startPoint y: 238, endPoint x: 61, endPoint y: 238, distance: 130.5
click at [61, 238] on div "Редактирование работы Услуга: Перевод Профессиональный Рус → Англ Параметры Фай…" at bounding box center [389, 177] width 779 height 355
type input "3001"
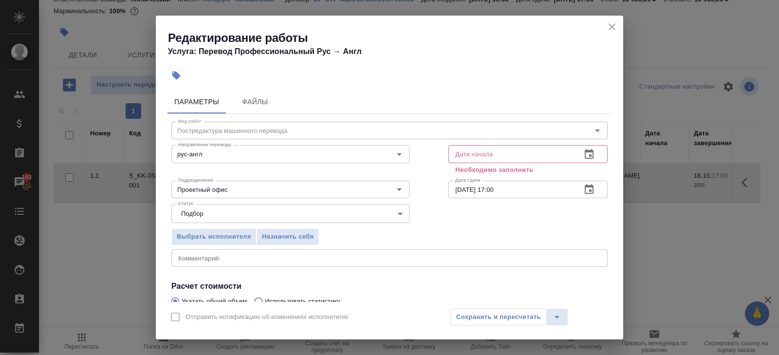
type input "3001.6"
click at [586, 160] on button "button" at bounding box center [588, 154] width 23 height 23
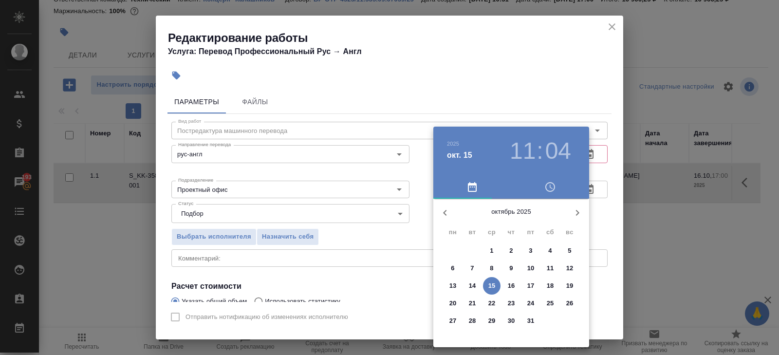
click at [491, 287] on p "15" at bounding box center [491, 286] width 7 height 10
type input "15.10.2025 11:04"
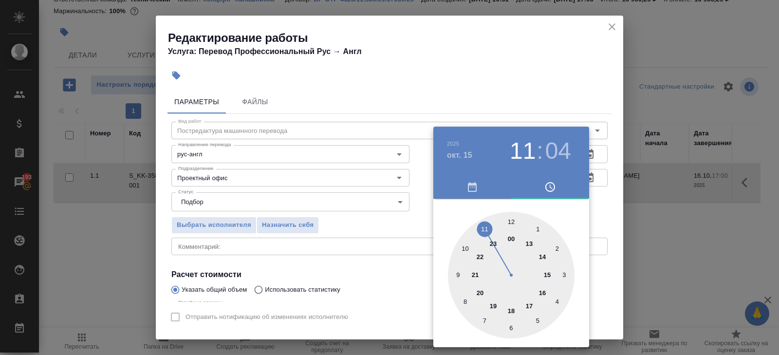
drag, startPoint x: 606, startPoint y: 203, endPoint x: 605, endPoint y: 197, distance: 5.6
click at [606, 203] on div at bounding box center [389, 177] width 779 height 355
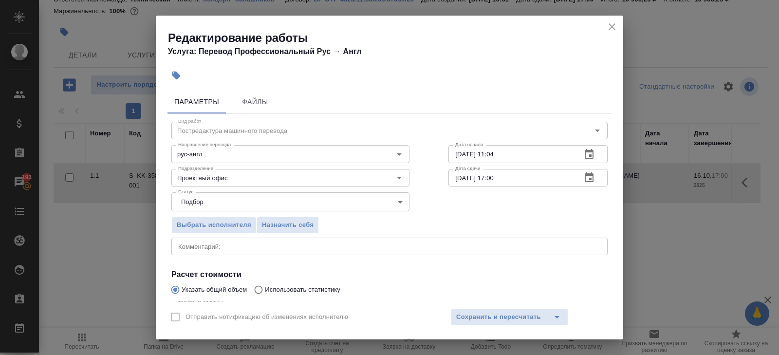
click at [593, 178] on icon "button" at bounding box center [589, 177] width 9 height 10
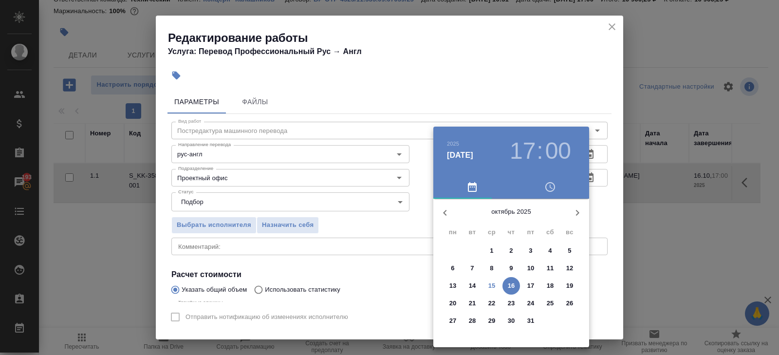
click at [511, 285] on p "16" at bounding box center [511, 286] width 7 height 10
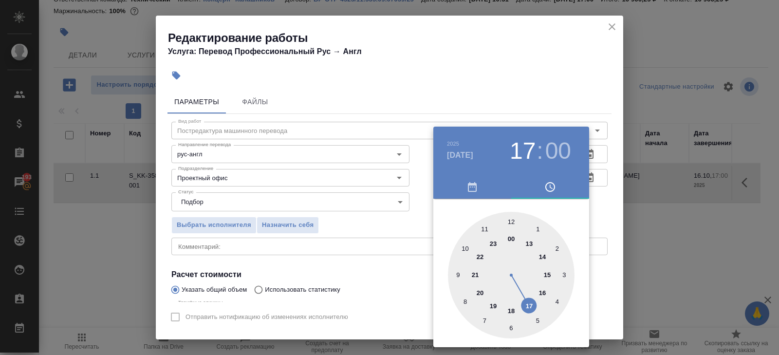
type input "16.10.2025 13:00"
click at [529, 241] on div at bounding box center [511, 275] width 127 height 127
click at [388, 254] on div at bounding box center [389, 177] width 779 height 355
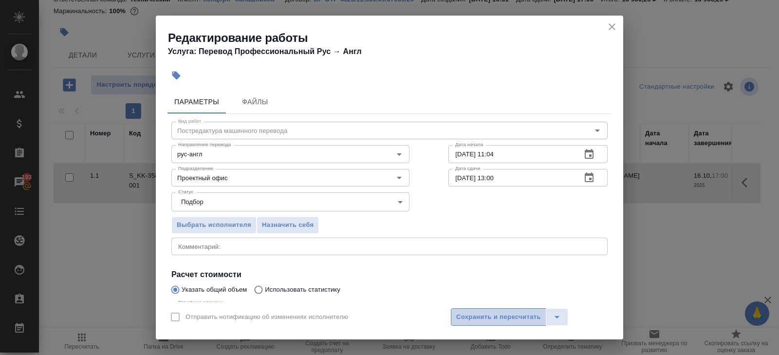
click at [470, 310] on button "Сохранить и пересчитать" at bounding box center [498, 317] width 95 height 18
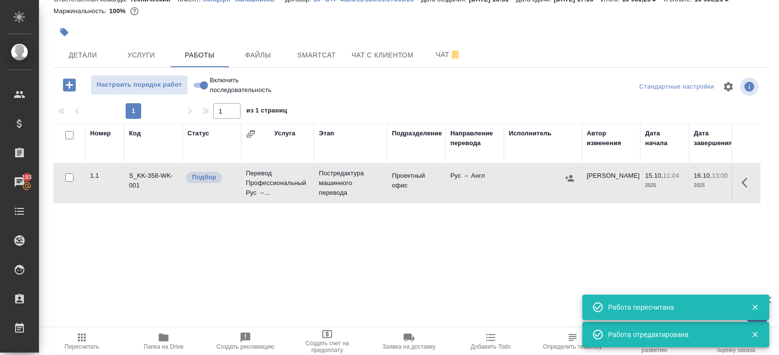
click at [571, 183] on icon "button" at bounding box center [570, 178] width 10 height 10
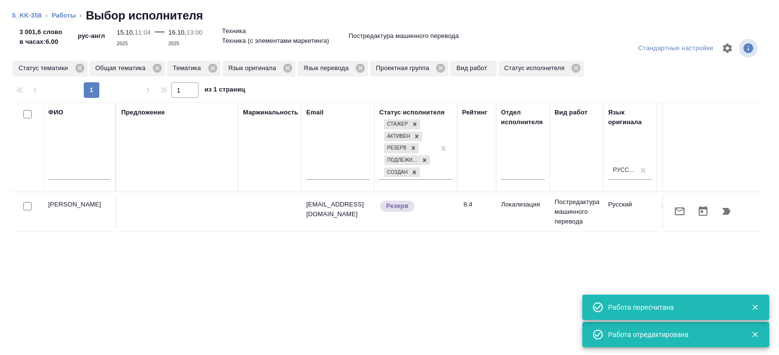
click at [680, 207] on icon "button" at bounding box center [680, 211] width 10 height 8
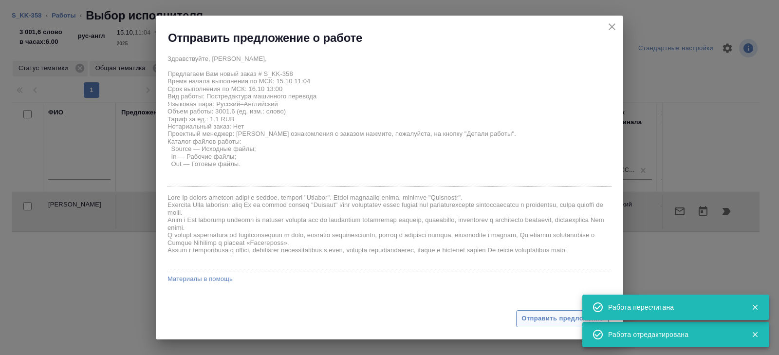
click at [527, 318] on span "Отправить предложение" at bounding box center [562, 318] width 82 height 11
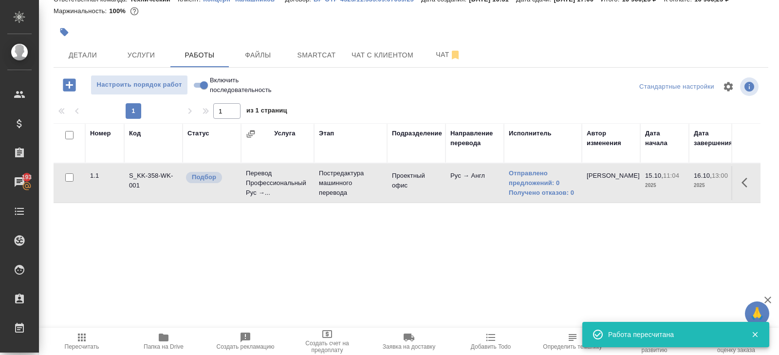
click at [74, 345] on span "Пересчитать" at bounding box center [82, 346] width 35 height 7
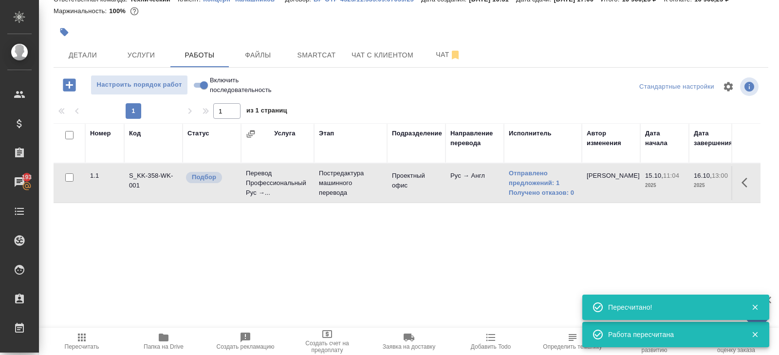
click at [88, 335] on span "Пересчитать" at bounding box center [82, 341] width 70 height 18
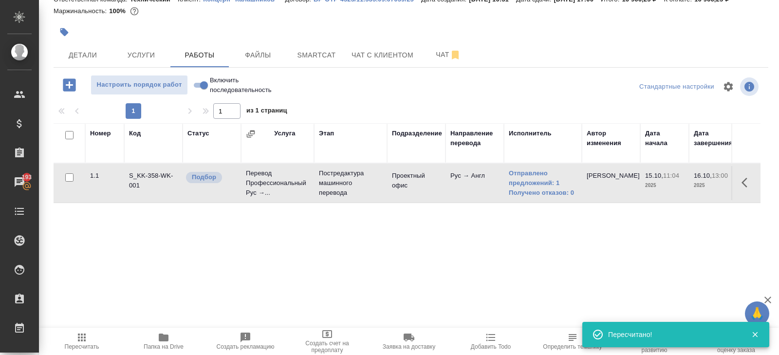
click at [76, 343] on span "Пересчитать" at bounding box center [82, 341] width 70 height 18
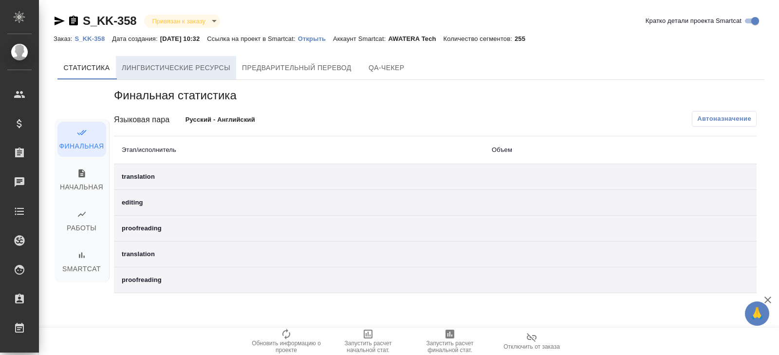
click at [163, 75] on button "Лингвистические ресурсы" at bounding box center [176, 67] width 120 height 23
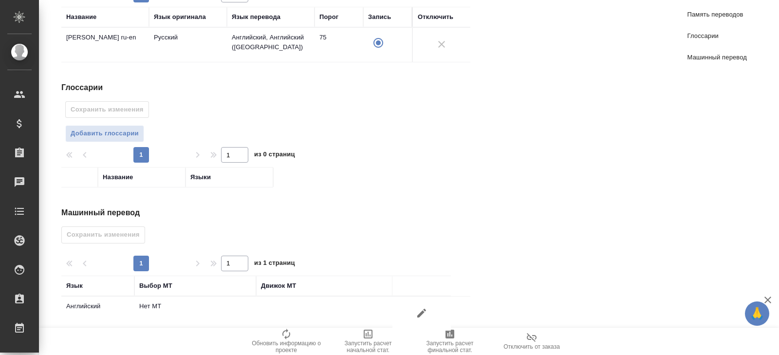
scroll to position [176, 0]
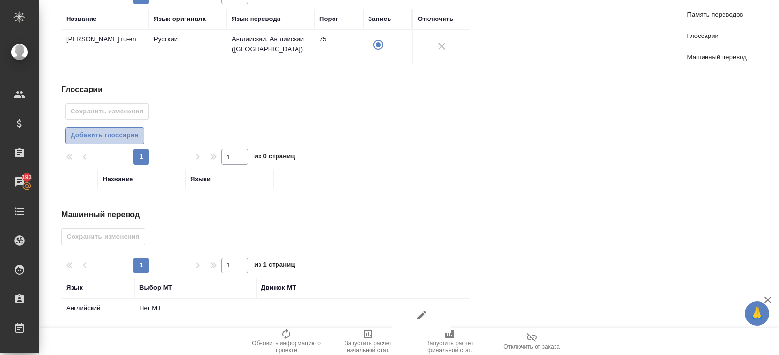
click at [123, 132] on span "Добавить глоссарии" at bounding box center [105, 135] width 68 height 11
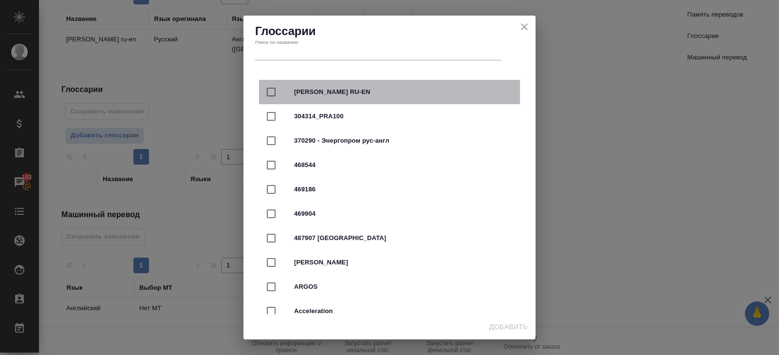
click at [307, 97] on div "[PERSON_NAME] RU-EN" at bounding box center [389, 92] width 261 height 24
checkbox input "true"
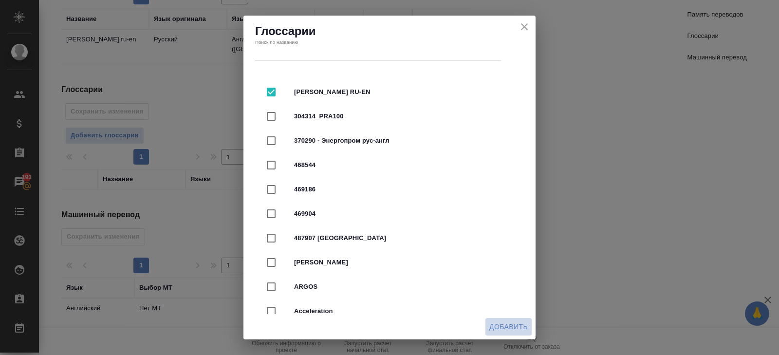
click at [505, 320] on button "Добавить" at bounding box center [508, 327] width 46 height 18
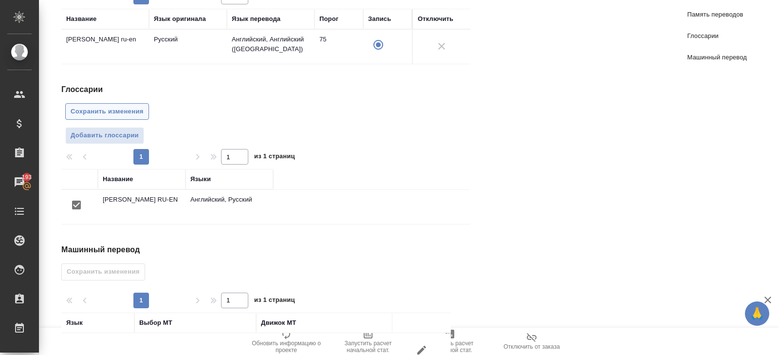
click at [120, 108] on span "Сохранить изменения" at bounding box center [107, 111] width 73 height 11
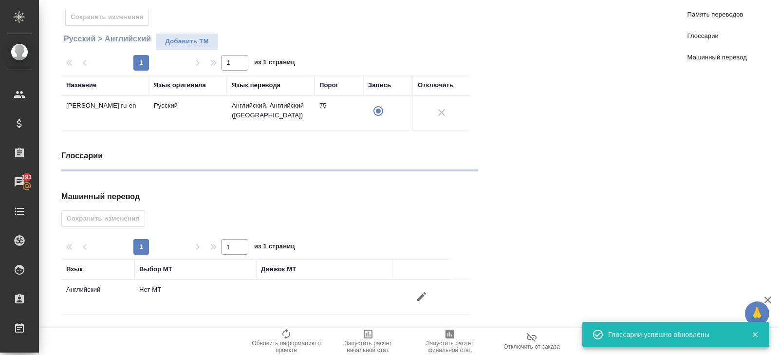
scroll to position [107, 0]
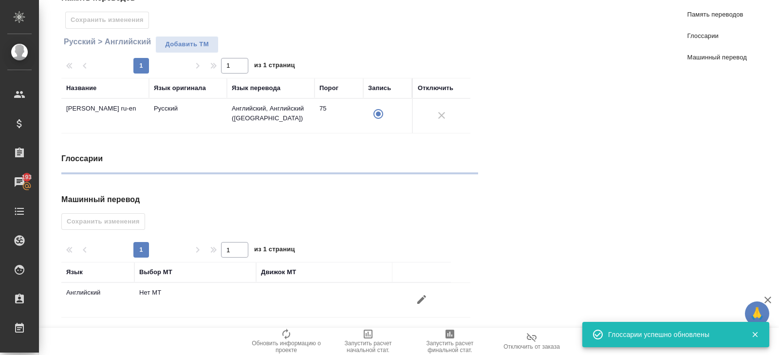
click at [422, 295] on div "Память переводов Сохранить изменения Русский > Английский Добавить TM 1 1 из 1 …" at bounding box center [269, 160] width 417 height 352
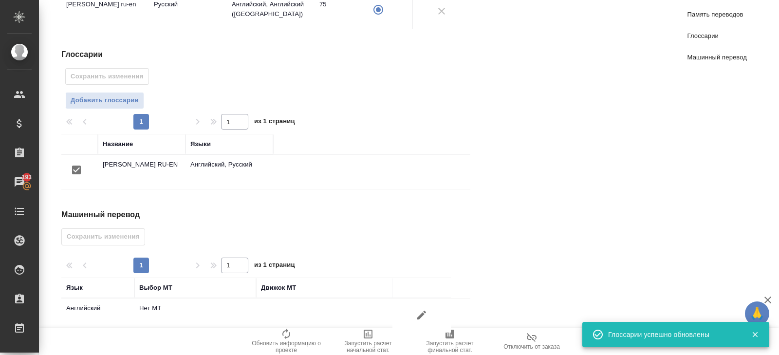
scroll to position [225, 0]
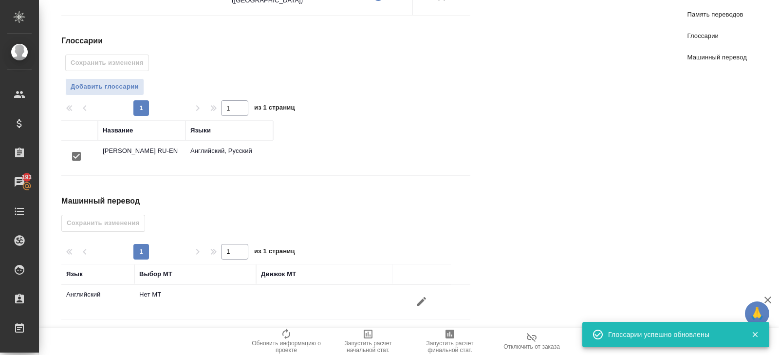
click at [425, 303] on button "button" at bounding box center [421, 301] width 23 height 23
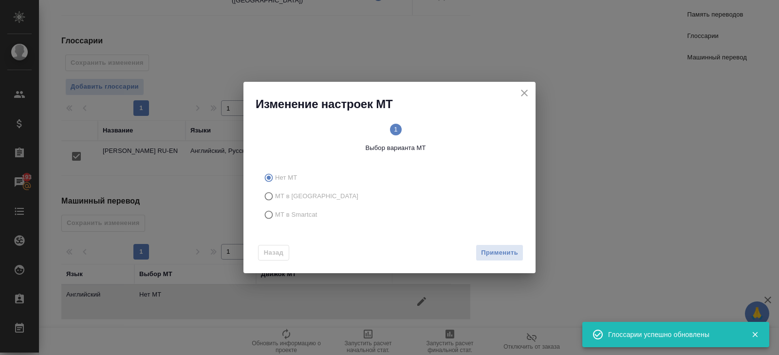
click at [285, 208] on label "МТ в Smartcat" at bounding box center [387, 214] width 257 height 18
click at [275, 208] on input "МТ в Smartcat" at bounding box center [267, 214] width 16 height 18
radio input "true"
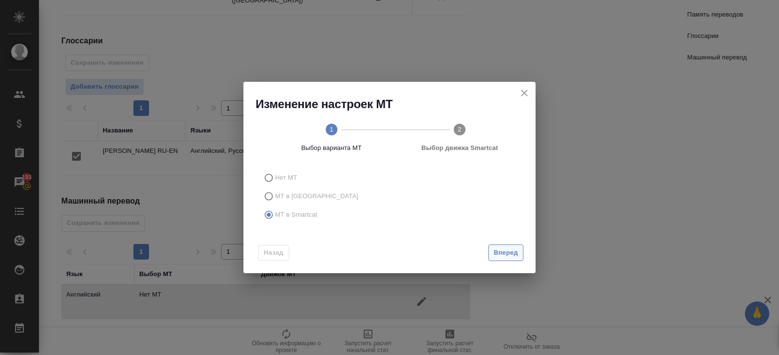
click at [508, 244] on button "Вперед" at bounding box center [505, 252] width 35 height 17
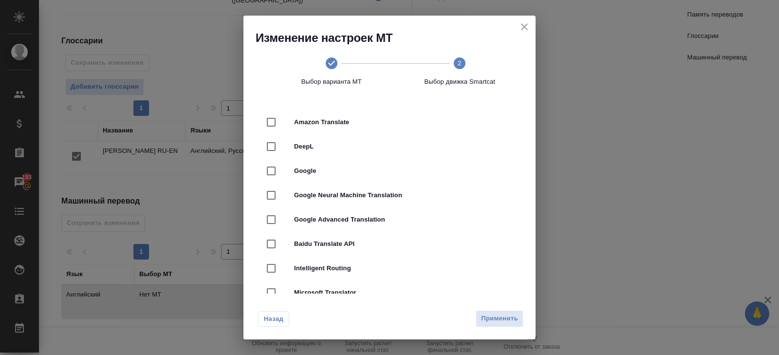
click at [320, 148] on span "DeepL" at bounding box center [403, 147] width 218 height 10
checkbox input "true"
click at [494, 316] on span "Применить" at bounding box center [499, 318] width 37 height 11
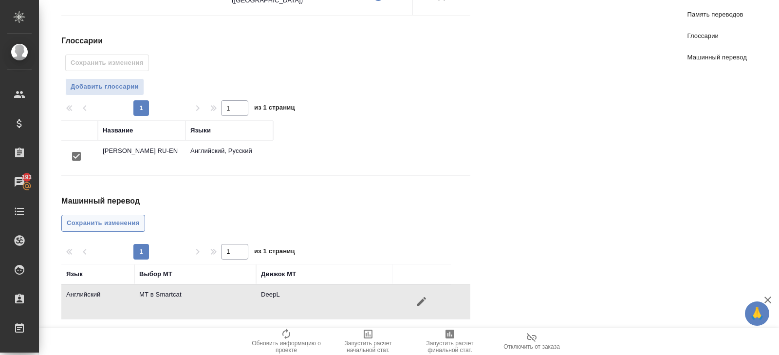
click at [124, 218] on span "Сохранить изменения" at bounding box center [103, 223] width 73 height 11
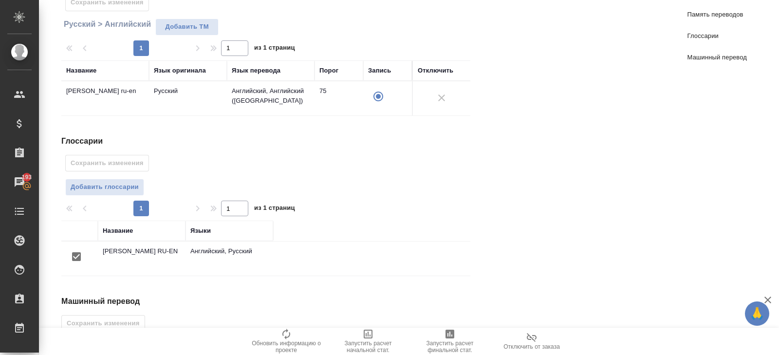
scroll to position [0, 0]
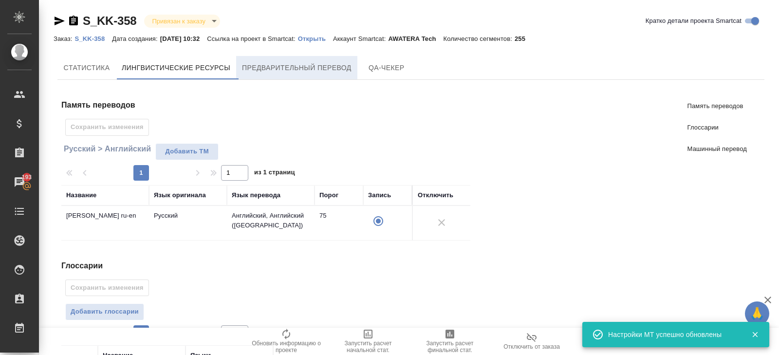
click at [270, 66] on span "Предварительный перевод" at bounding box center [297, 68] width 110 height 12
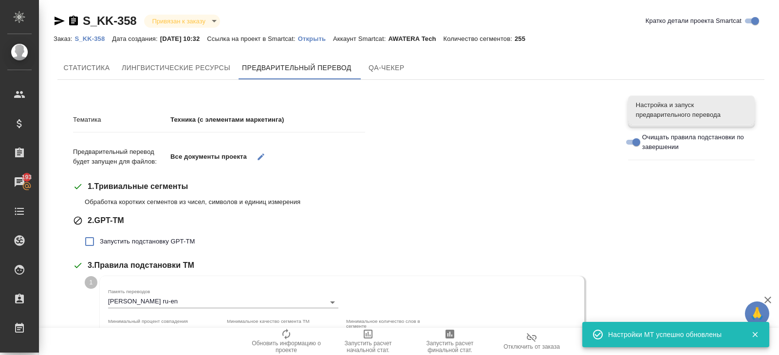
click at [106, 244] on span "Запустить подстановку GPT-TM" at bounding box center [147, 242] width 95 height 10
click at [100, 244] on input "Запустить подстановку GPT-TM" at bounding box center [89, 241] width 20 height 20
checkbox input "true"
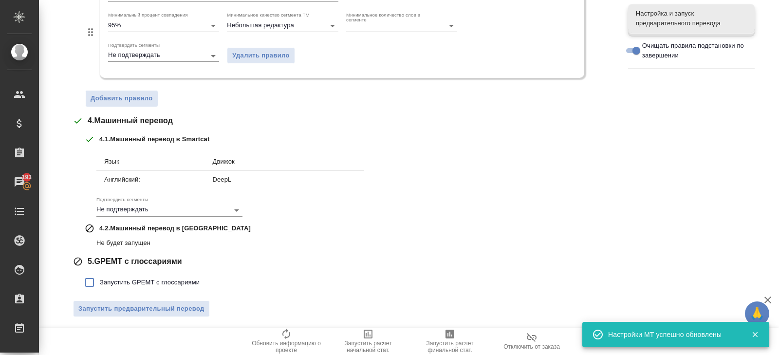
click at [121, 275] on label "Запустить GPEMT с глоссариями" at bounding box center [139, 282] width 120 height 20
click at [100, 275] on input "Запустить GPEMT с глоссариями" at bounding box center [89, 282] width 20 height 20
checkbox input "true"
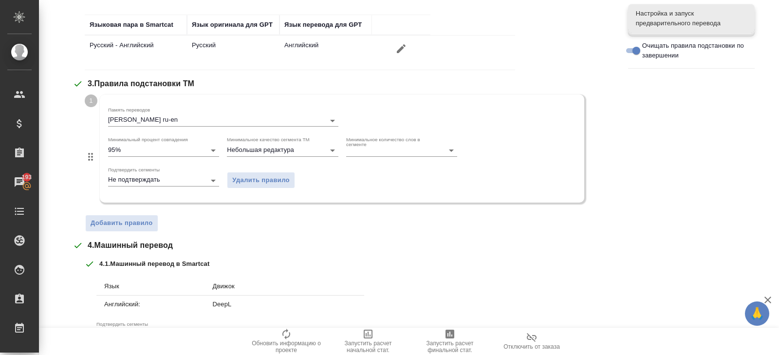
scroll to position [441, 0]
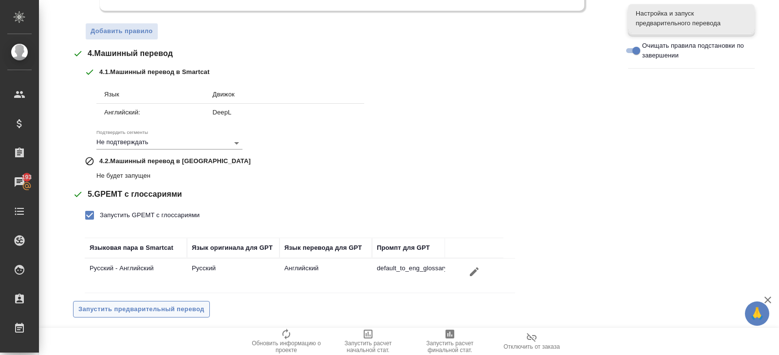
click at [129, 305] on span "Запустить предварительный перевод" at bounding box center [141, 309] width 126 height 11
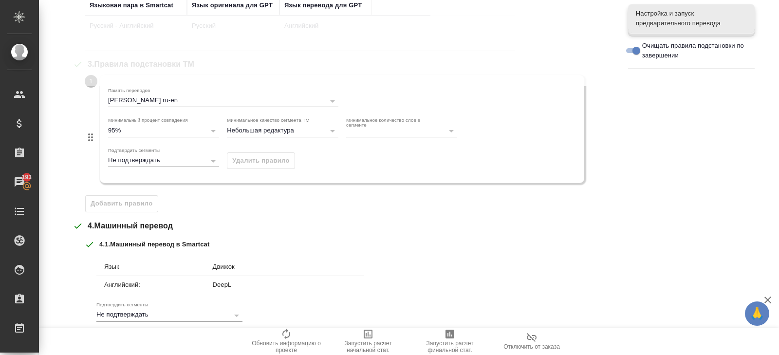
scroll to position [0, 0]
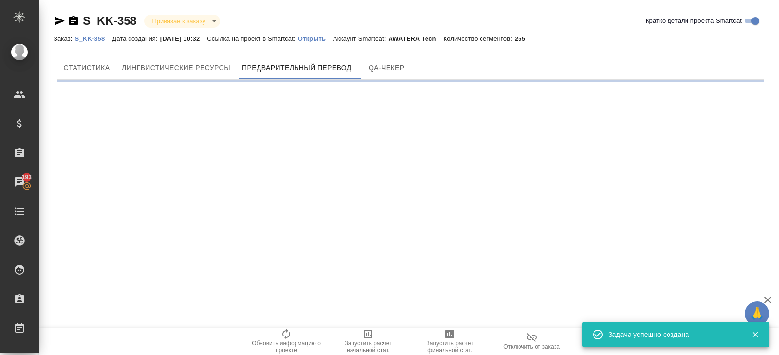
click at [328, 39] on p "Открыть" at bounding box center [315, 38] width 35 height 7
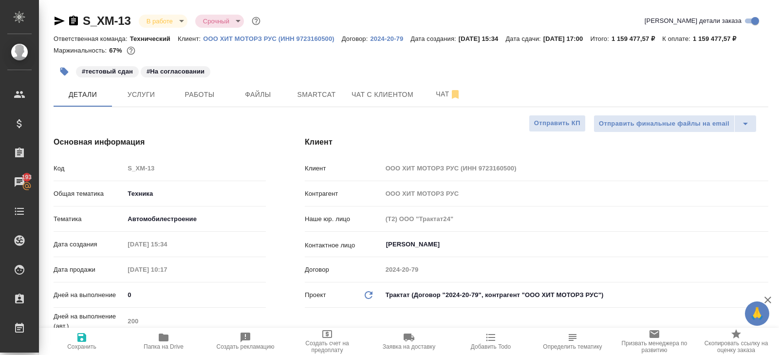
select select "RU"
click at [445, 100] on span "Чат" at bounding box center [448, 94] width 47 height 12
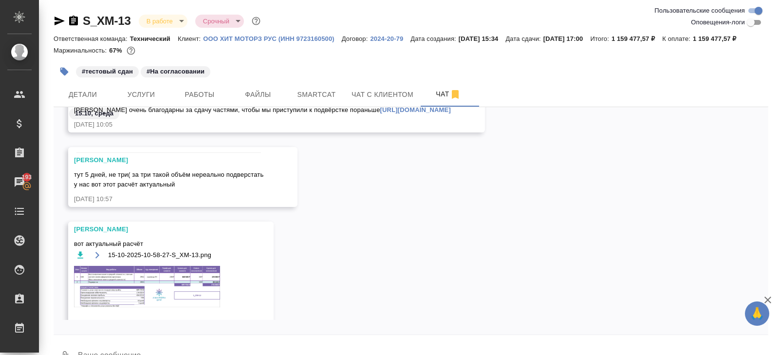
scroll to position [4508, 0]
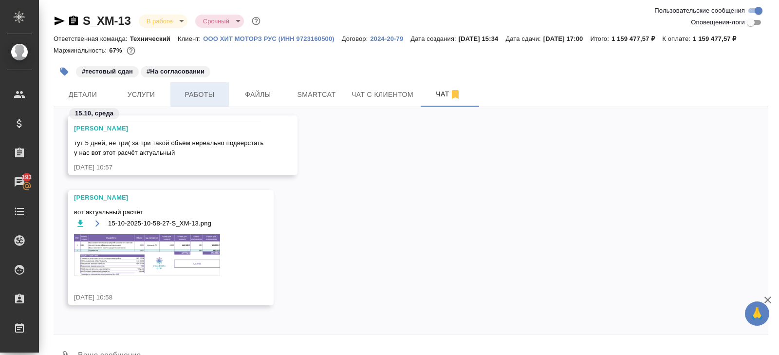
click at [195, 101] on span "Работы" at bounding box center [199, 95] width 47 height 12
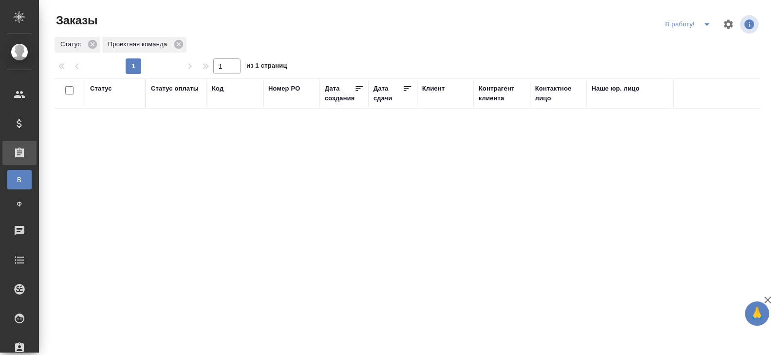
click at [707, 27] on icon "split button" at bounding box center [707, 24] width 12 height 12
click at [700, 40] on li "ПМ" at bounding box center [689, 44] width 54 height 16
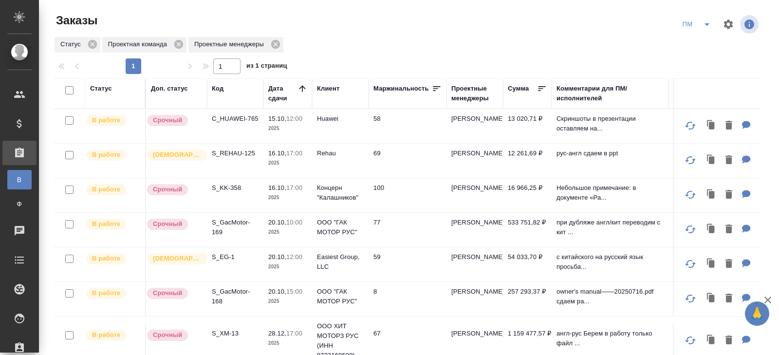
scroll to position [79, 0]
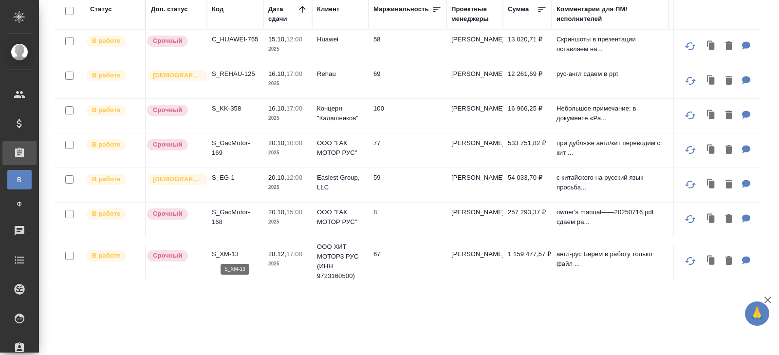
click at [228, 253] on p "S_XM-13" at bounding box center [235, 254] width 47 height 10
click at [220, 183] on td "S_EG-1" at bounding box center [235, 185] width 56 height 34
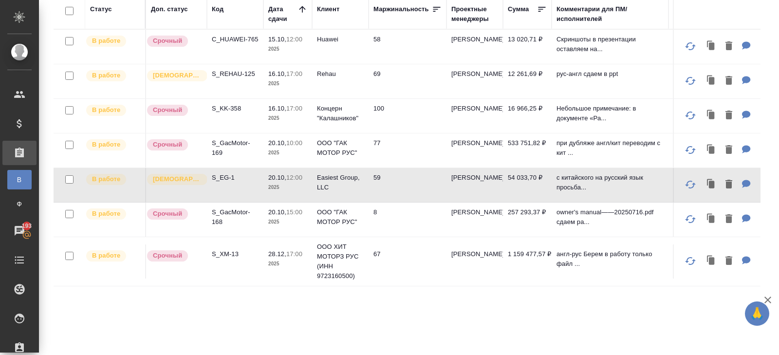
click at [219, 177] on p "S_EG-1" at bounding box center [235, 178] width 47 height 10
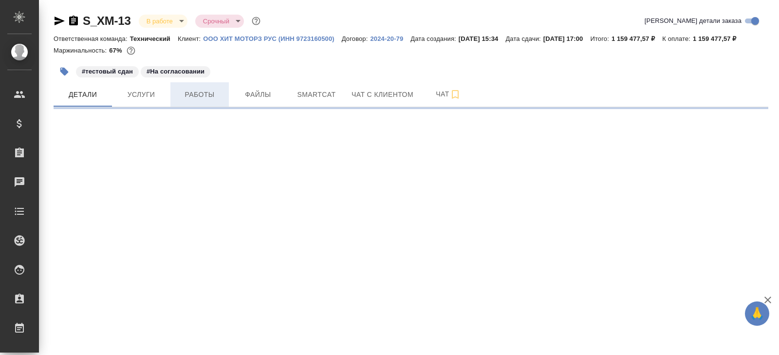
select select "RU"
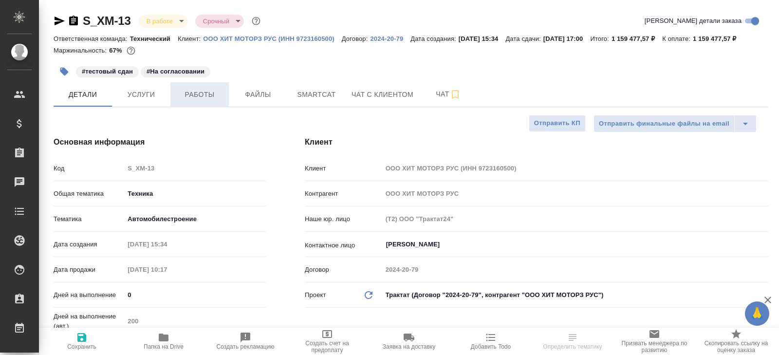
type textarea "x"
click at [208, 101] on span "Работы" at bounding box center [199, 95] width 47 height 12
type textarea "x"
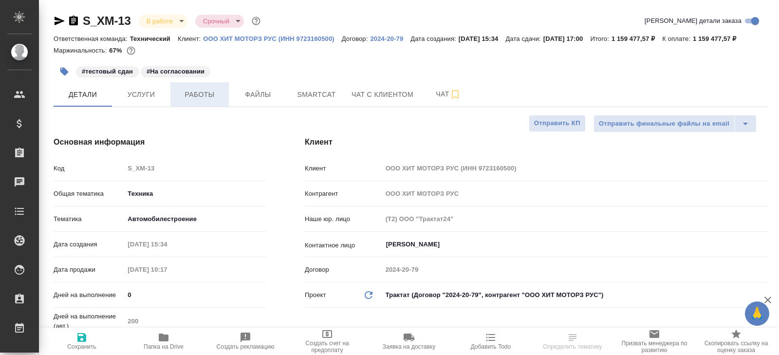
type textarea "x"
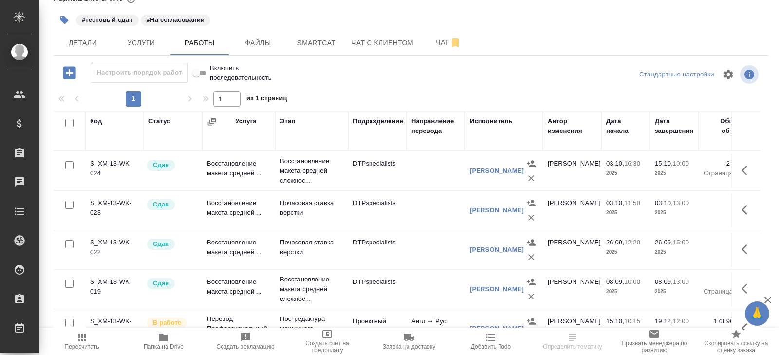
scroll to position [93, 0]
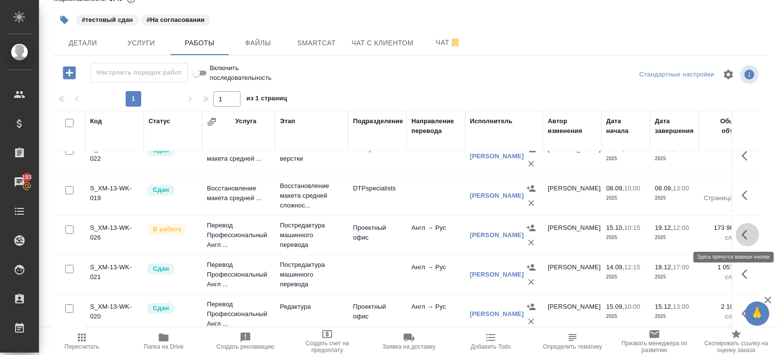
click at [743, 234] on icon "button" at bounding box center [744, 235] width 6 height 10
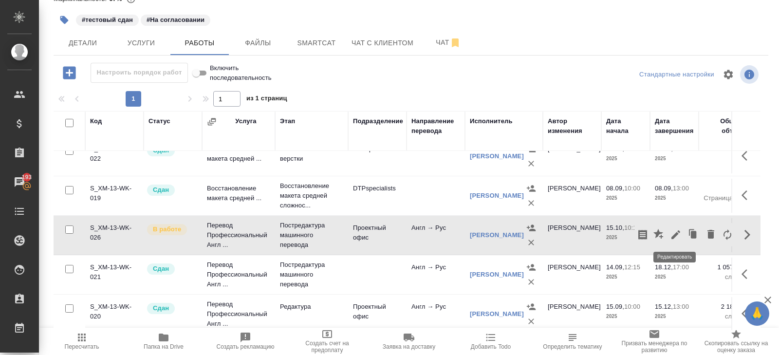
click at [671, 233] on icon "button" at bounding box center [676, 235] width 12 height 12
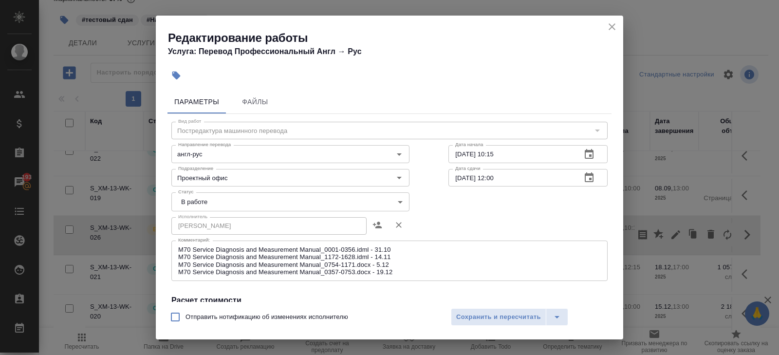
drag, startPoint x: 176, startPoint y: 247, endPoint x: 436, endPoint y: 271, distance: 260.5
click at [446, 271] on div "M70 Service Diagnosis and Measurement Manual_0001-0356.idml - 31.10 M70 Service…" at bounding box center [389, 260] width 436 height 40
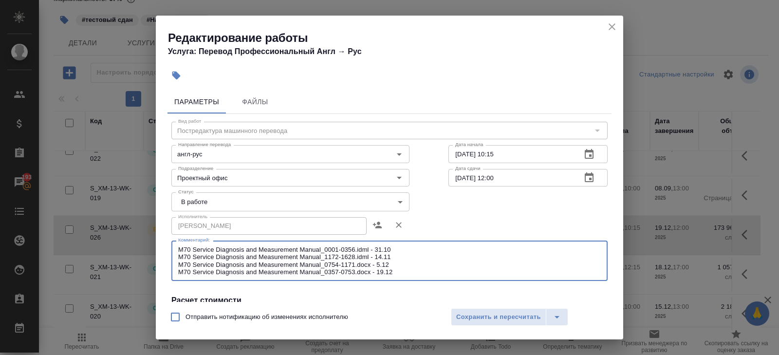
drag, startPoint x: 401, startPoint y: 271, endPoint x: 201, endPoint y: 239, distance: 202.2
click at [201, 239] on div "Вид работ Постредактура машинного перевода Вид работ Направление перевода англ-…" at bounding box center [389, 294] width 444 height 360
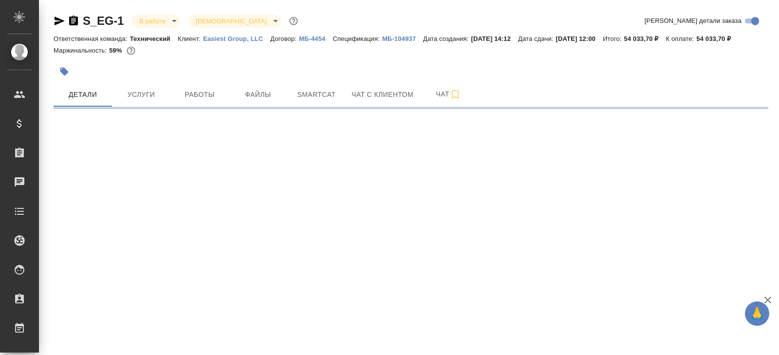
select select "RU"
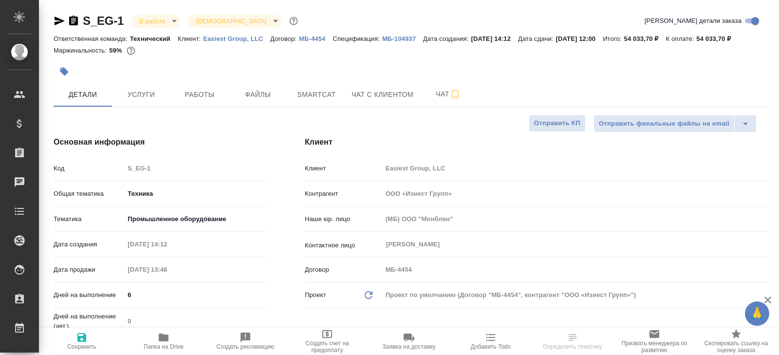
type textarea "x"
click at [203, 82] on div at bounding box center [292, 71] width 477 height 21
click at [203, 101] on span "Работы" at bounding box center [199, 95] width 47 height 12
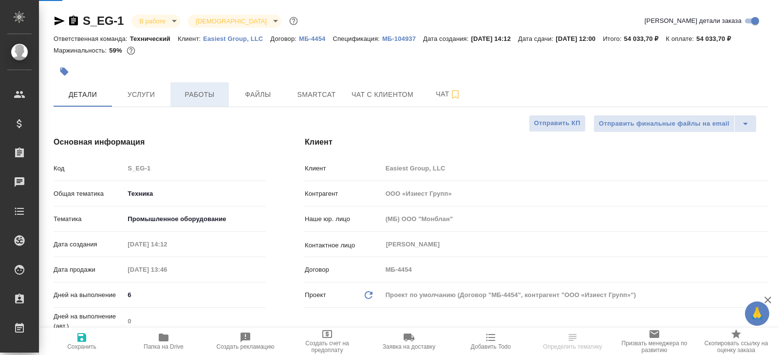
type textarea "x"
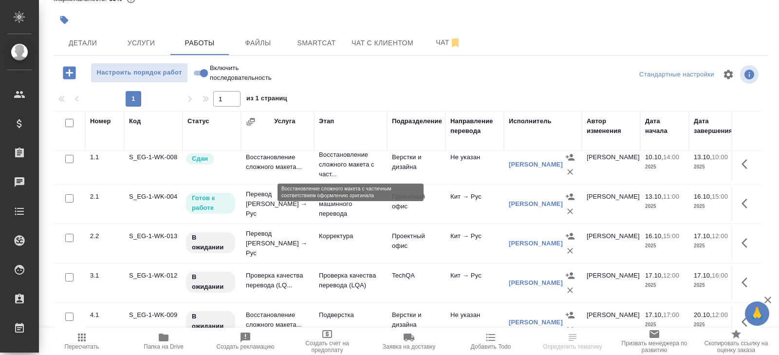
scroll to position [17, 0]
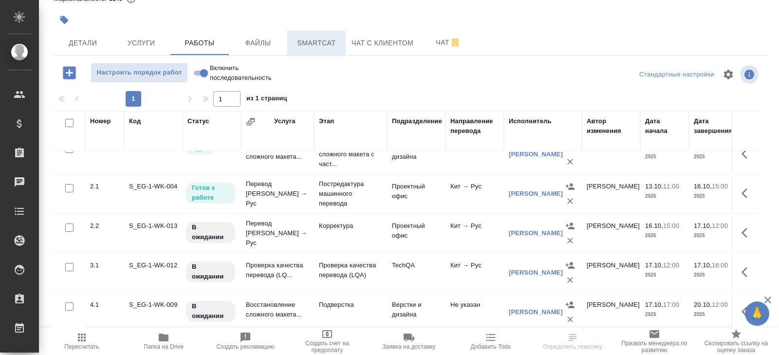
click at [335, 46] on span "Smartcat" at bounding box center [316, 43] width 47 height 12
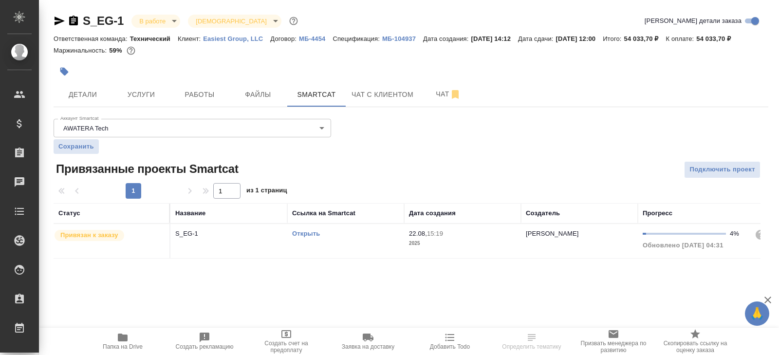
click at [302, 237] on link "Открыть" at bounding box center [306, 233] width 28 height 7
click at [203, 101] on span "Работы" at bounding box center [199, 95] width 47 height 12
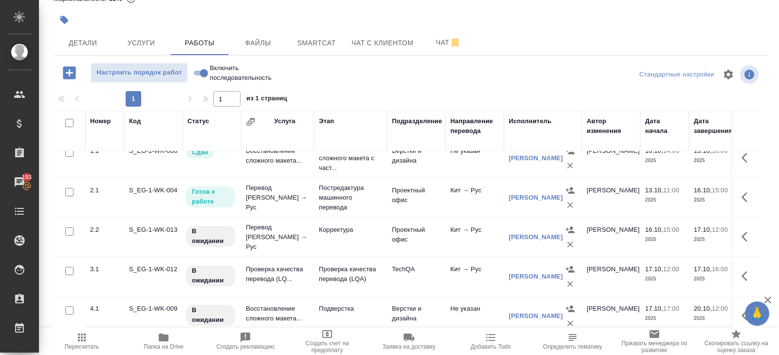
scroll to position [17, 0]
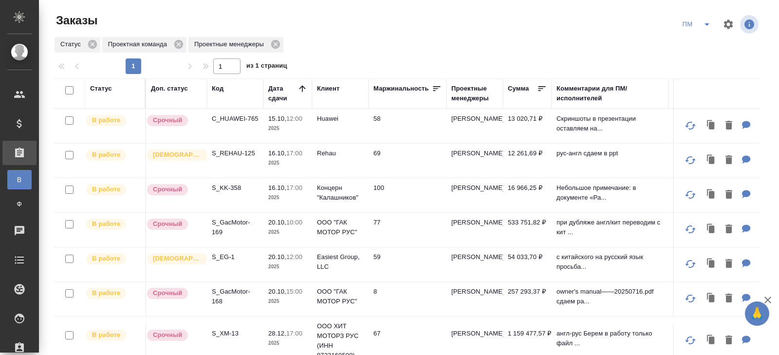
click at [702, 26] on icon "split button" at bounding box center [707, 24] width 12 height 12
click at [702, 39] on li "В работу!" at bounding box center [696, 44] width 49 height 16
